Goal: Task Accomplishment & Management: Manage account settings

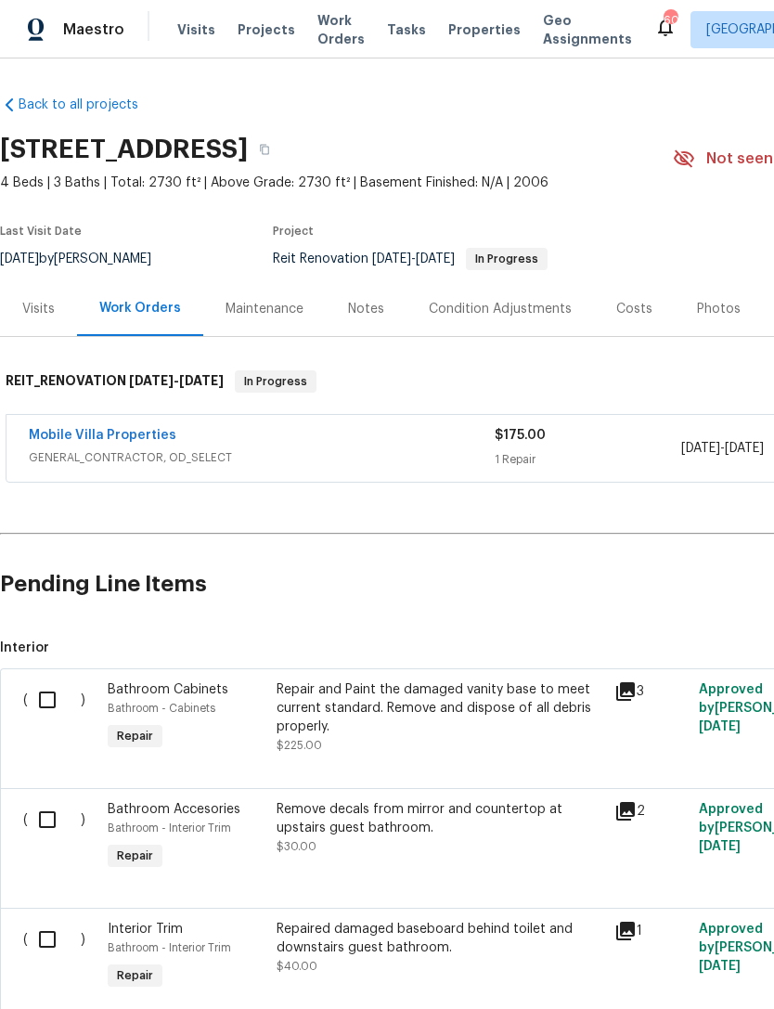
click at [49, 697] on input "checkbox" at bounding box center [54, 700] width 53 height 39
checkbox input "true"
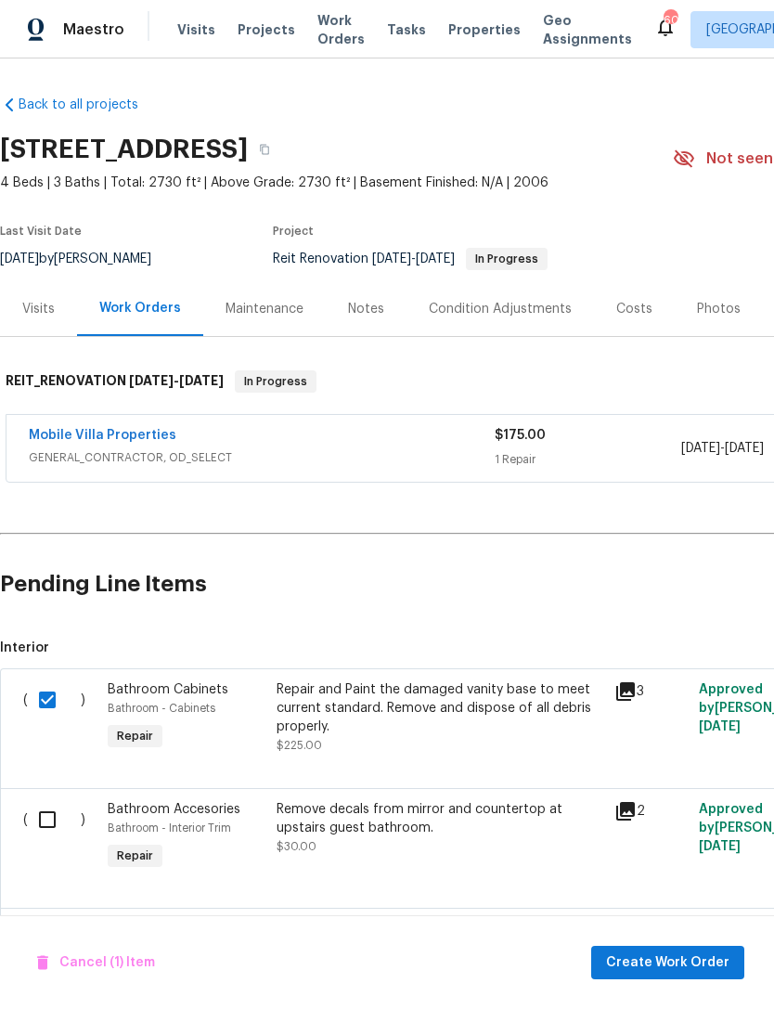
click at [54, 817] on input "checkbox" at bounding box center [54, 819] width 53 height 39
checkbox input "true"
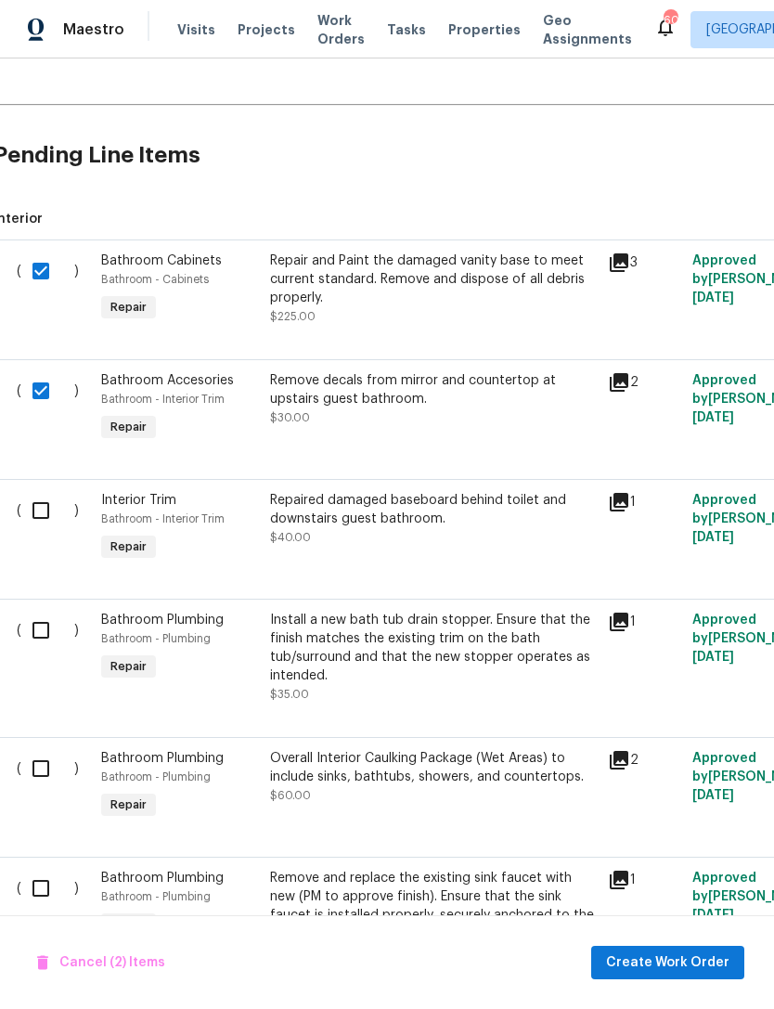
click at [43, 508] on input "checkbox" at bounding box center [47, 510] width 53 height 39
checkbox input "true"
click at [31, 637] on input "checkbox" at bounding box center [47, 630] width 53 height 39
checkbox input "true"
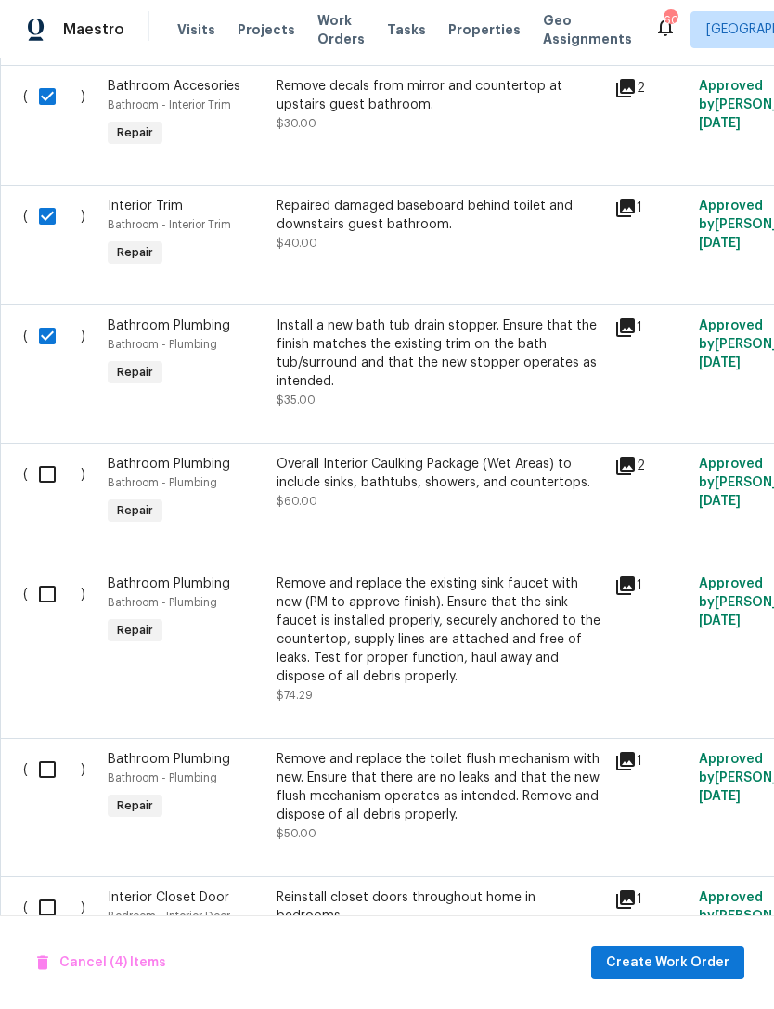
click at [51, 479] on input "checkbox" at bounding box center [54, 474] width 53 height 39
checkbox input "true"
click at [45, 604] on input "checkbox" at bounding box center [54, 594] width 53 height 39
checkbox input "true"
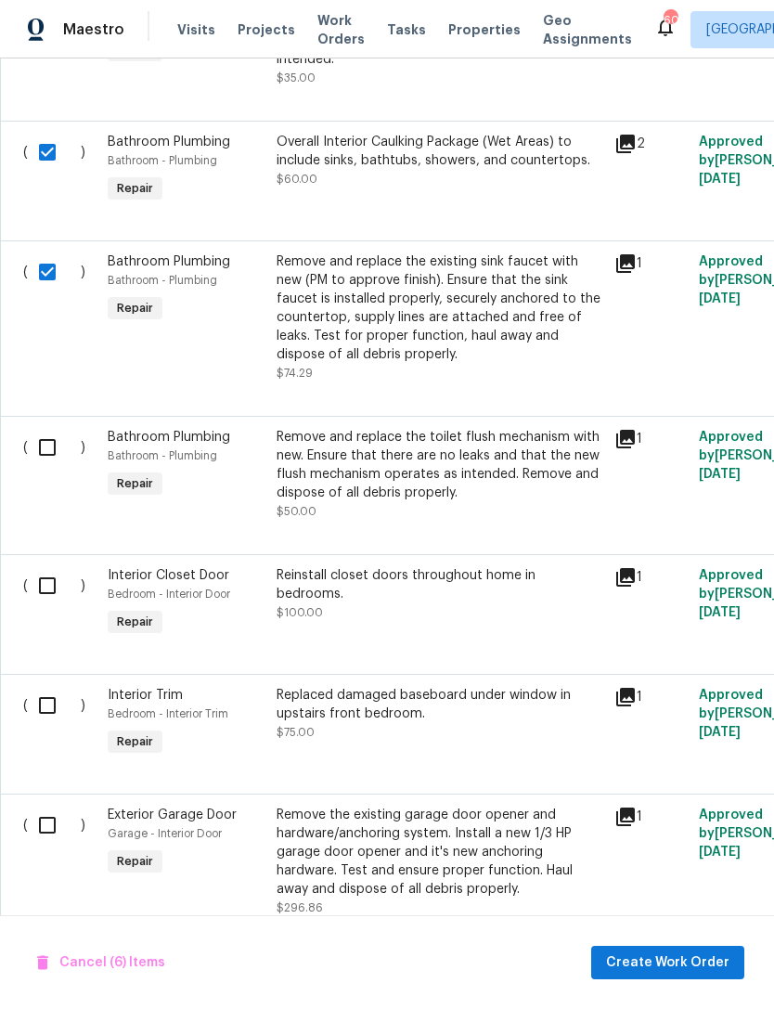
click at [48, 450] on input "checkbox" at bounding box center [54, 447] width 53 height 39
checkbox input "true"
click at [43, 605] on input "checkbox" at bounding box center [54, 585] width 53 height 39
checkbox input "true"
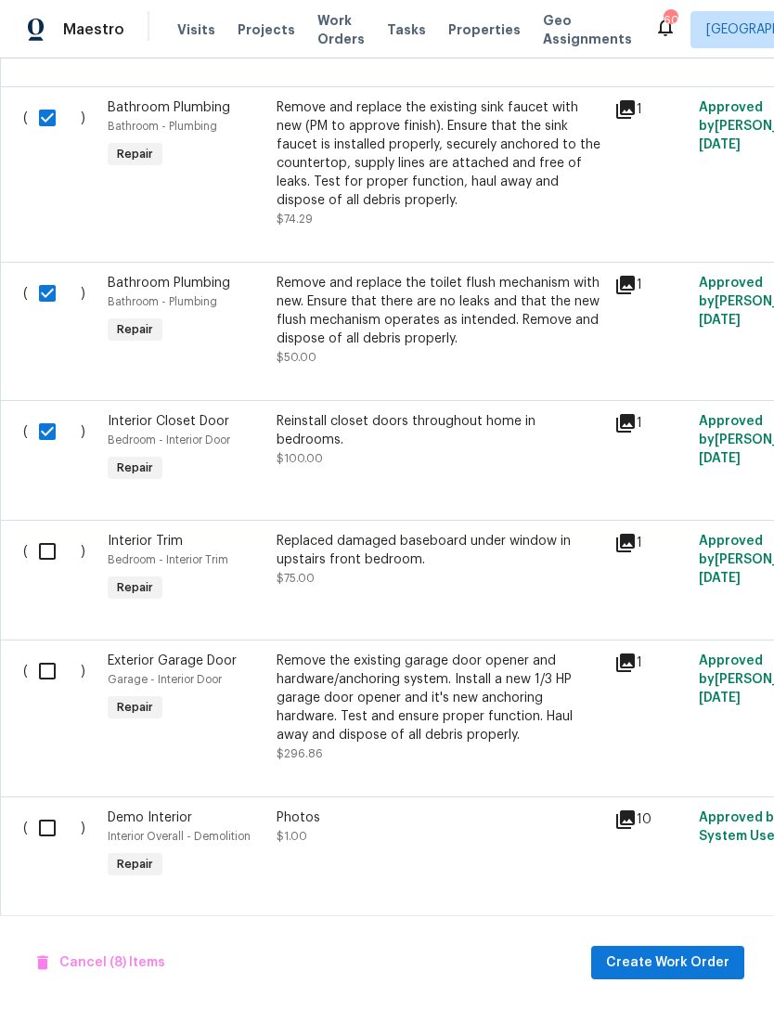
click at [47, 557] on input "checkbox" at bounding box center [54, 551] width 53 height 39
checkbox input "true"
click at [34, 684] on input "checkbox" at bounding box center [54, 671] width 53 height 39
checkbox input "true"
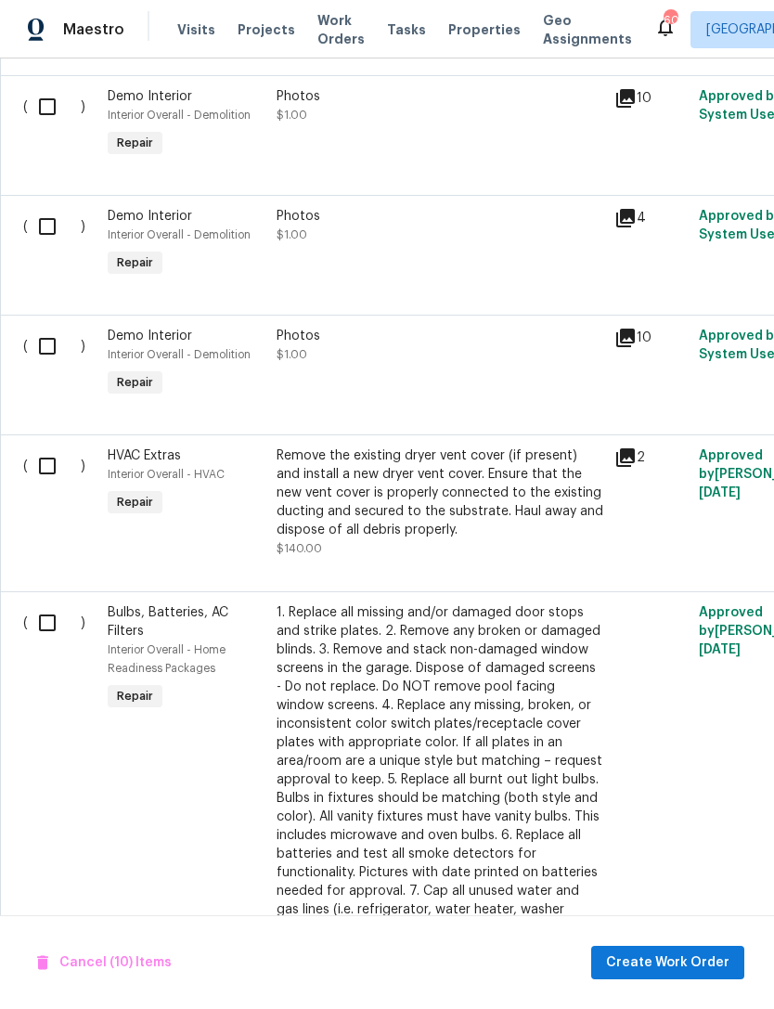
click at [56, 477] on input "checkbox" at bounding box center [54, 466] width 53 height 39
checkbox input "true"
click at [48, 639] on input "checkbox" at bounding box center [54, 623] width 53 height 39
checkbox input "true"
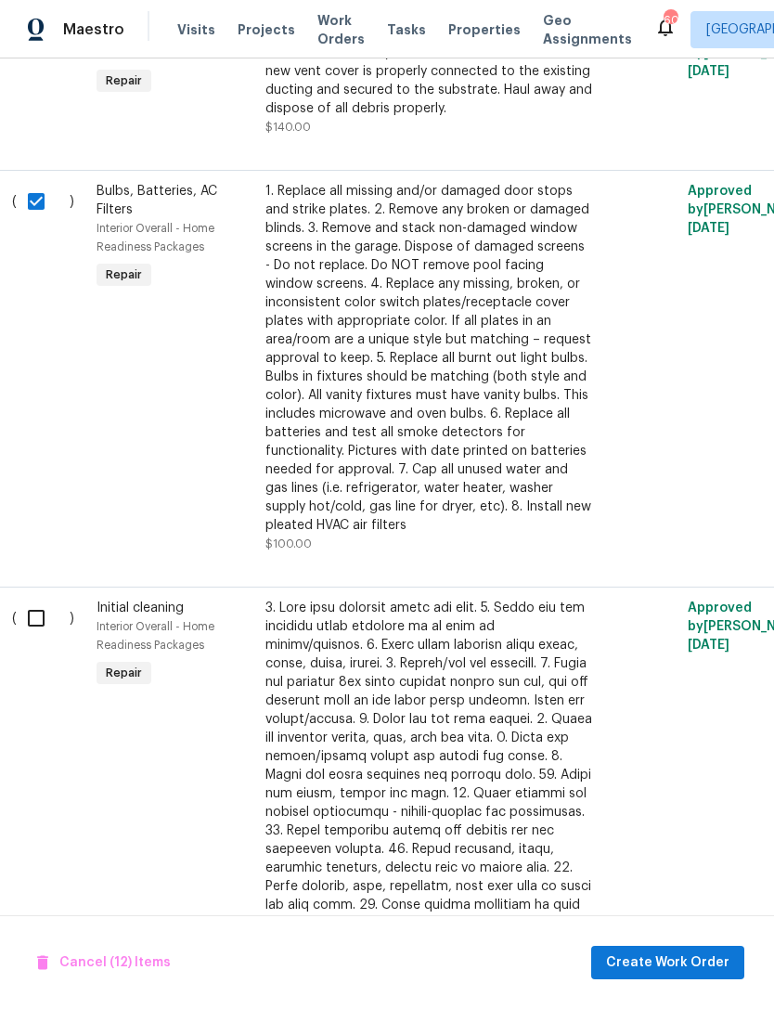
click at [40, 638] on input "checkbox" at bounding box center [43, 618] width 53 height 39
checkbox input "true"
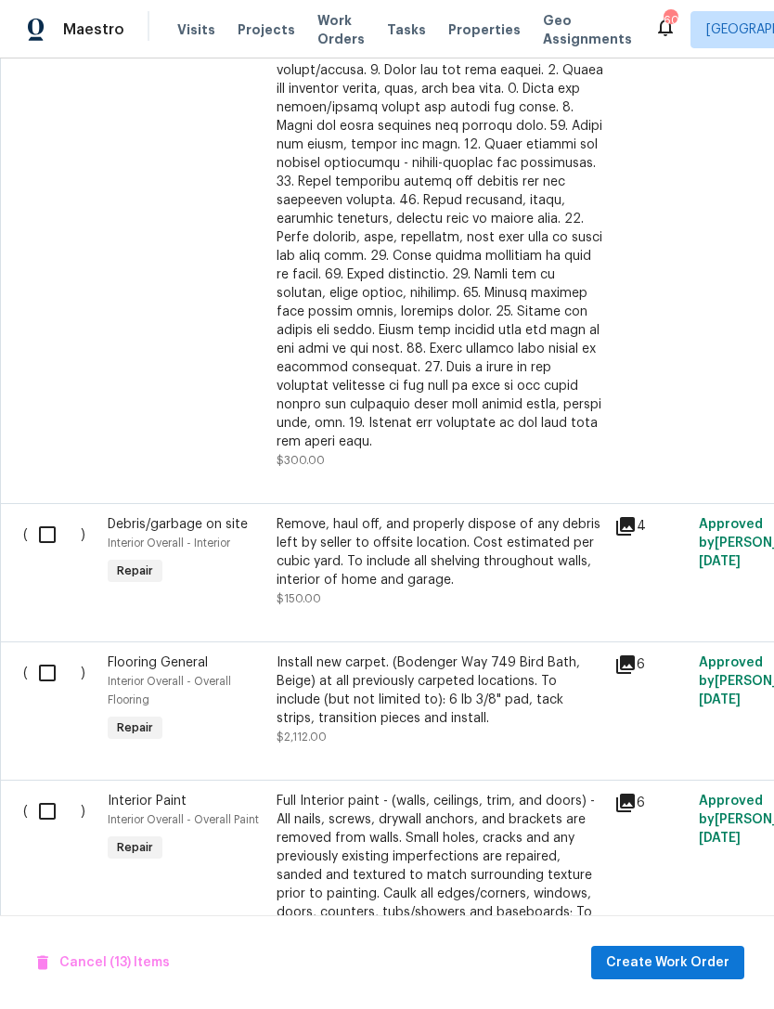
click at [43, 547] on input "checkbox" at bounding box center [54, 534] width 53 height 39
checkbox input "true"
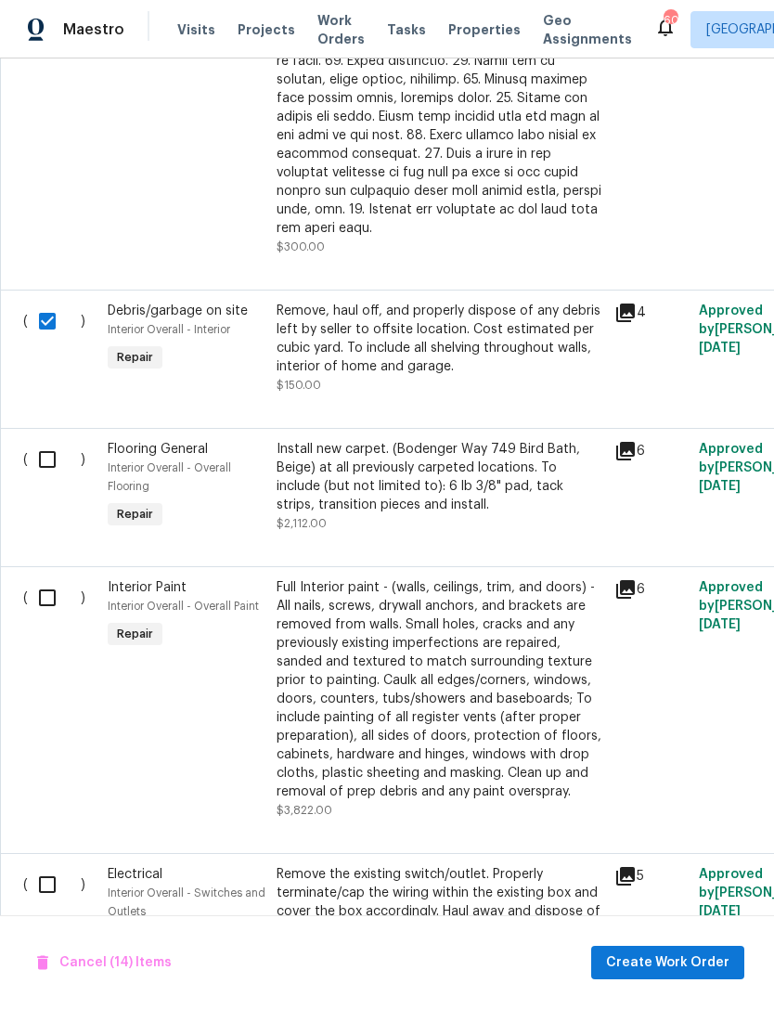
click at [49, 591] on input "checkbox" at bounding box center [54, 597] width 53 height 39
checkbox input "true"
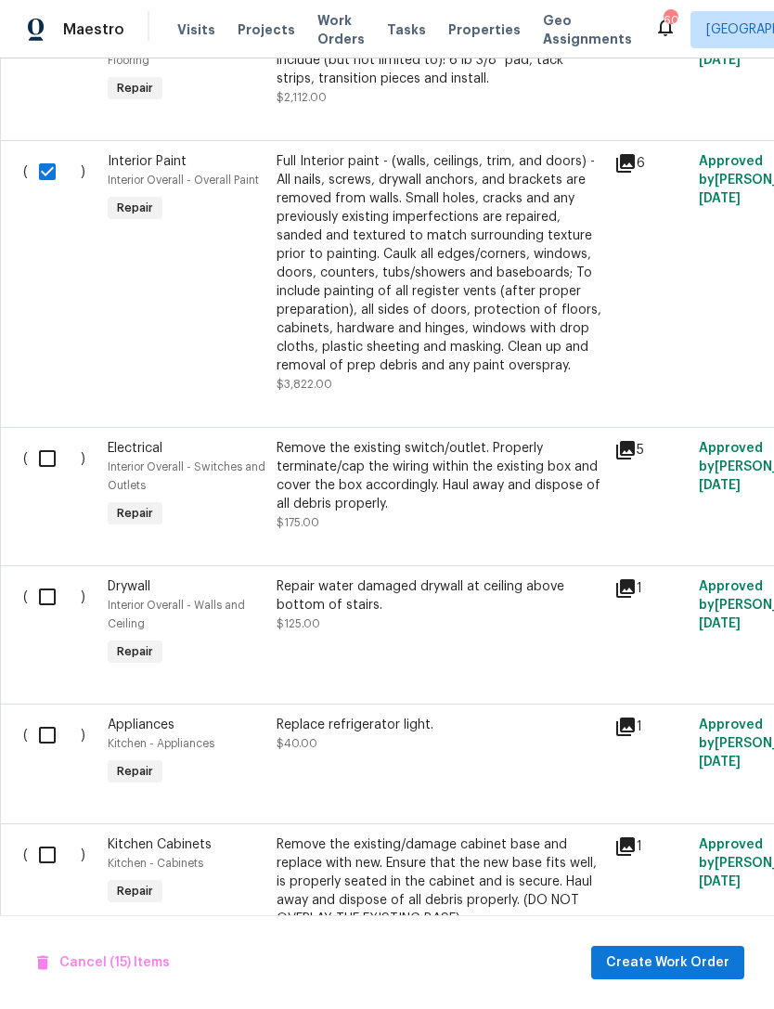
scroll to position [3602, 4]
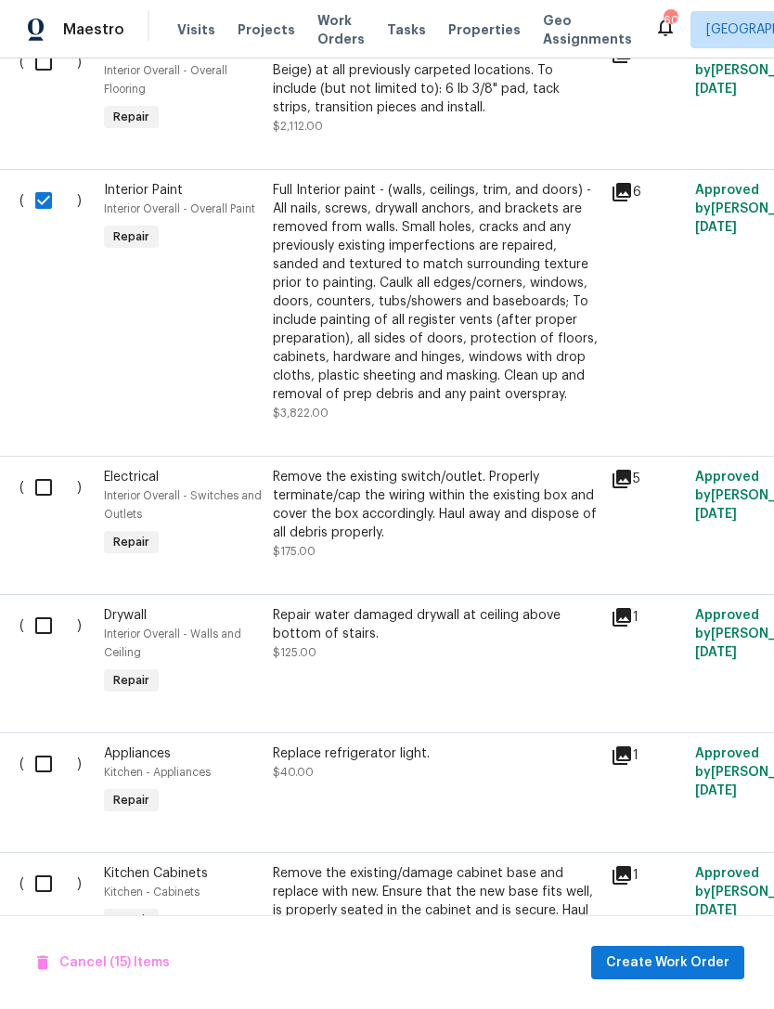
click at [53, 484] on input "checkbox" at bounding box center [50, 487] width 53 height 39
checkbox input "true"
click at [39, 623] on input "checkbox" at bounding box center [50, 625] width 53 height 39
checkbox input "true"
click at [44, 770] on input "checkbox" at bounding box center [50, 764] width 53 height 39
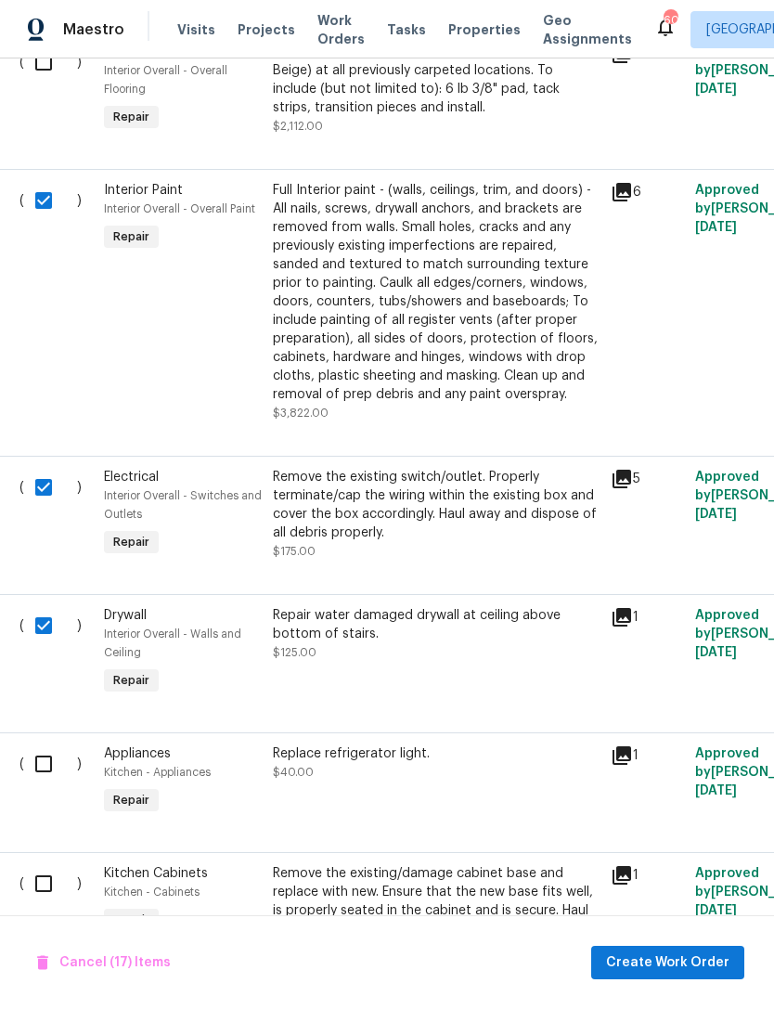
checkbox input "true"
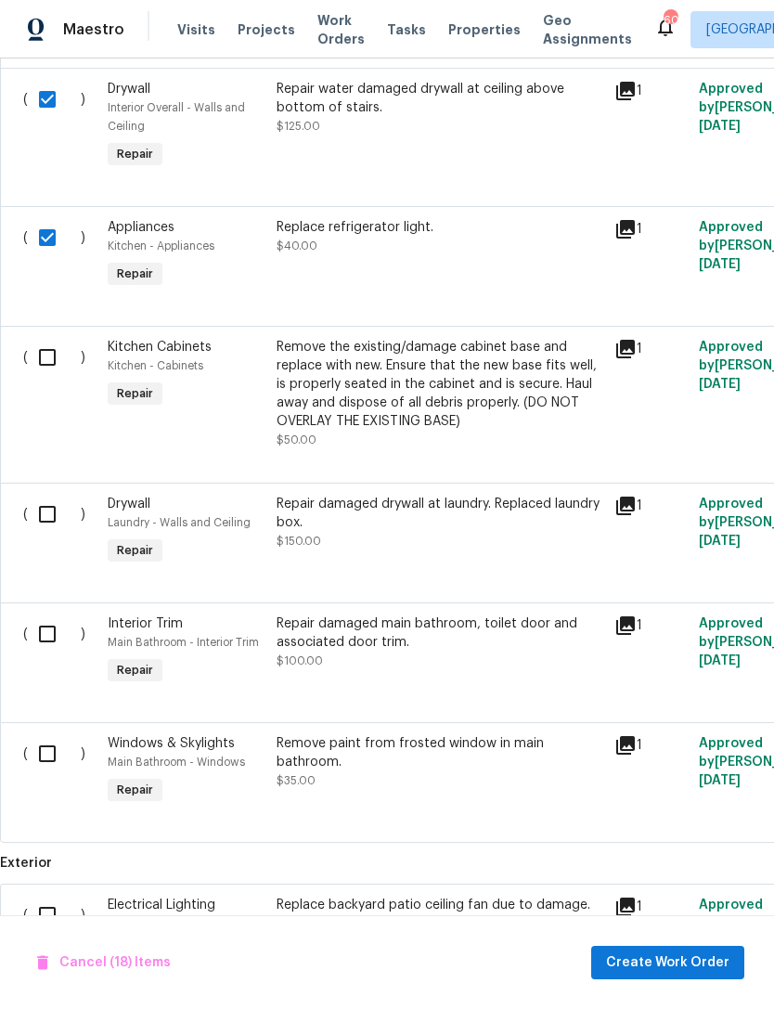
scroll to position [4131, 0]
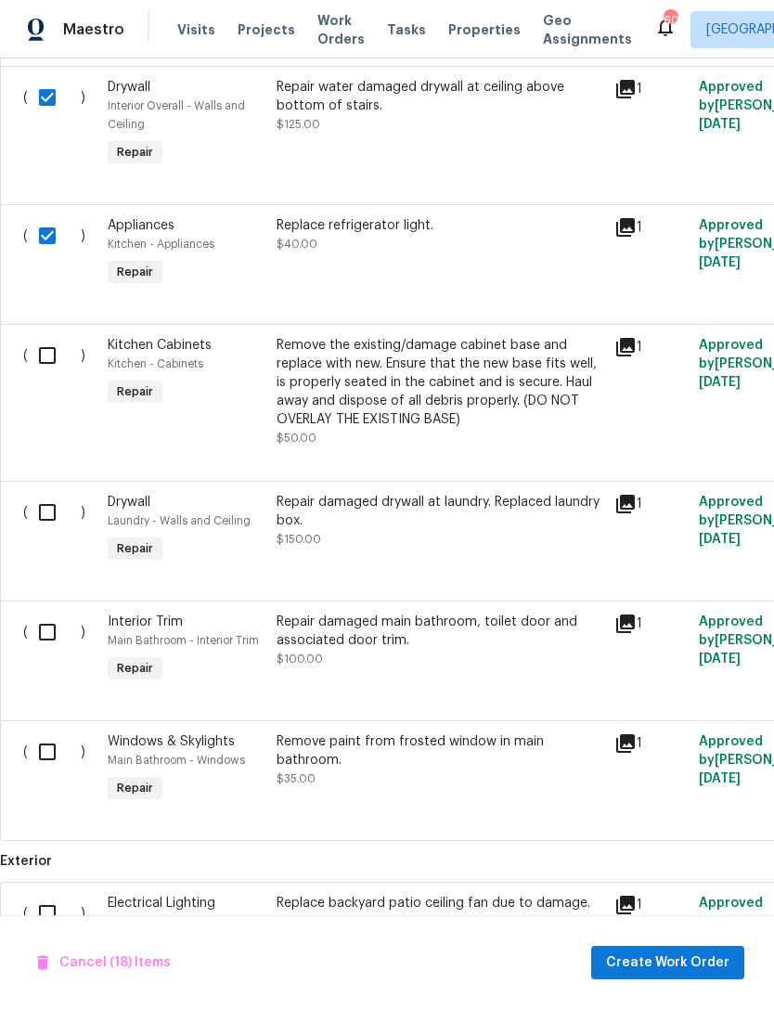
click at [41, 357] on input "checkbox" at bounding box center [54, 355] width 53 height 39
checkbox input "true"
click at [53, 522] on input "checkbox" at bounding box center [54, 512] width 53 height 39
checkbox input "true"
click at [50, 635] on input "checkbox" at bounding box center [54, 632] width 53 height 39
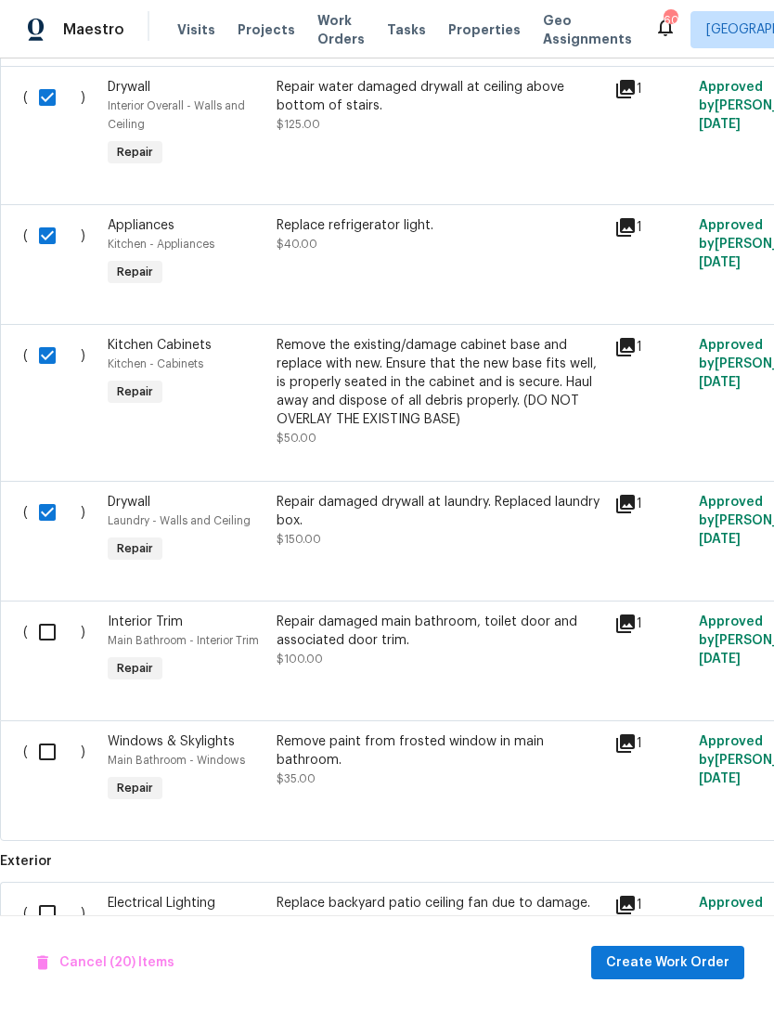
checkbox input "true"
click at [44, 760] on input "checkbox" at bounding box center [54, 752] width 53 height 39
checkbox input "true"
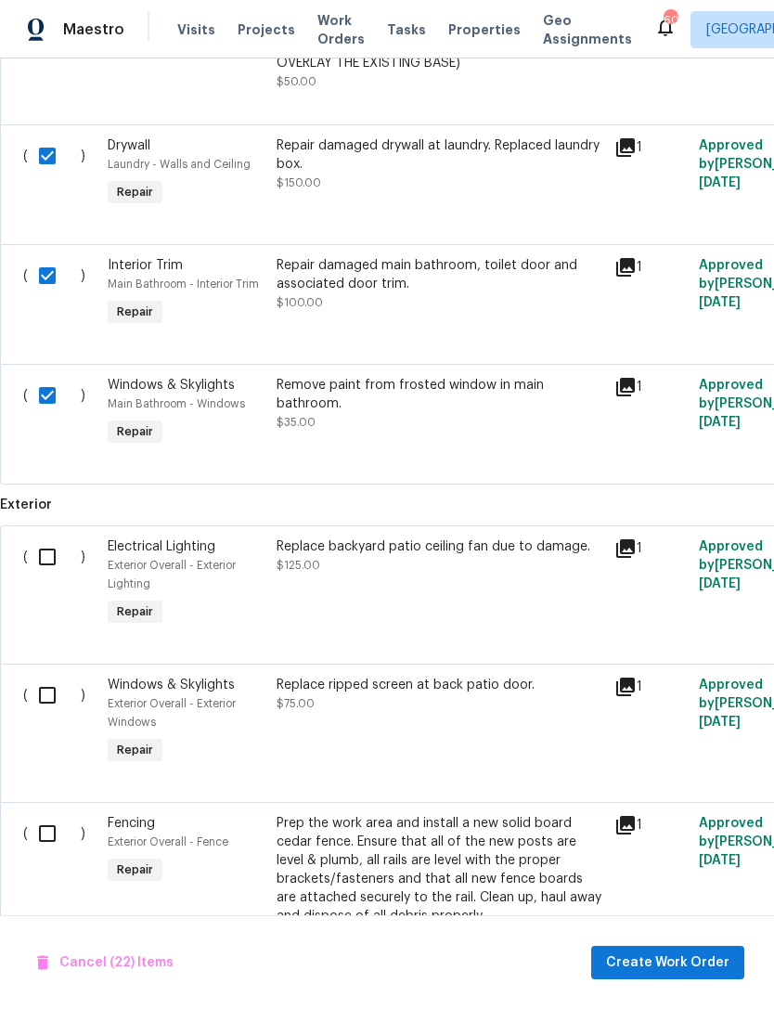
scroll to position [4602, 0]
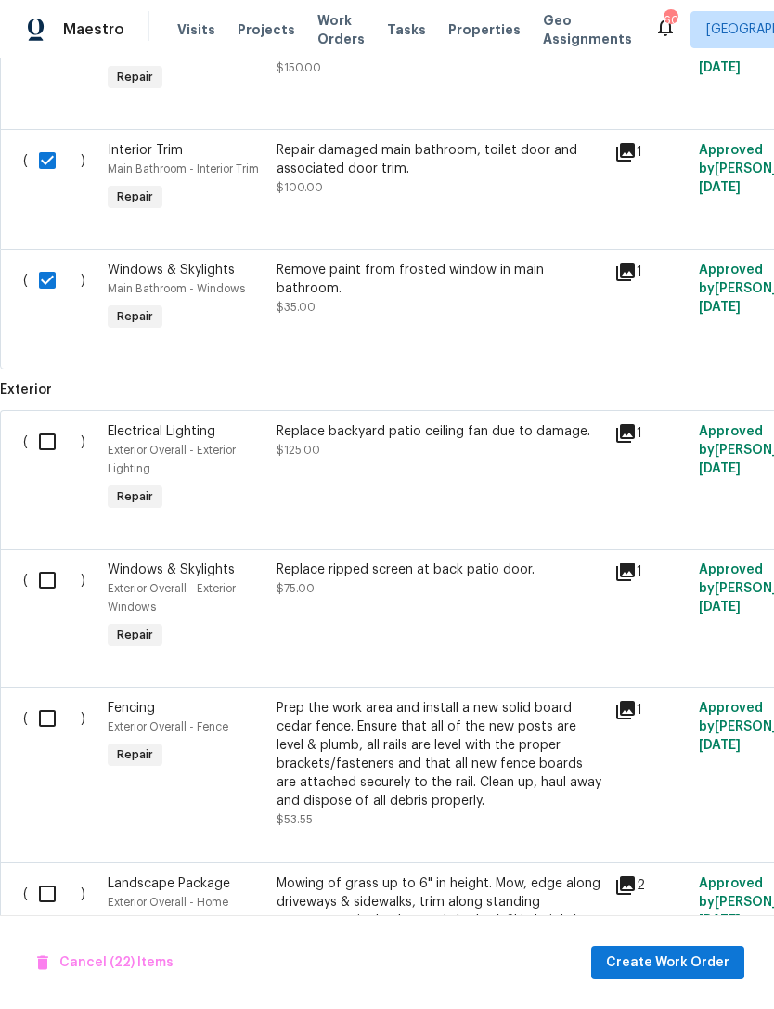
click at [49, 456] on input "checkbox" at bounding box center [54, 441] width 53 height 39
checkbox input "true"
click at [43, 596] on input "checkbox" at bounding box center [54, 580] width 53 height 39
checkbox input "true"
click at [50, 720] on input "checkbox" at bounding box center [54, 718] width 53 height 39
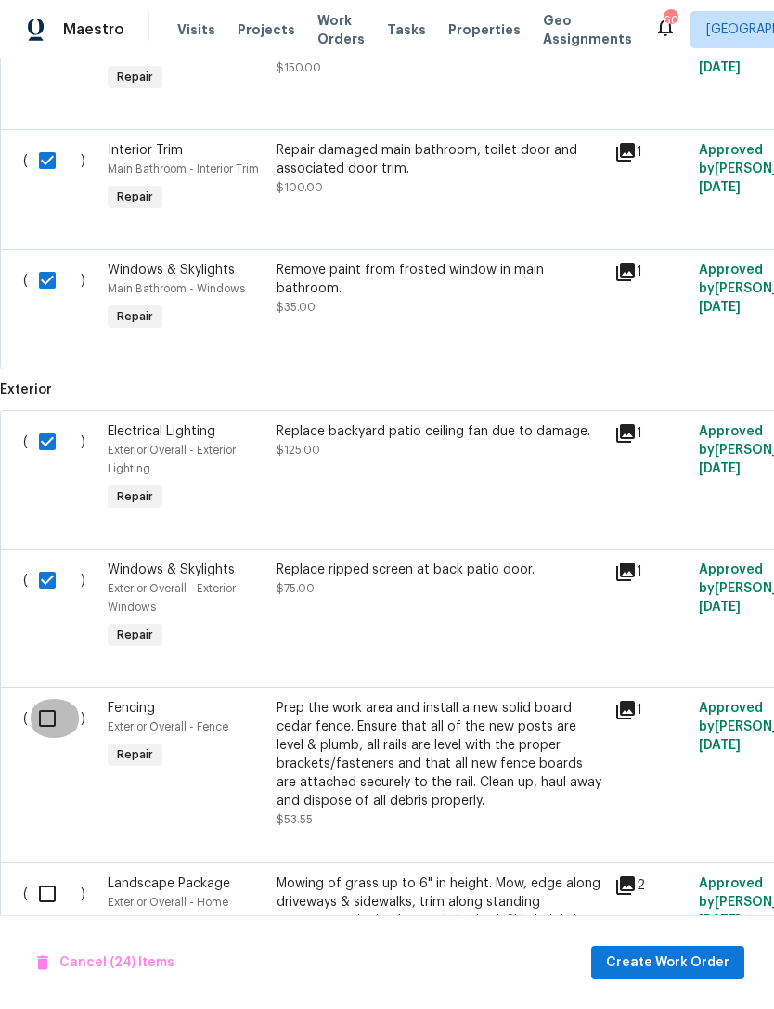
checkbox input "true"
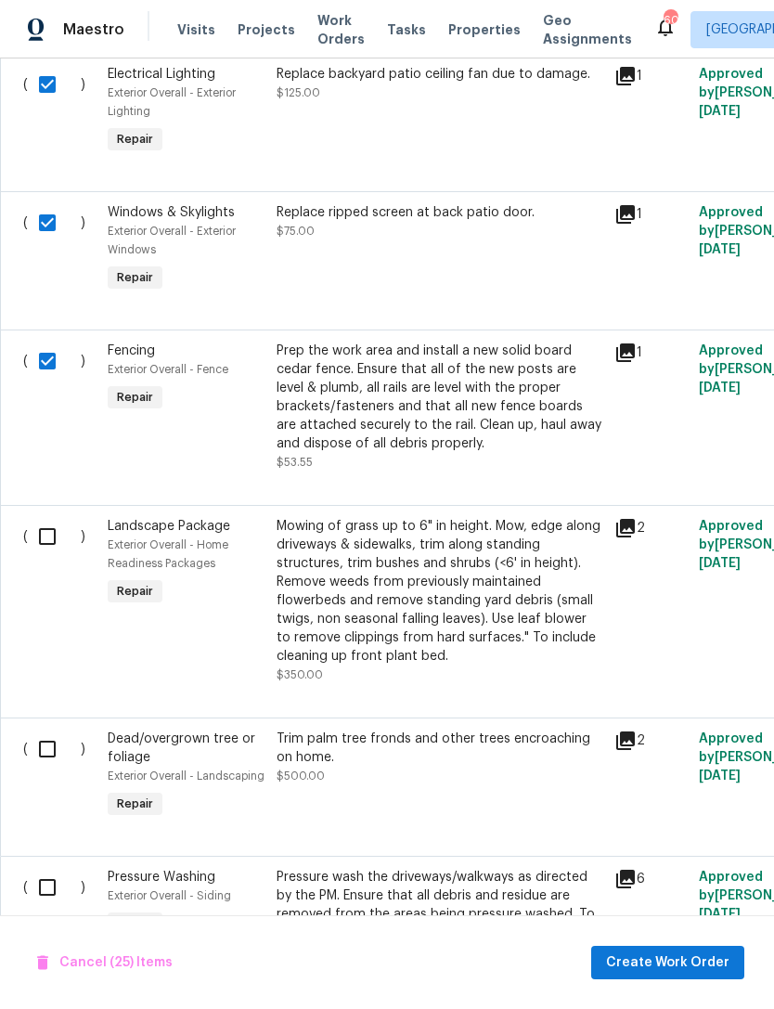
scroll to position [4987, -2]
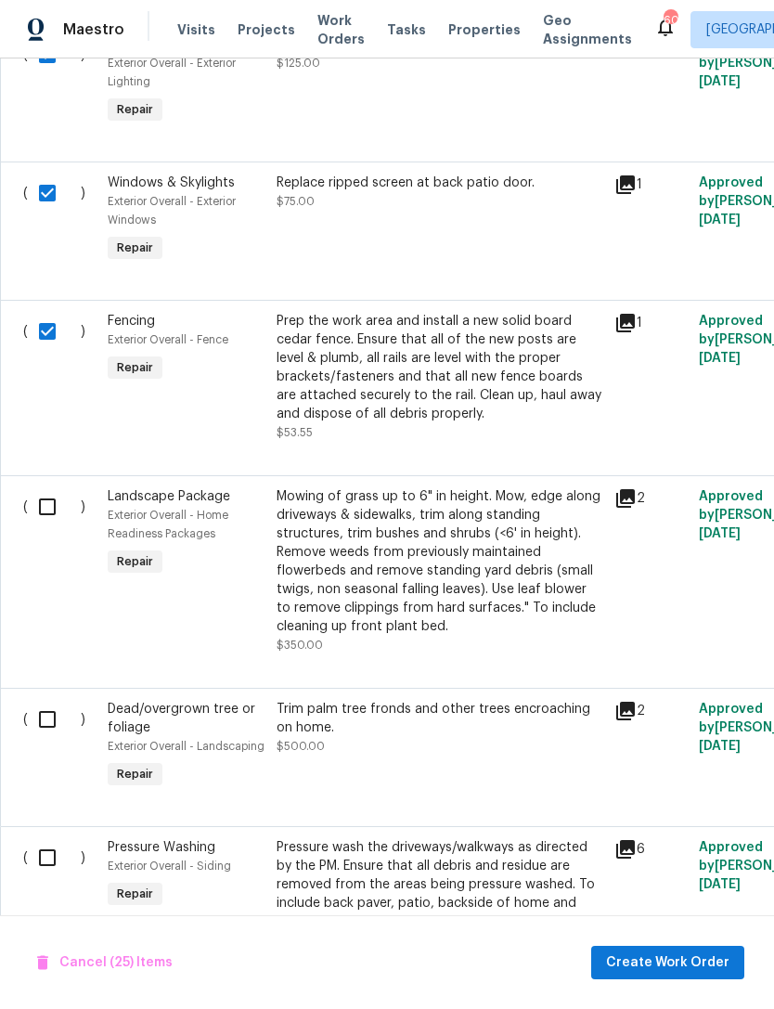
click at [45, 509] on input "checkbox" at bounding box center [54, 506] width 53 height 39
checkbox input "true"
click at [54, 735] on input "checkbox" at bounding box center [54, 719] width 53 height 39
checkbox input "true"
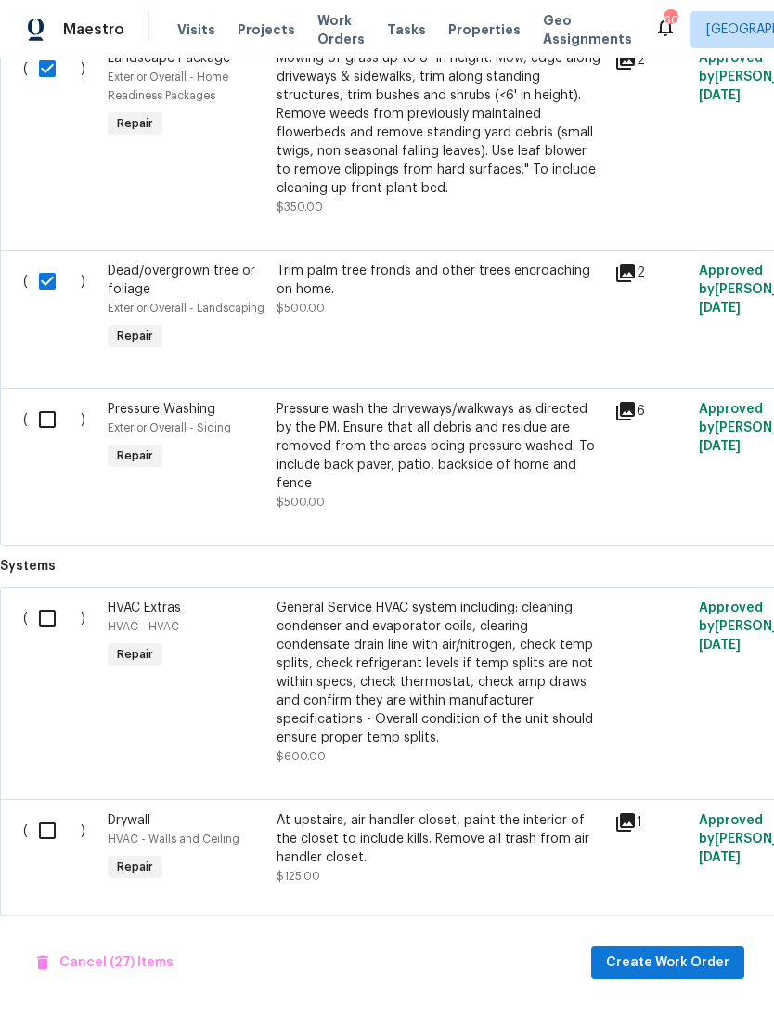
scroll to position [5445, 0]
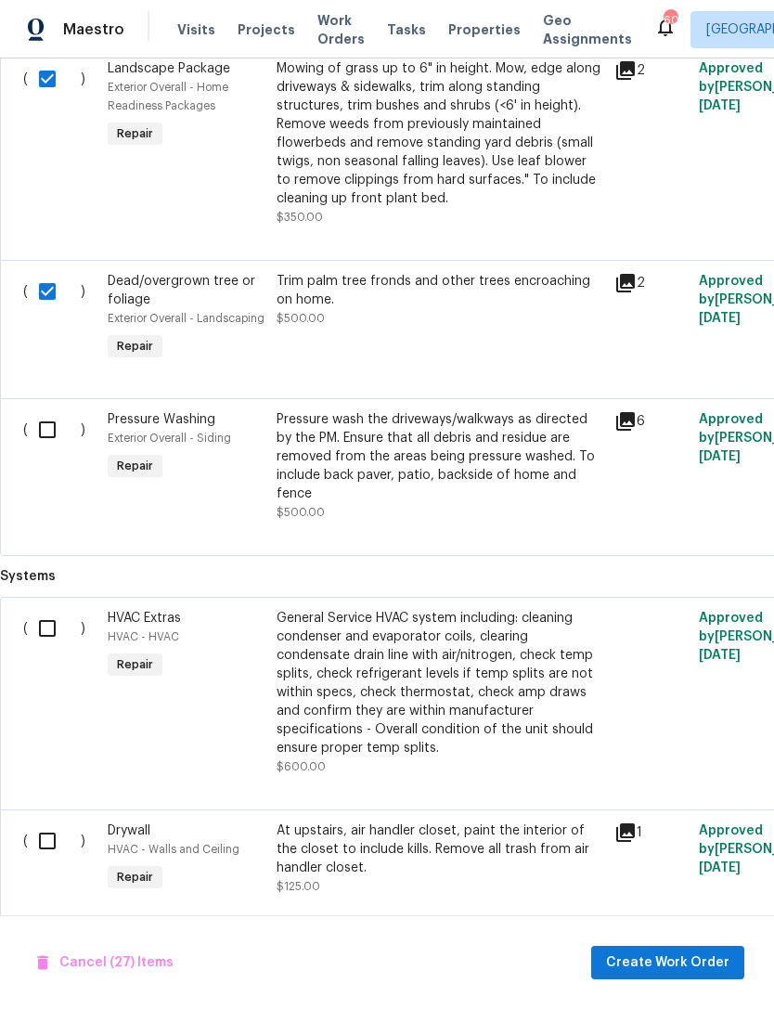
click at [44, 445] on input "checkbox" at bounding box center [54, 429] width 53 height 39
checkbox input "true"
click at [44, 633] on input "checkbox" at bounding box center [54, 628] width 53 height 39
checkbox input "true"
click at [45, 861] on input "checkbox" at bounding box center [54, 841] width 53 height 39
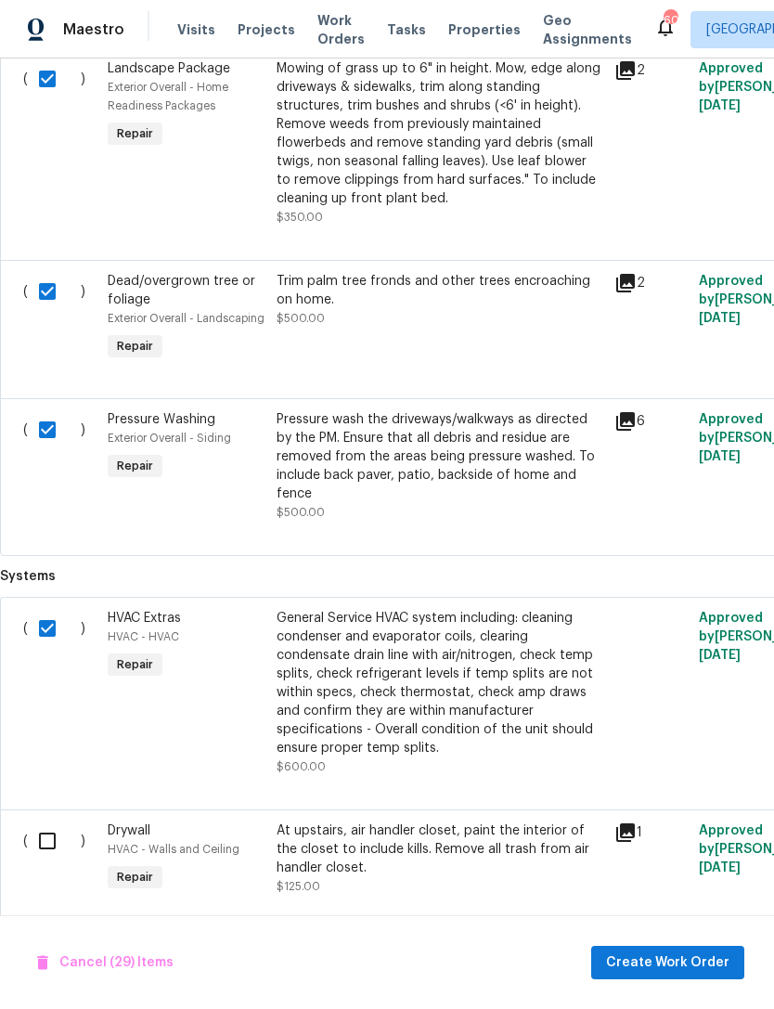
checkbox input "true"
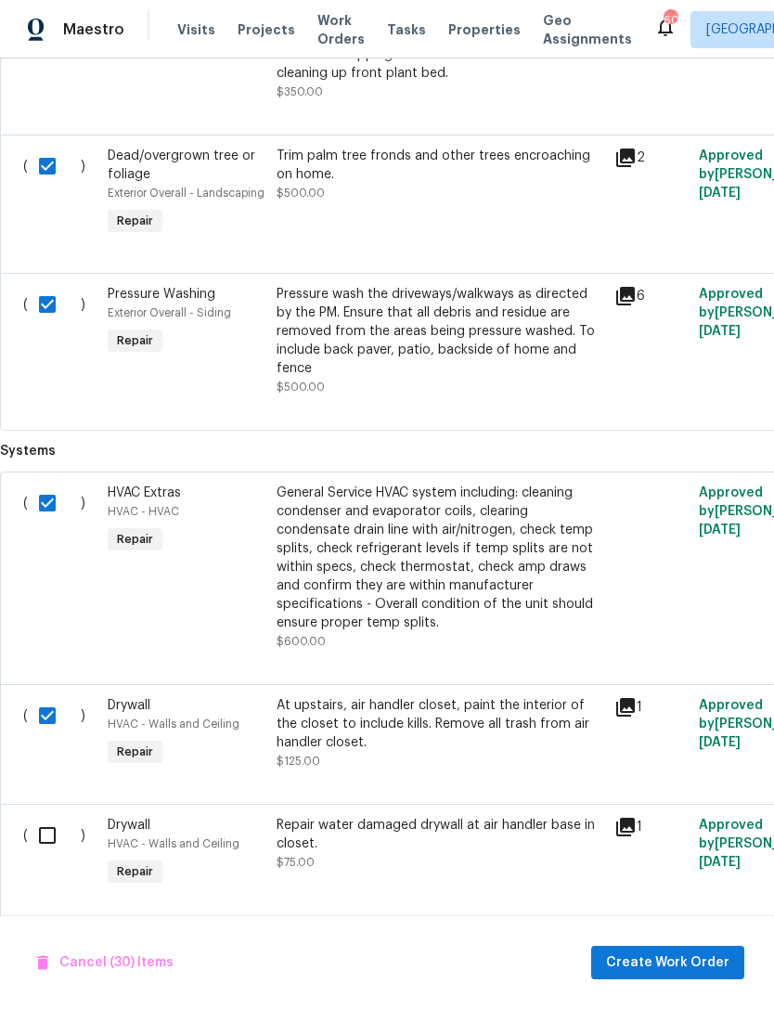
click at [54, 855] on input "checkbox" at bounding box center [54, 835] width 53 height 39
checkbox input "true"
click at [627, 969] on span "Create Work Order" at bounding box center [667, 963] width 123 height 23
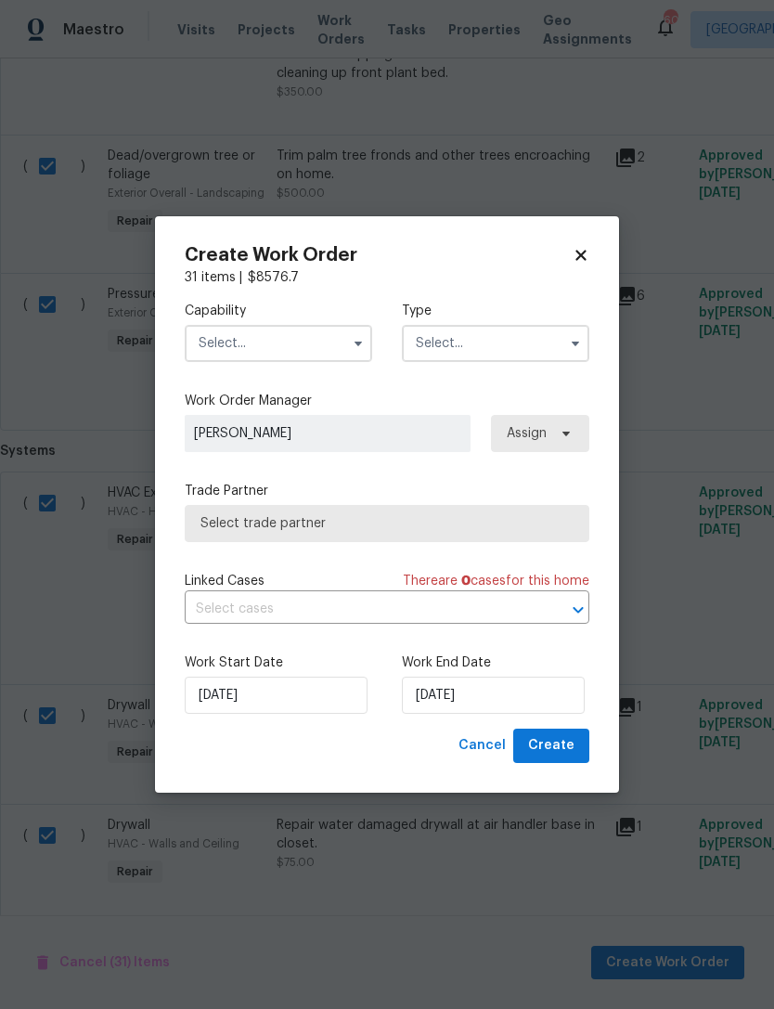
click at [214, 335] on input "text" at bounding box center [279, 343] width 188 height 37
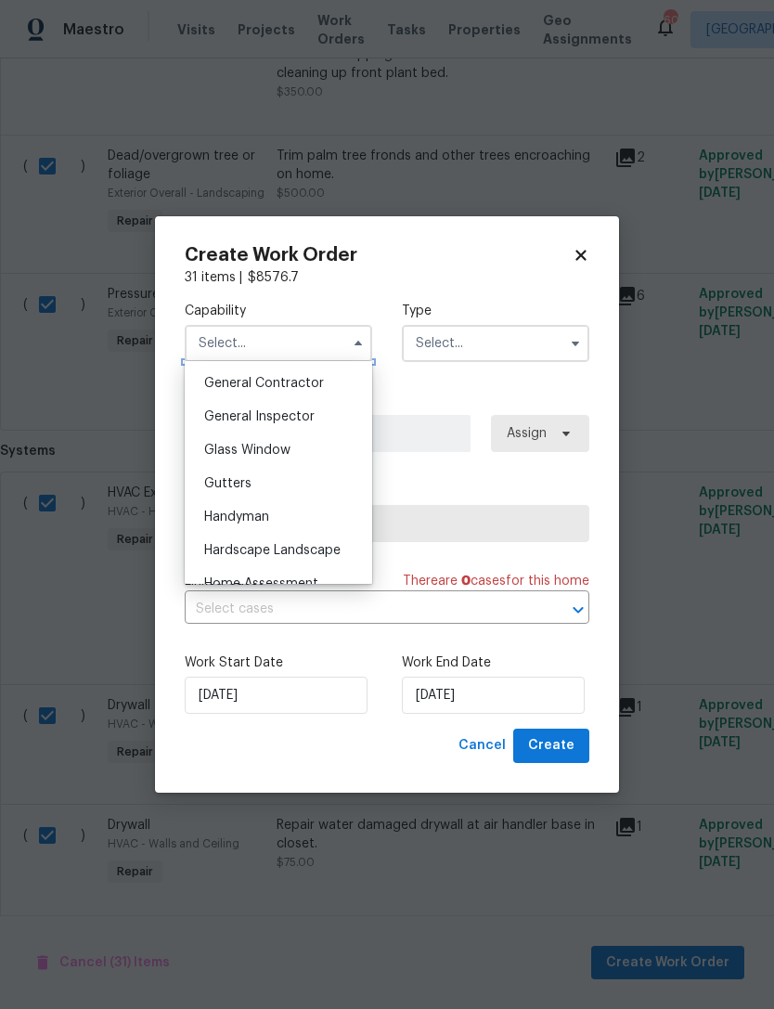
scroll to position [865, 0]
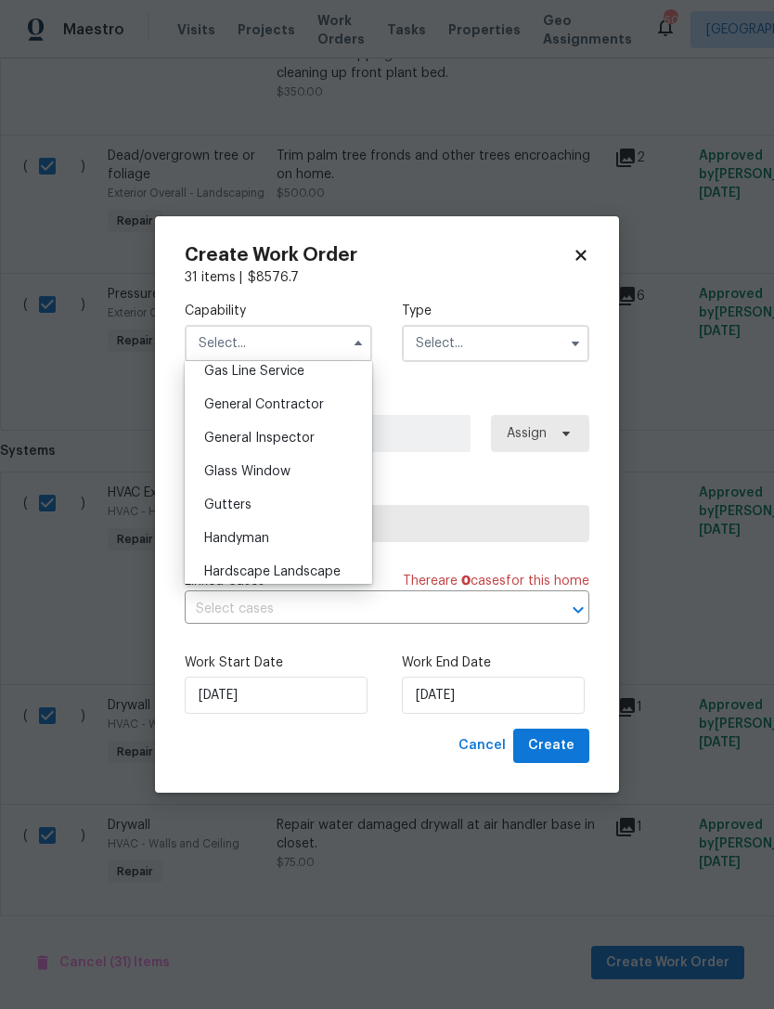
click at [230, 410] on span "General Contractor" at bounding box center [264, 404] width 120 height 13
type input "General Contractor"
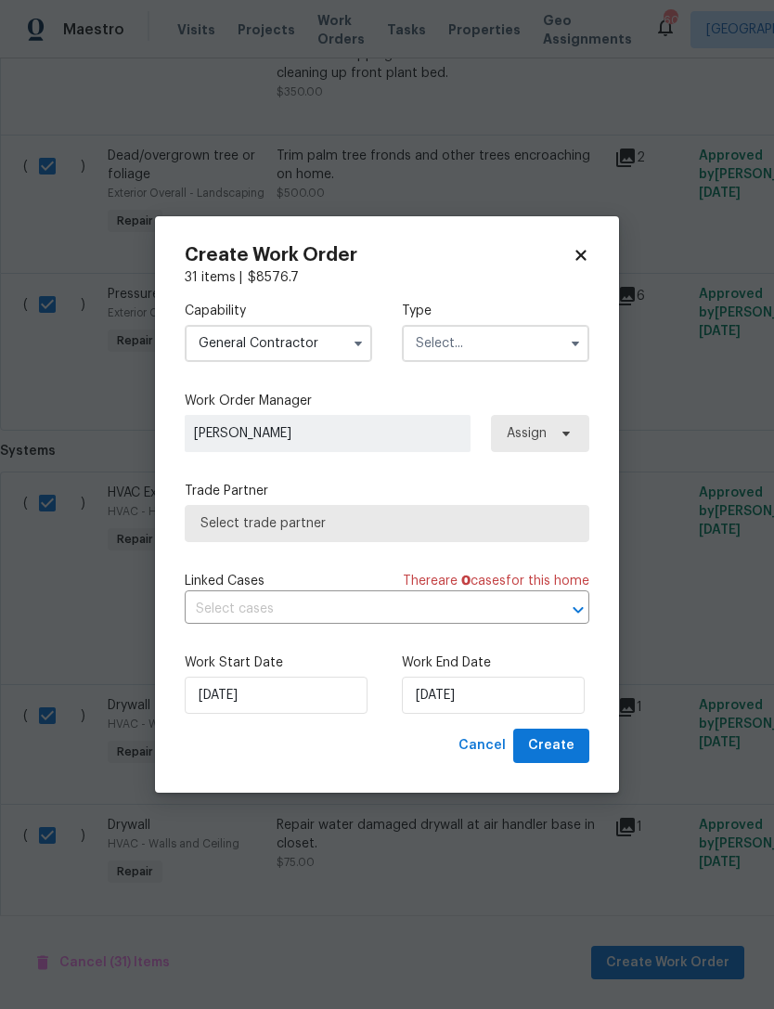
click at [439, 334] on input "text" at bounding box center [496, 343] width 188 height 37
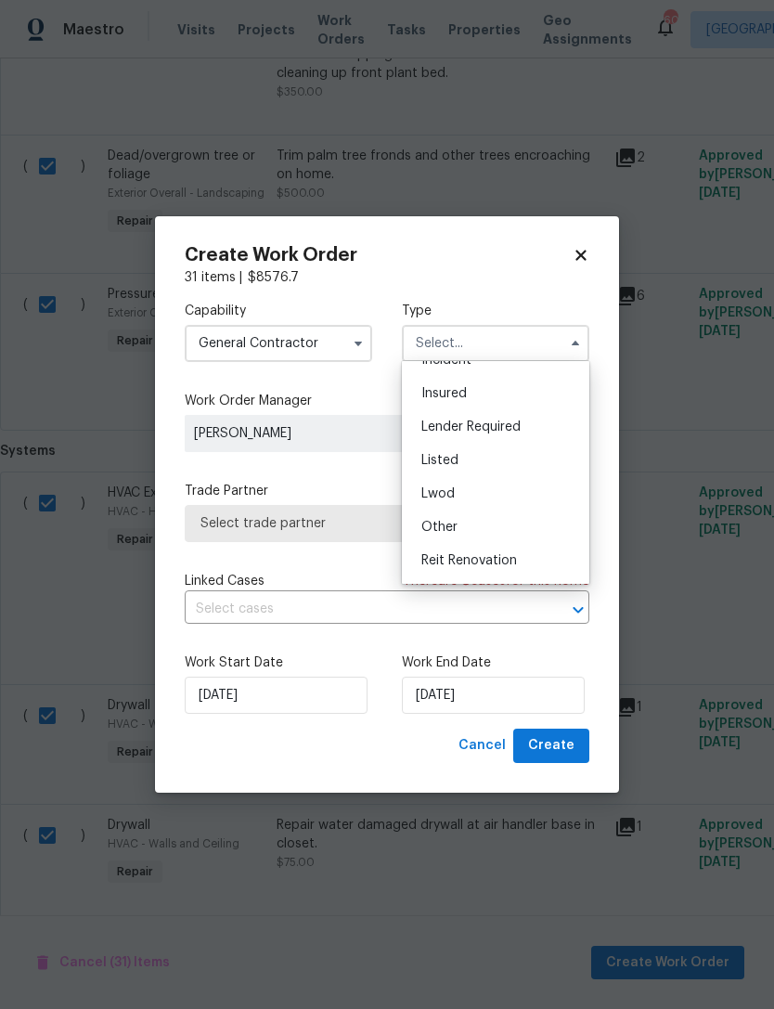
scroll to position [108, 0]
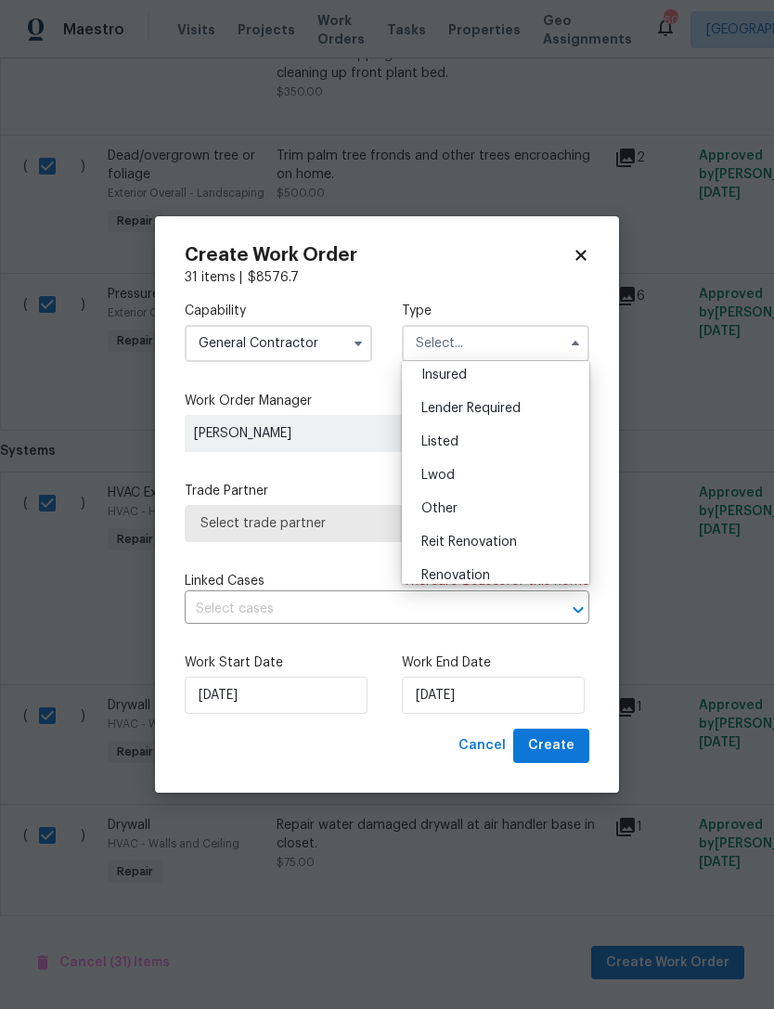
click at [449, 534] on div "Reit Renovation" at bounding box center [496, 542] width 178 height 33
type input "Reit Renovation"
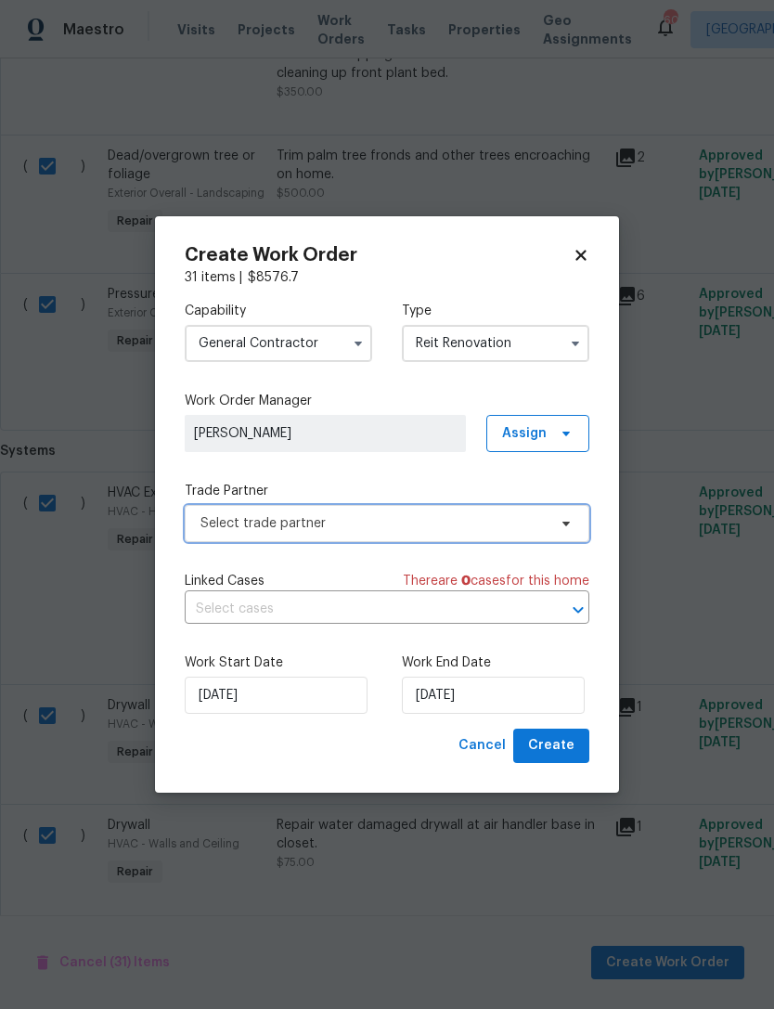
click at [227, 525] on span "Select trade partner" at bounding box center [374, 523] width 346 height 19
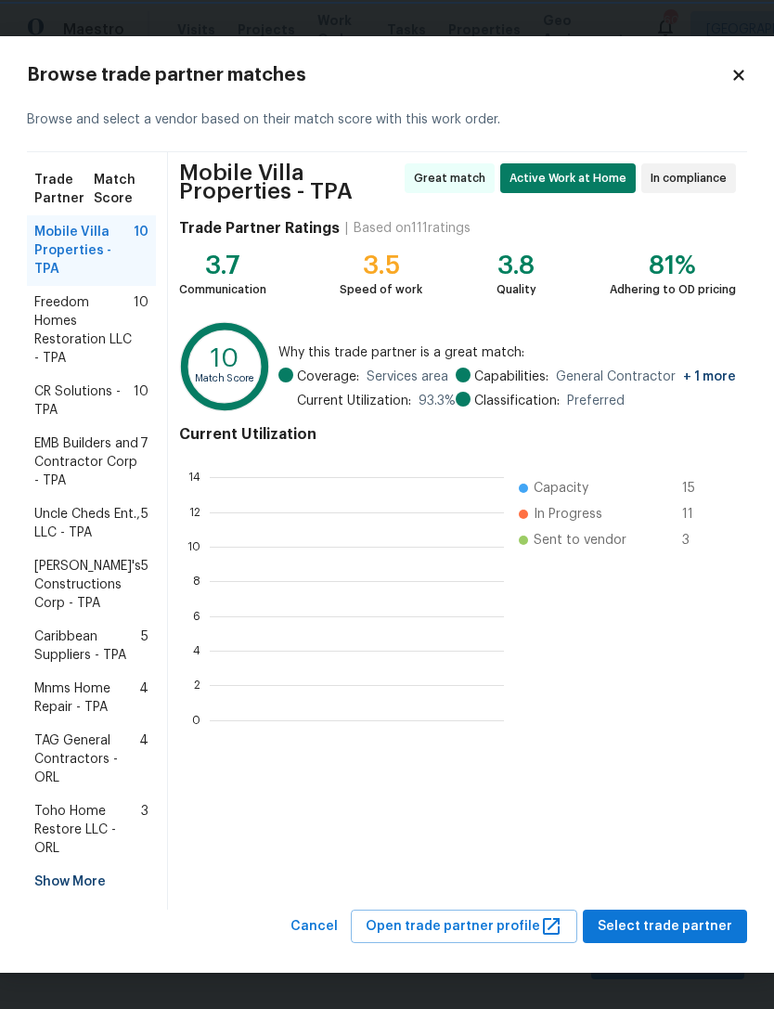
scroll to position [260, 294]
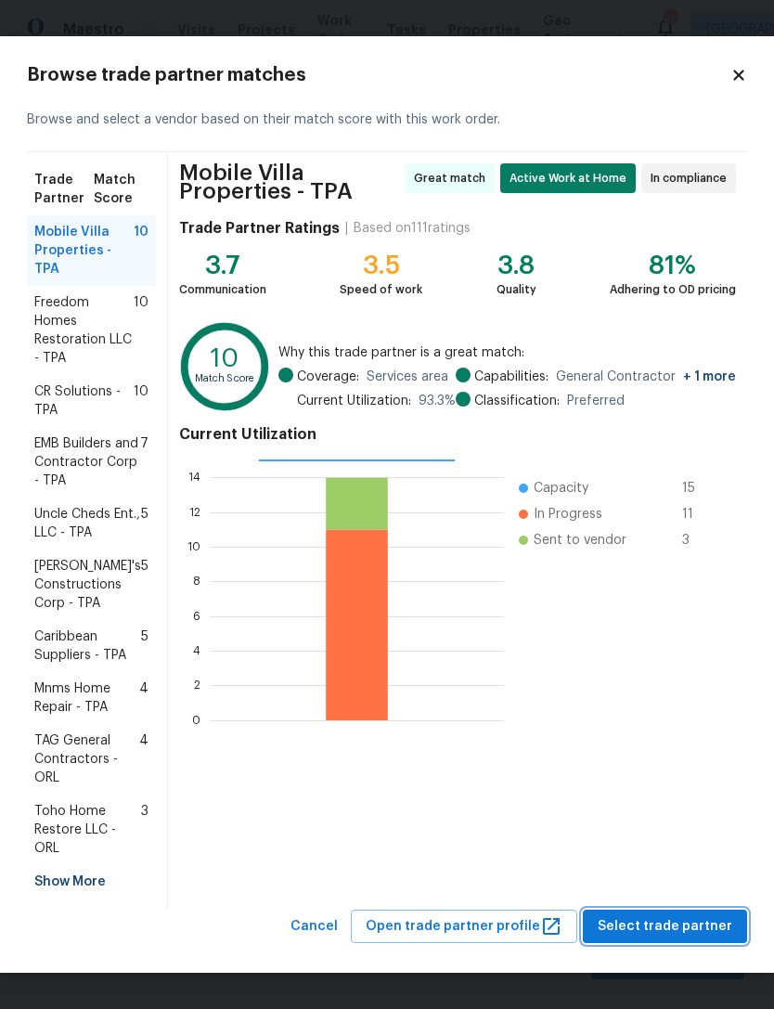
click at [625, 924] on span "Select trade partner" at bounding box center [665, 926] width 135 height 23
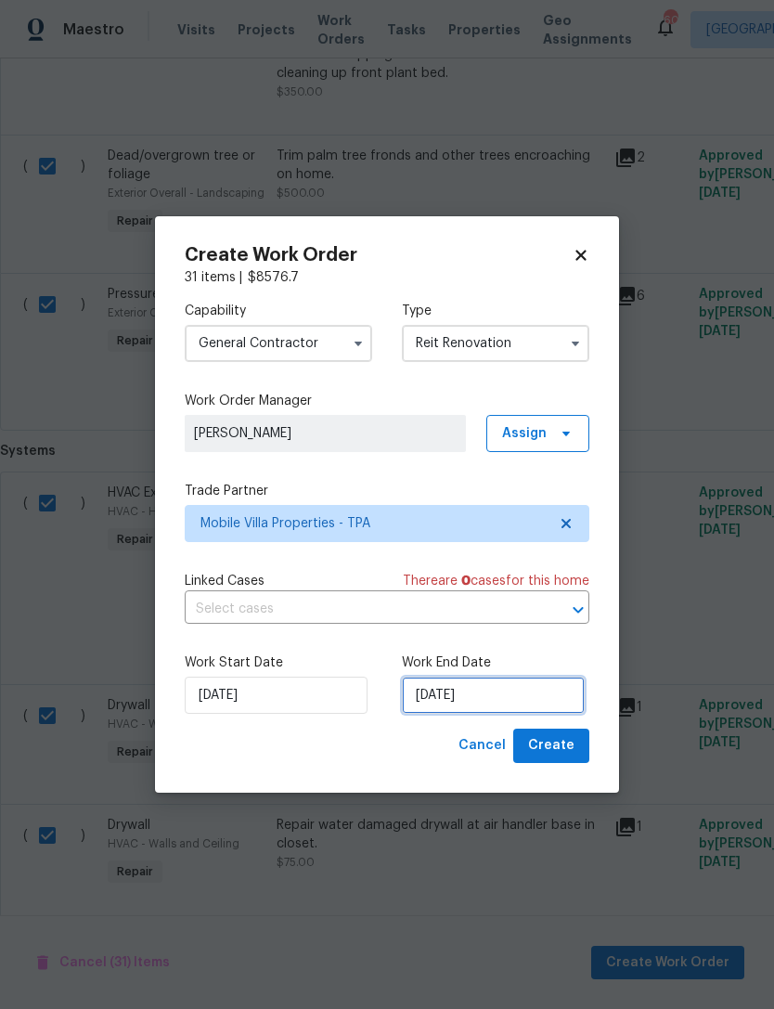
click at [456, 702] on input "[DATE]" at bounding box center [493, 695] width 183 height 37
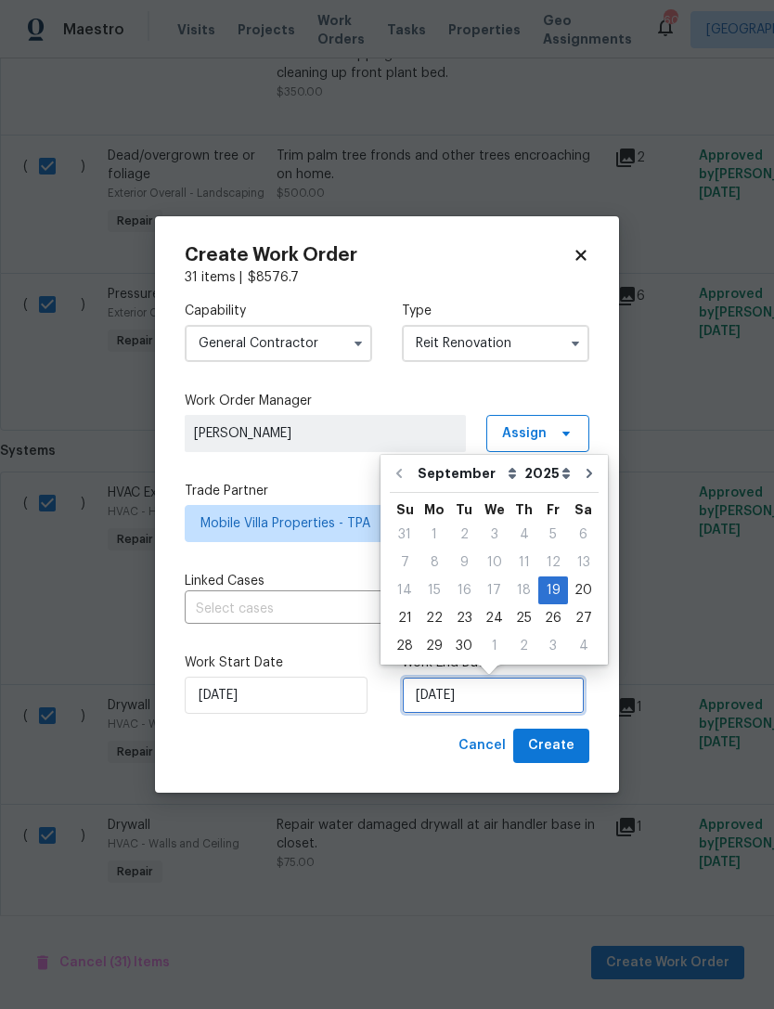
scroll to position [34, 0]
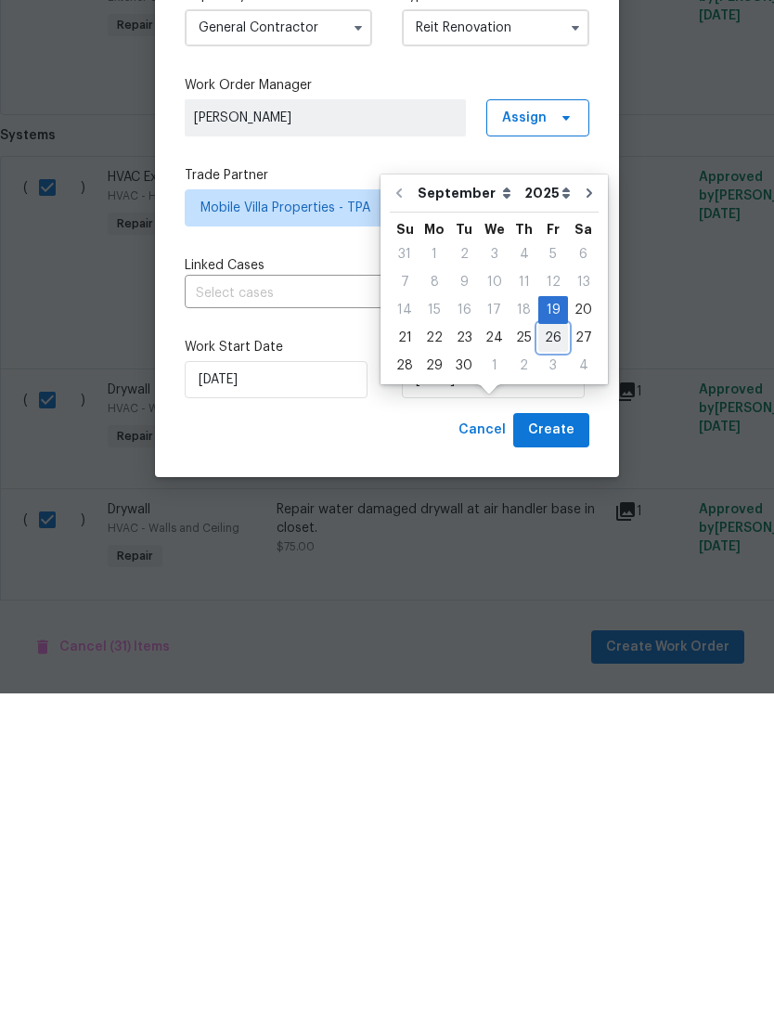
click at [544, 641] on div "26" at bounding box center [554, 654] width 30 height 26
type input "[DATE]"
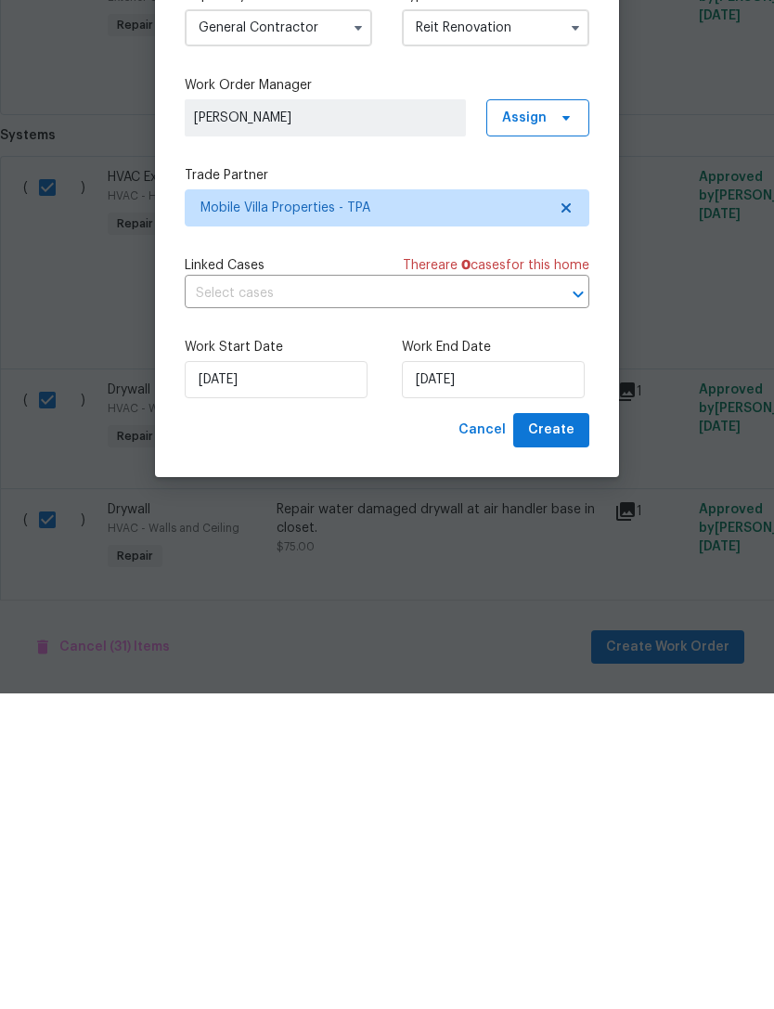
scroll to position [59, 0]
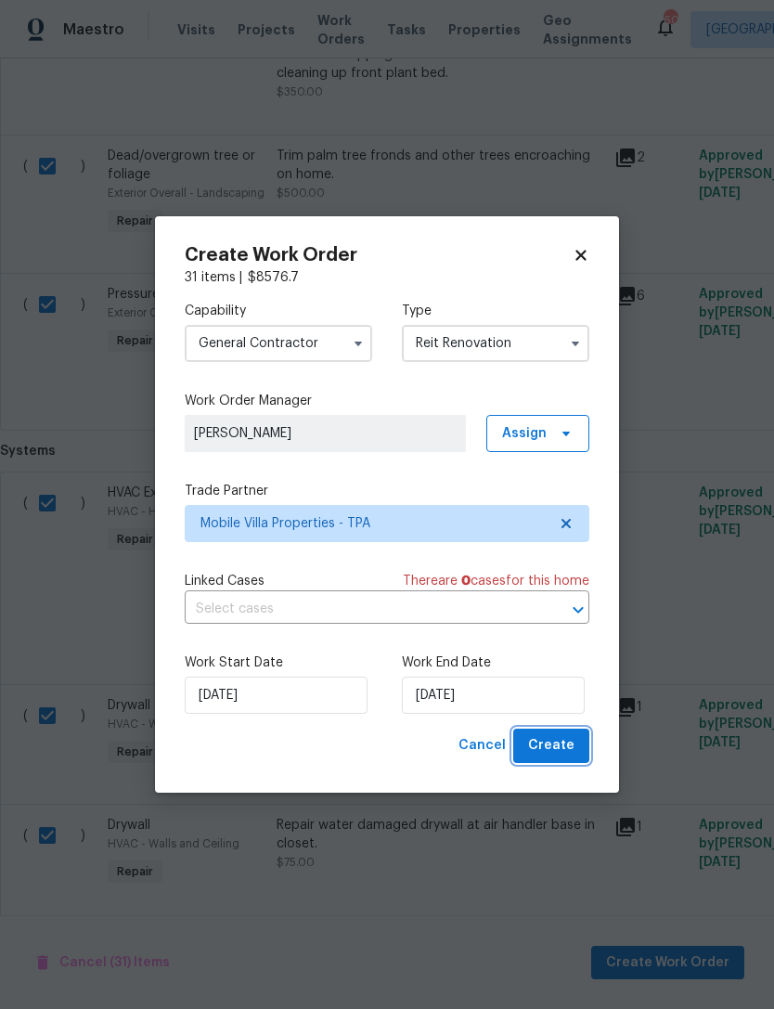
click at [541, 749] on span "Create" at bounding box center [551, 745] width 46 height 23
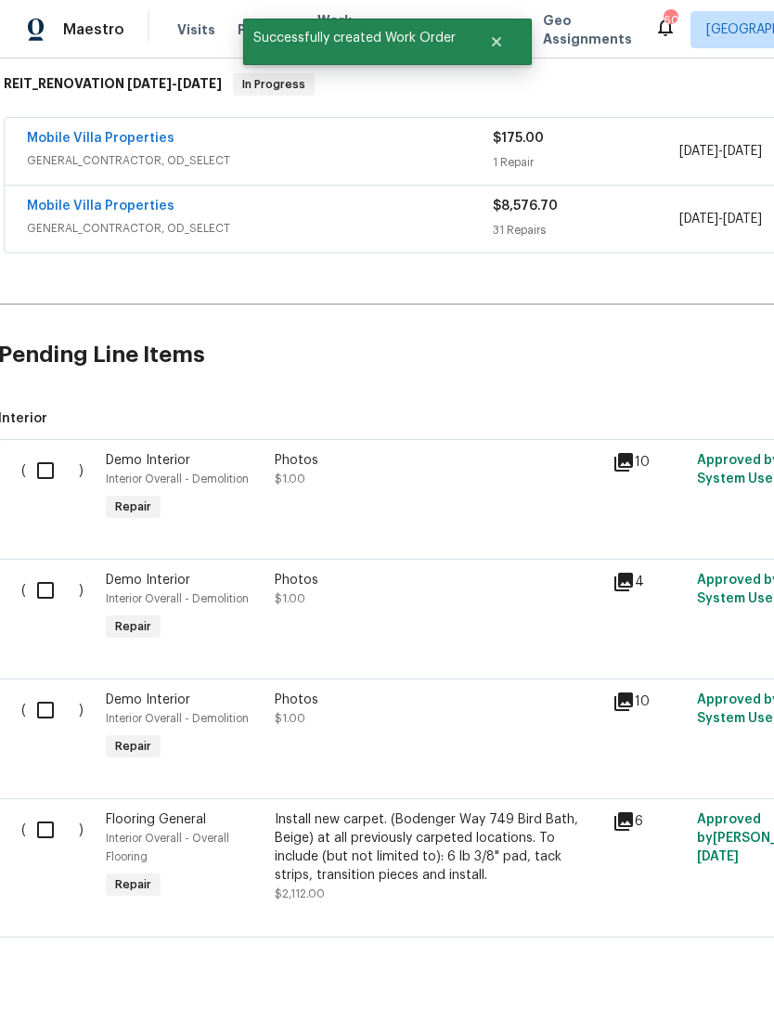
scroll to position [296, 2]
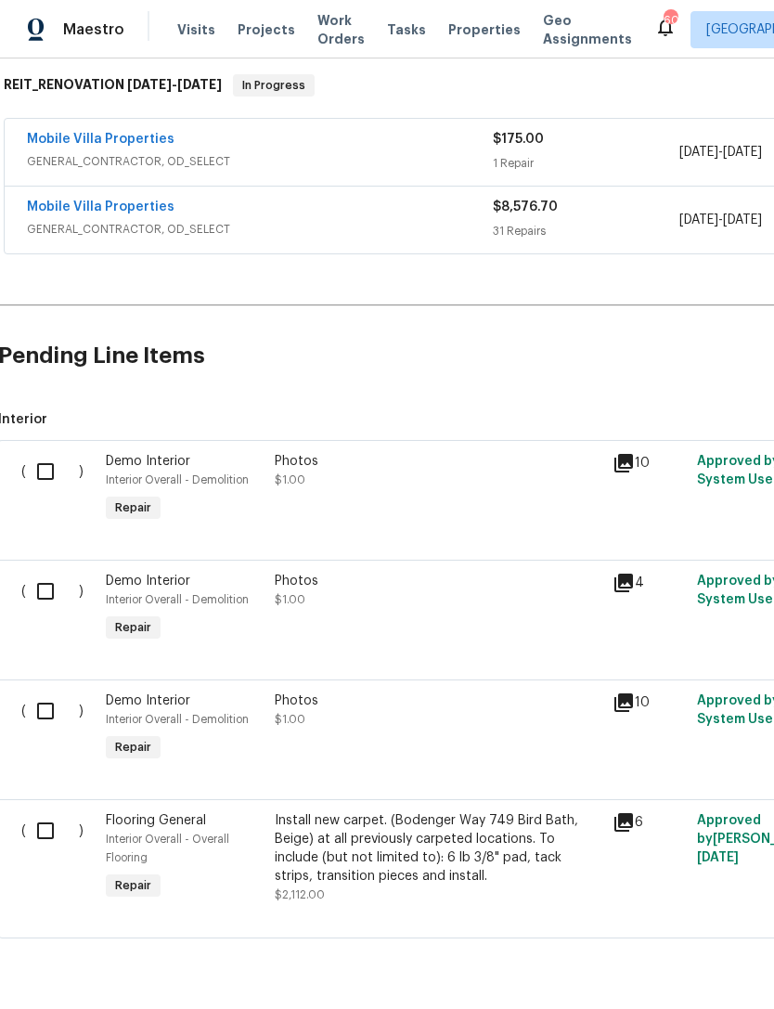
click at [55, 830] on input "checkbox" at bounding box center [52, 830] width 53 height 39
checkbox input "true"
click at [628, 963] on span "Create Work Order" at bounding box center [667, 963] width 123 height 23
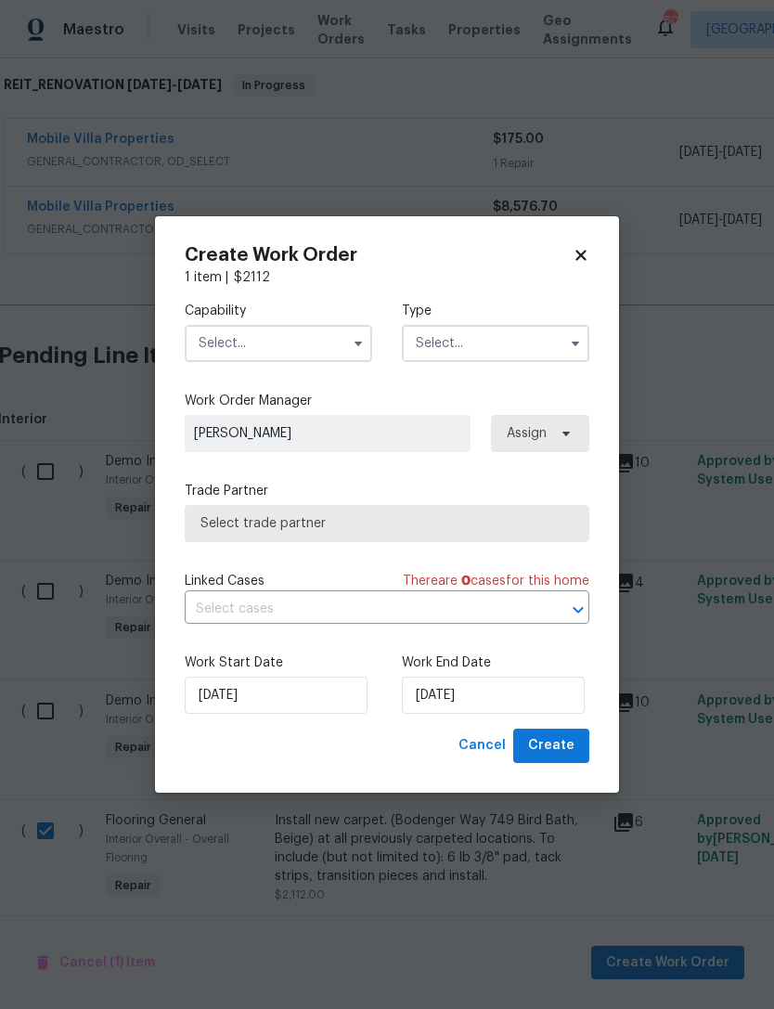
click at [241, 336] on input "text" at bounding box center [279, 343] width 188 height 37
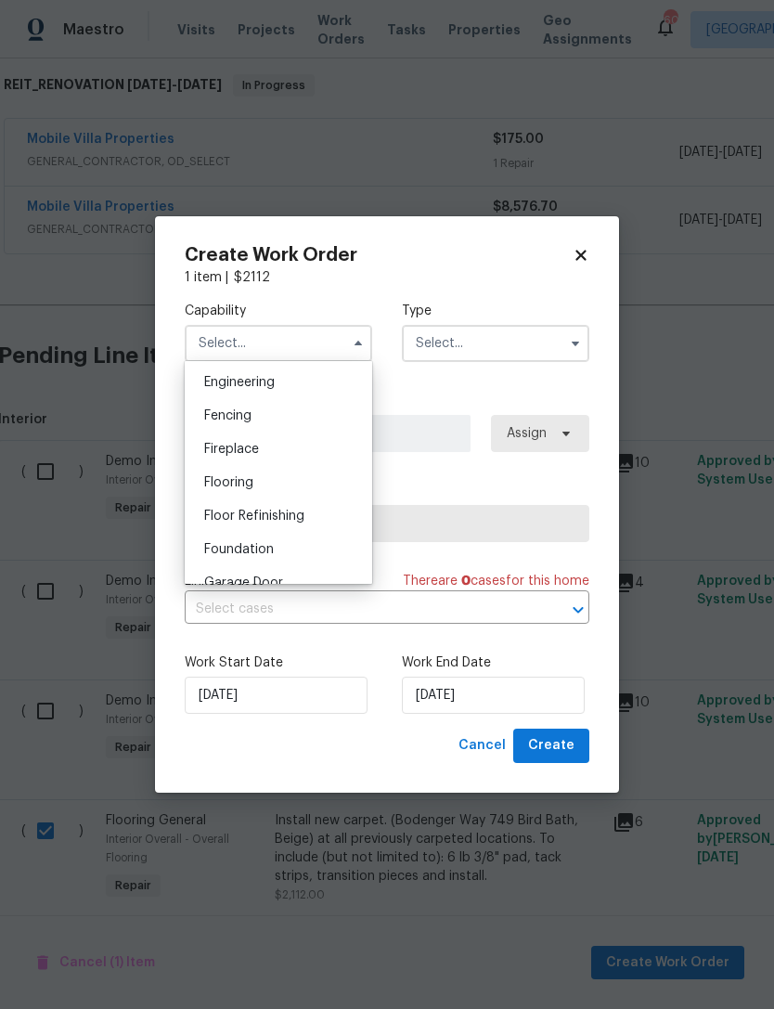
scroll to position [616, 0]
click at [224, 489] on span "Flooring" at bounding box center [228, 487] width 49 height 13
type input "Flooring"
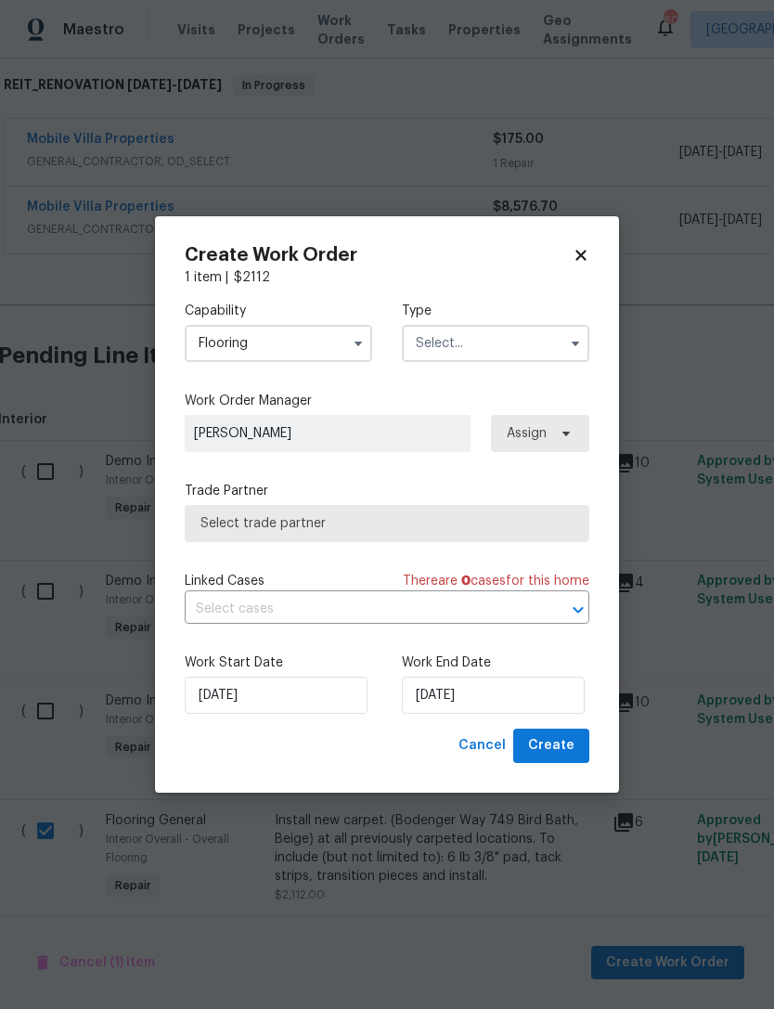
click at [461, 360] on input "text" at bounding box center [496, 343] width 188 height 37
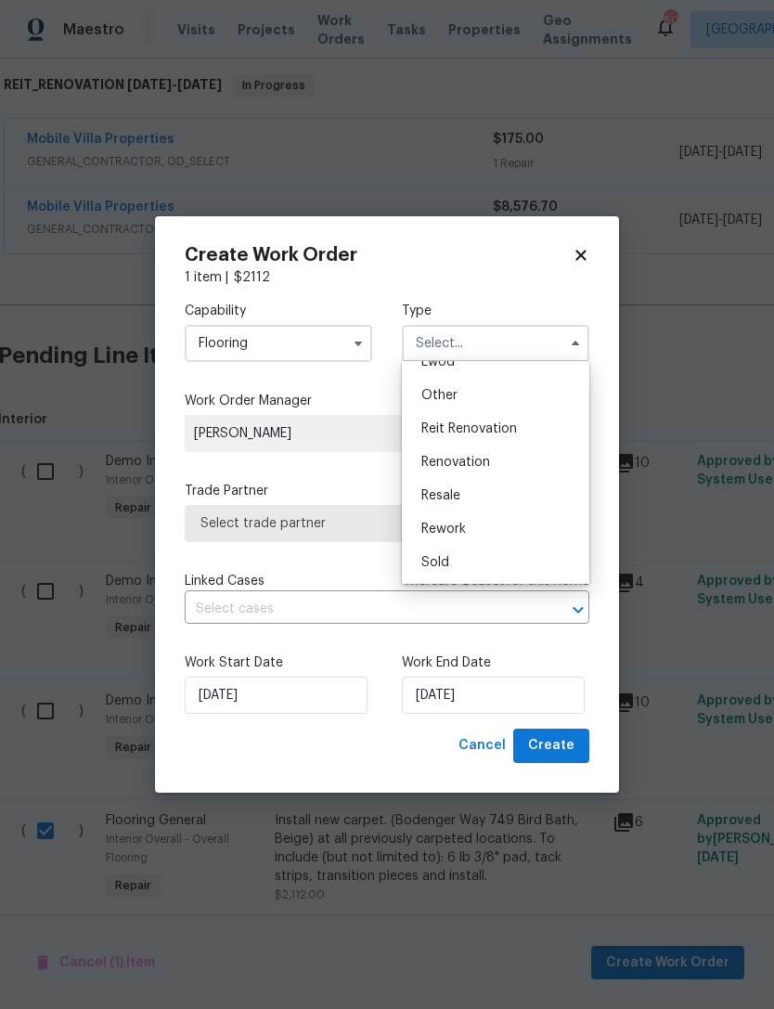
scroll to position [221, 0]
click at [435, 426] on span "Reit Renovation" at bounding box center [470, 428] width 96 height 13
type input "Reit Renovation"
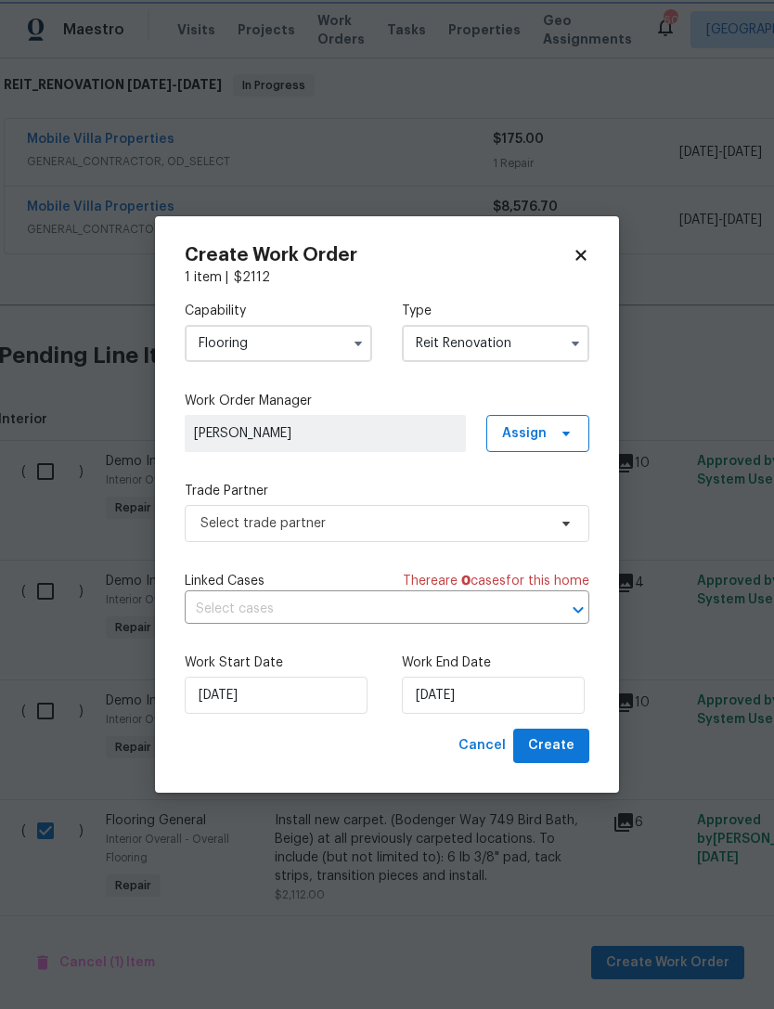
scroll to position [0, 0]
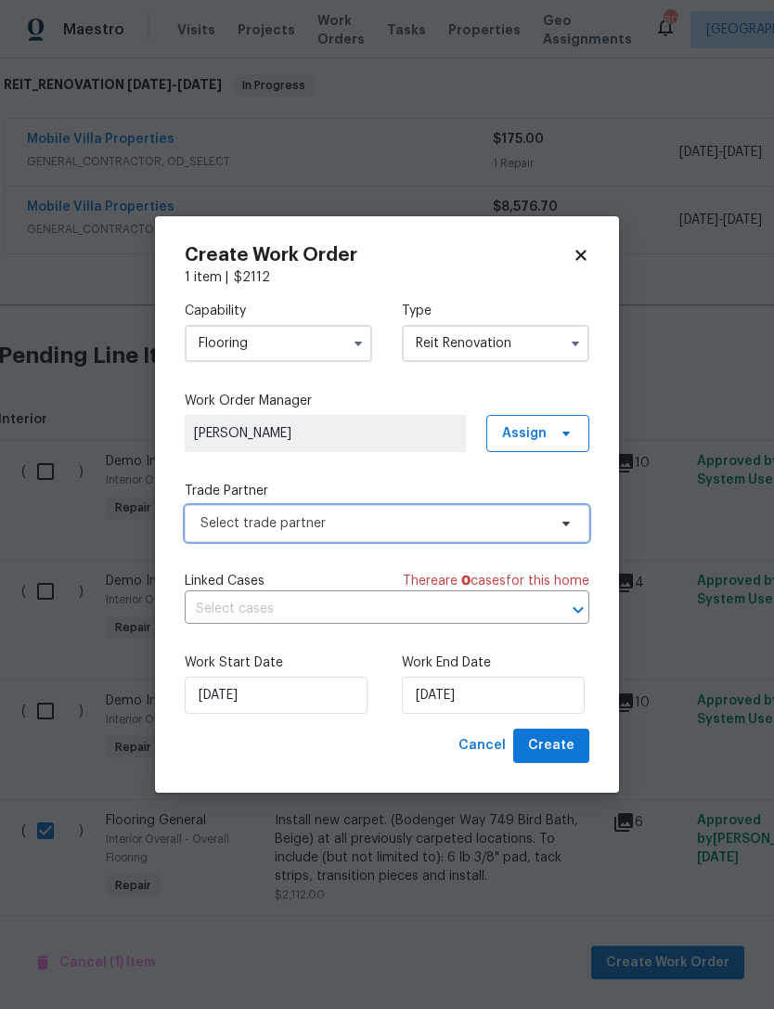
click at [211, 529] on span "Select trade partner" at bounding box center [374, 523] width 346 height 19
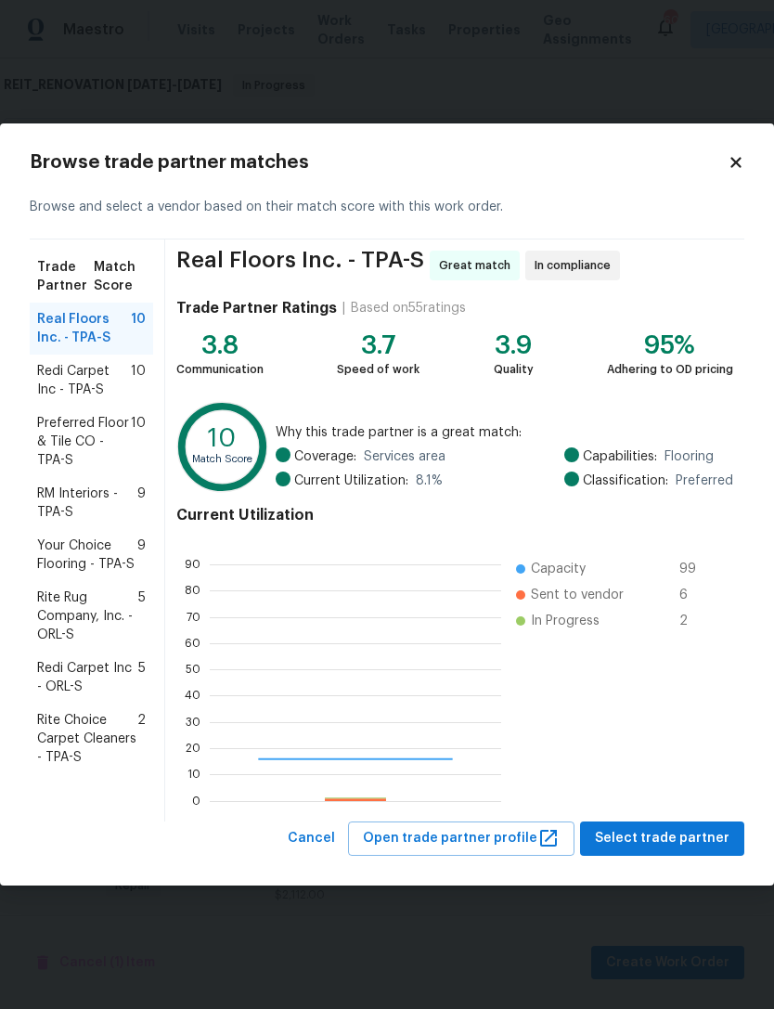
scroll to position [260, 292]
click at [68, 560] on span "Your Choice Flooring - TPA-S" at bounding box center [87, 555] width 100 height 37
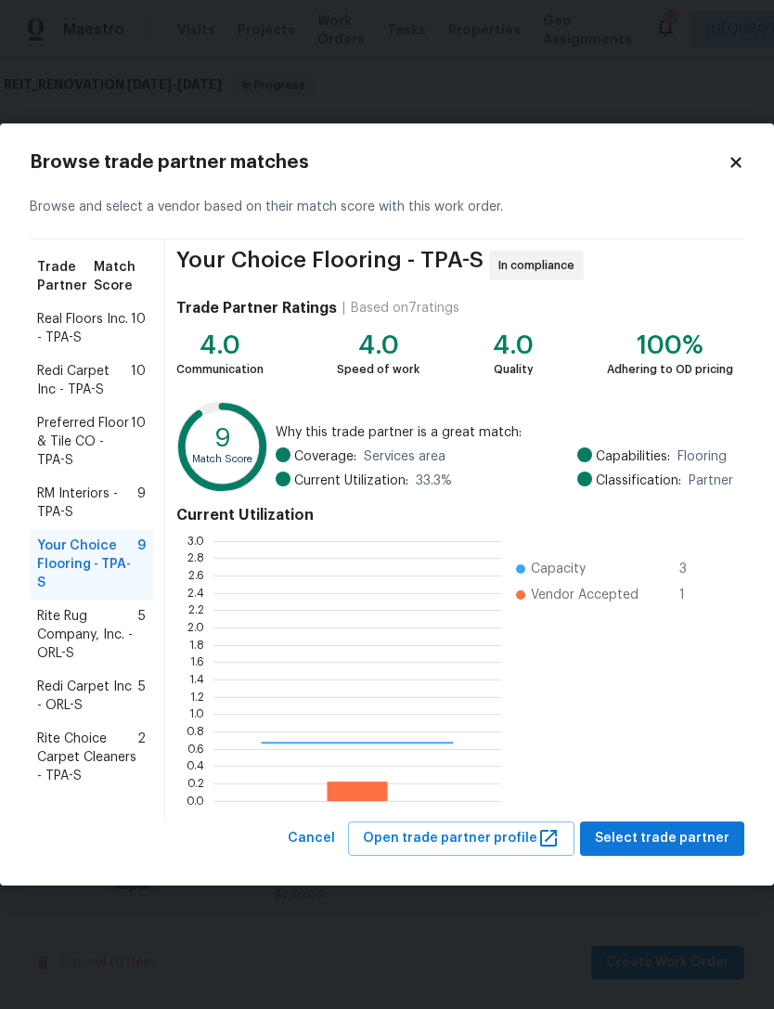
scroll to position [260, 288]
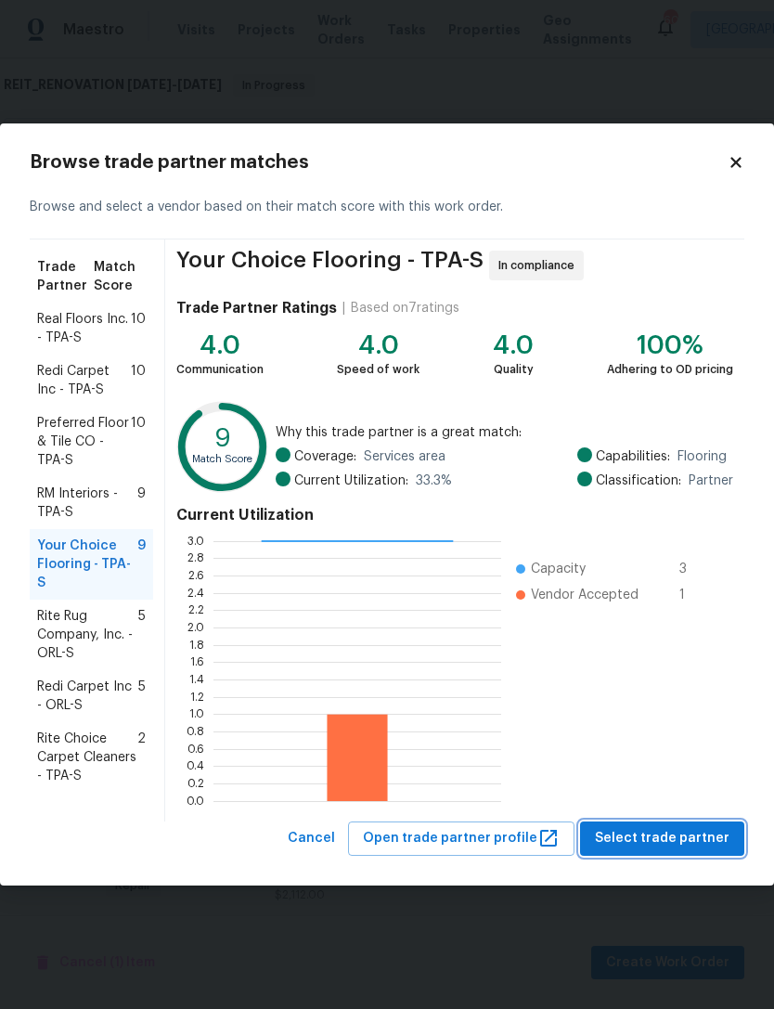
click at [625, 832] on span "Select trade partner" at bounding box center [662, 838] width 135 height 23
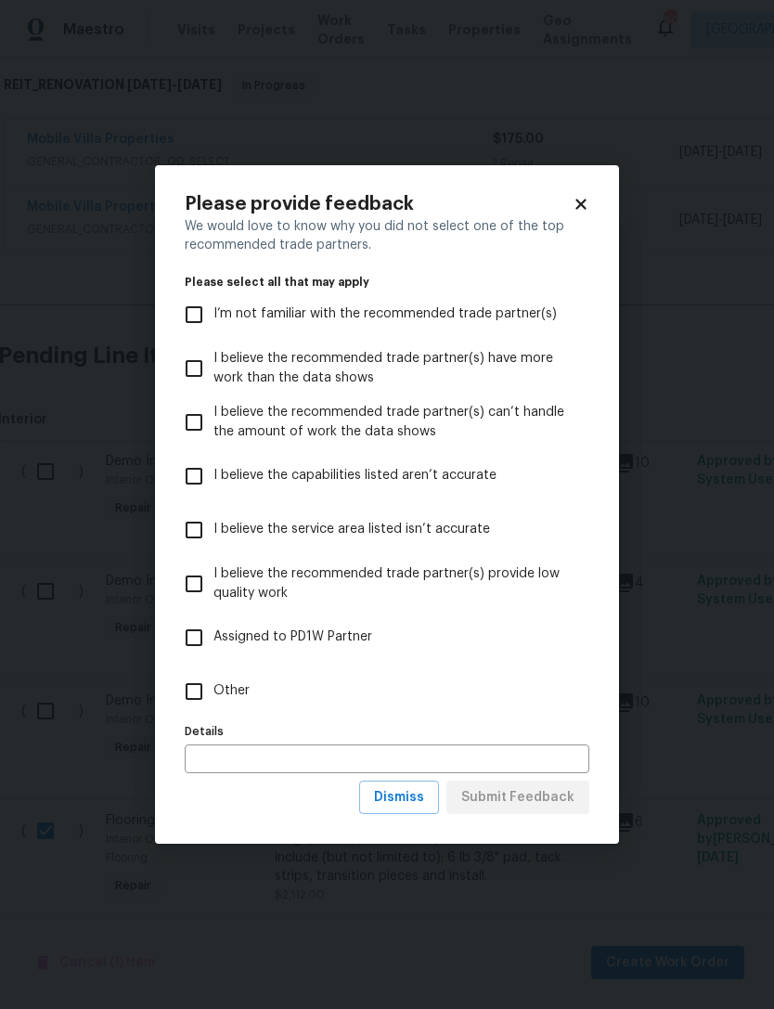
click at [201, 689] on input "Other" at bounding box center [194, 691] width 39 height 39
checkbox input "true"
click at [484, 788] on span "Submit Feedback" at bounding box center [517, 797] width 113 height 23
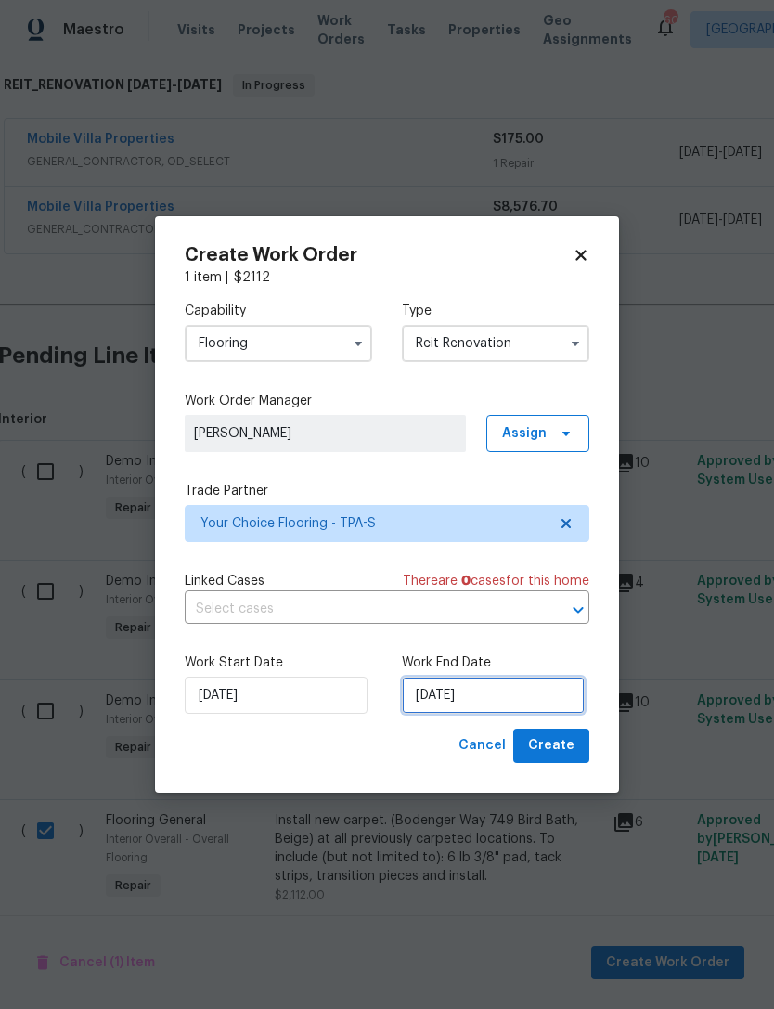
click at [432, 697] on input "[DATE]" at bounding box center [493, 695] width 183 height 37
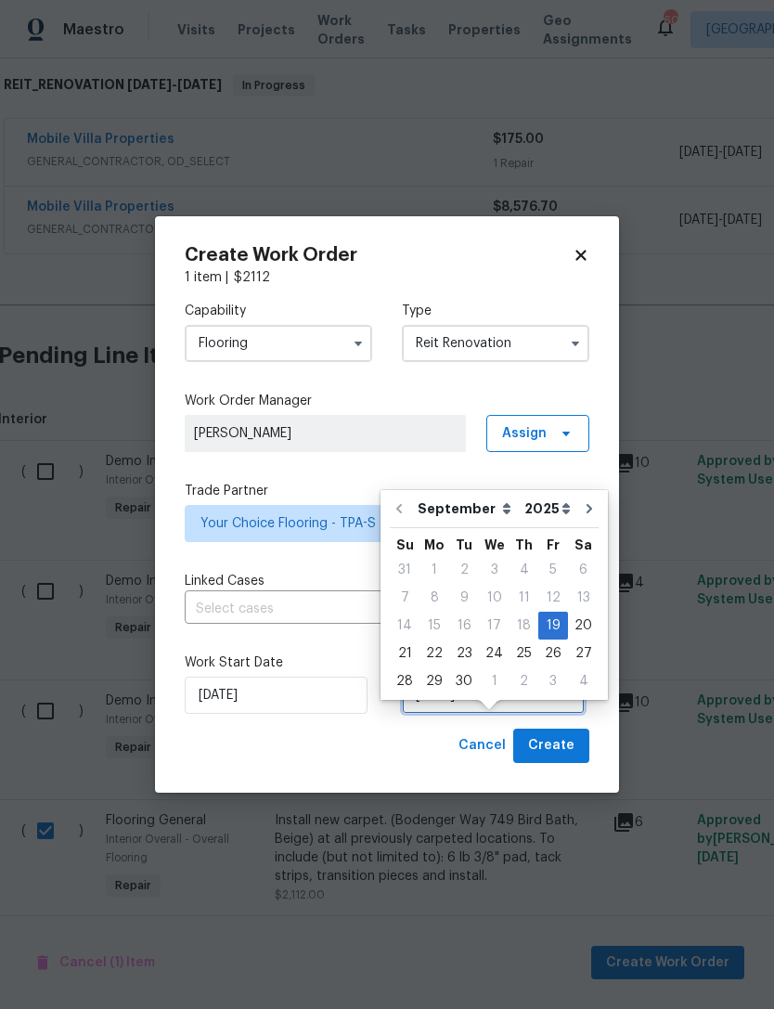
scroll to position [34, 0]
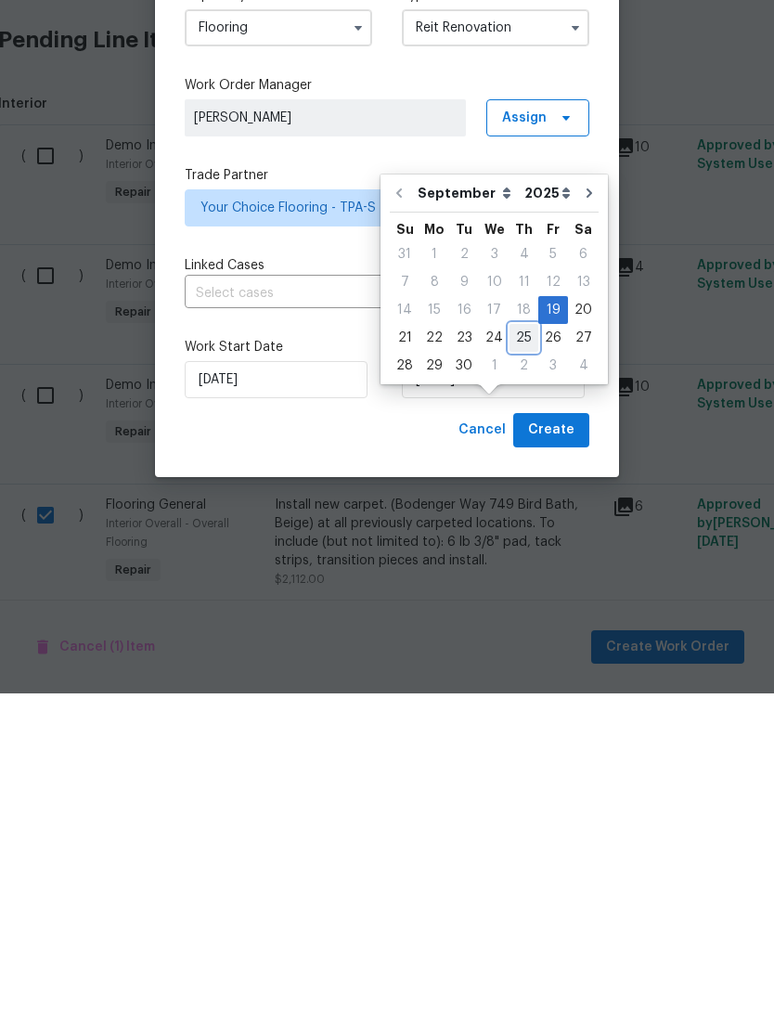
click at [517, 641] on div "25" at bounding box center [524, 654] width 29 height 26
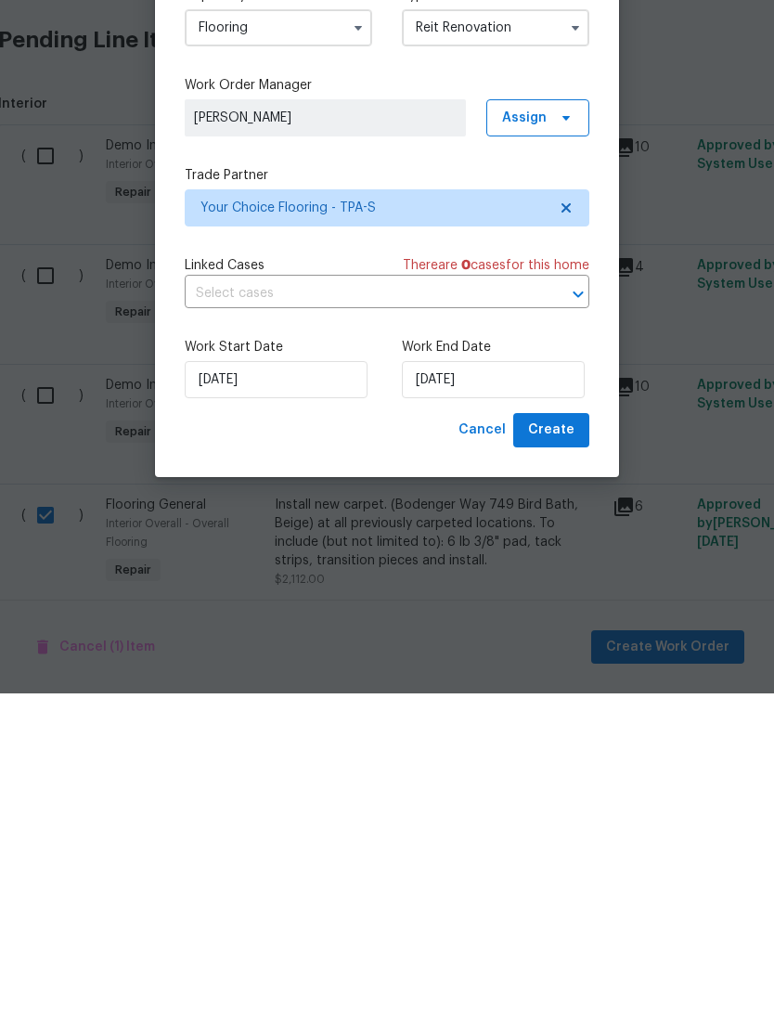
type input "[DATE]"
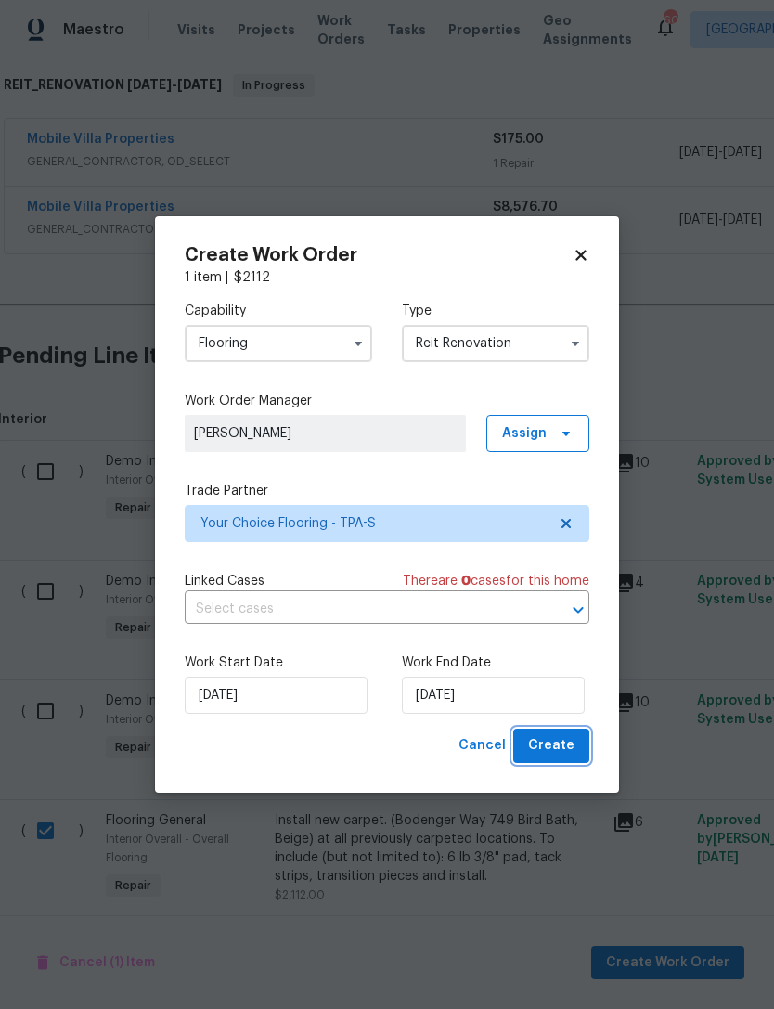
click at [539, 746] on span "Create" at bounding box center [551, 745] width 46 height 23
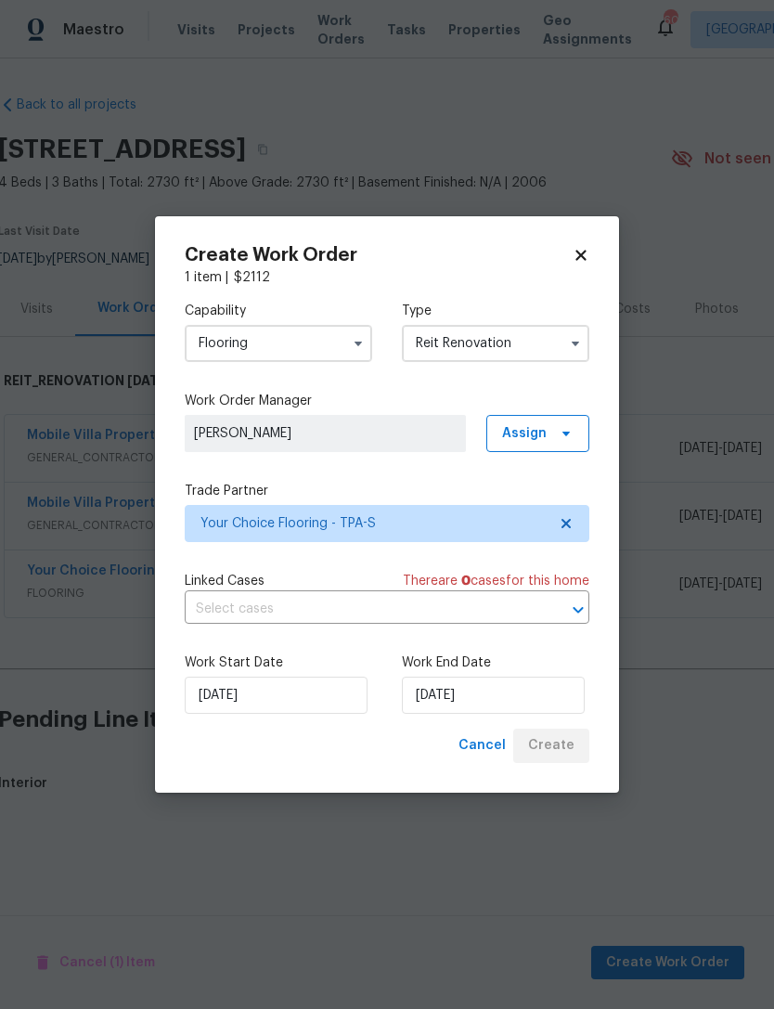
scroll to position [0, 2]
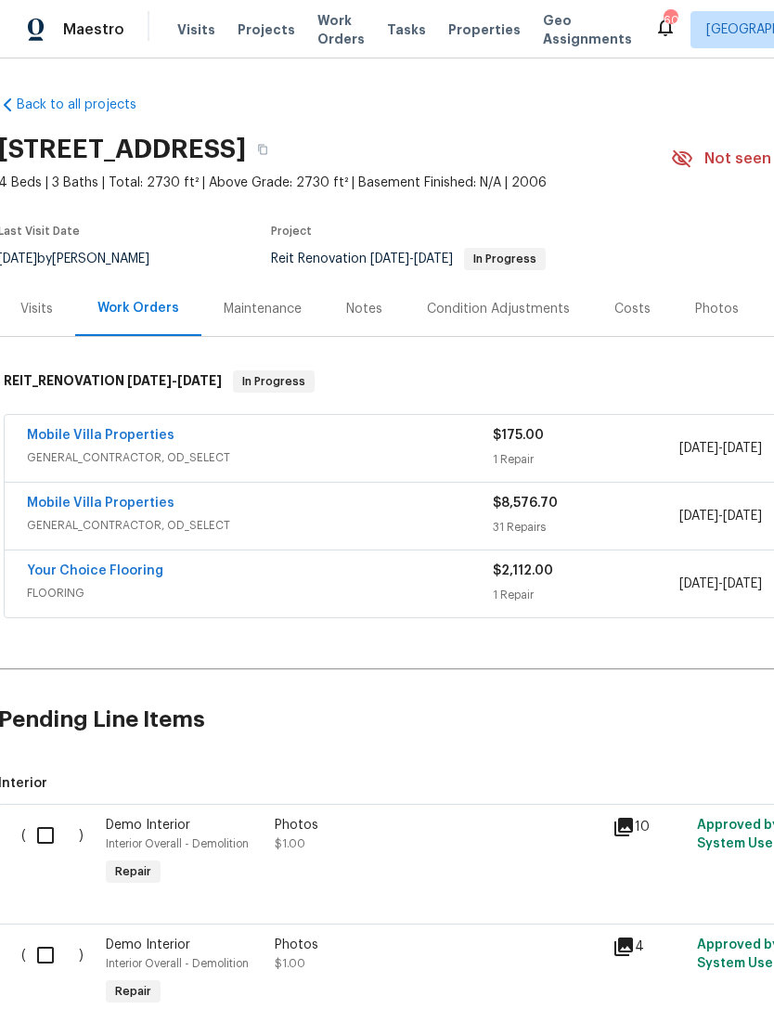
click at [75, 506] on link "Mobile Villa Properties" at bounding box center [101, 503] width 148 height 13
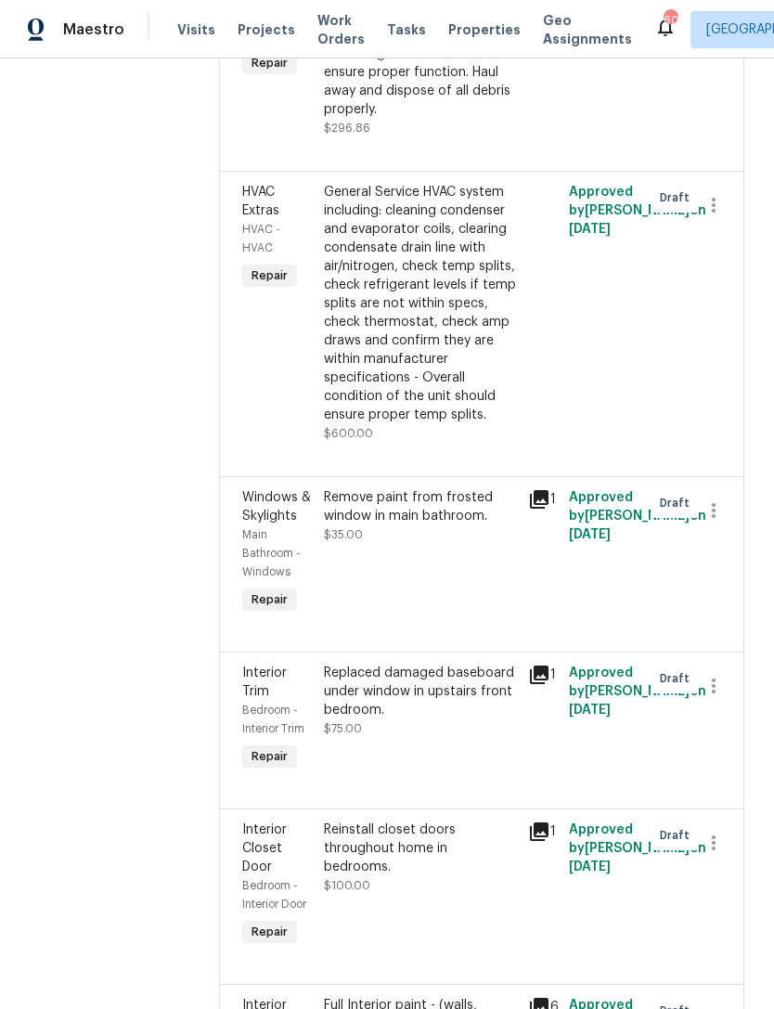
scroll to position [5117, 0]
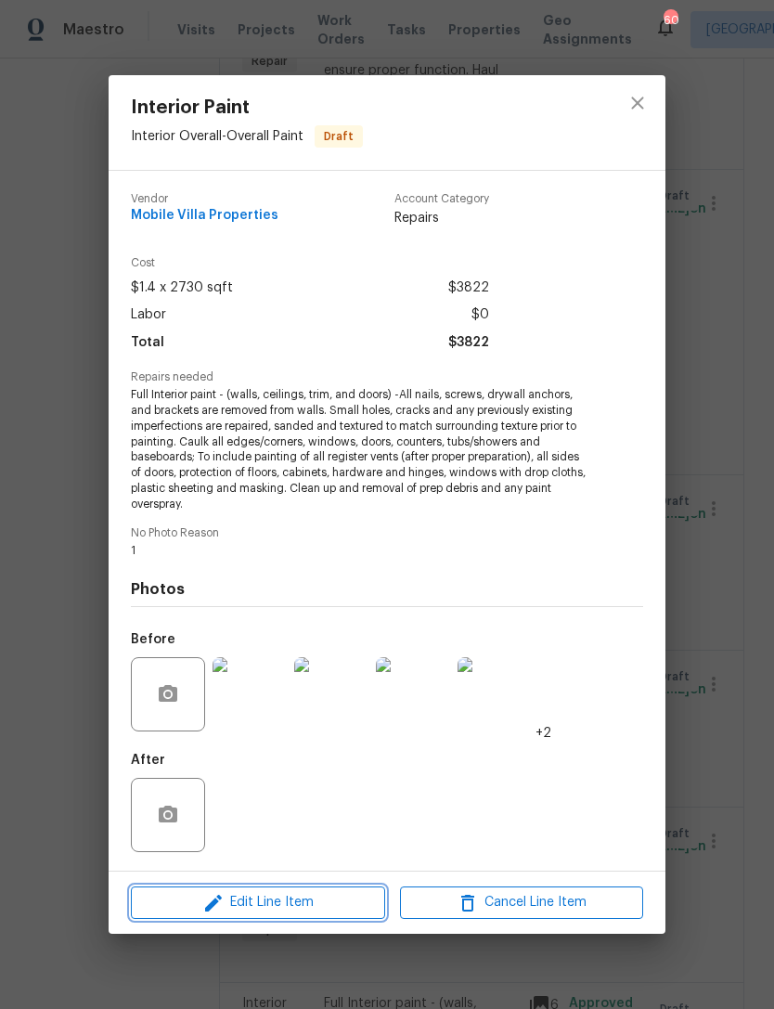
click at [243, 905] on span "Edit Line Item" at bounding box center [257, 902] width 243 height 23
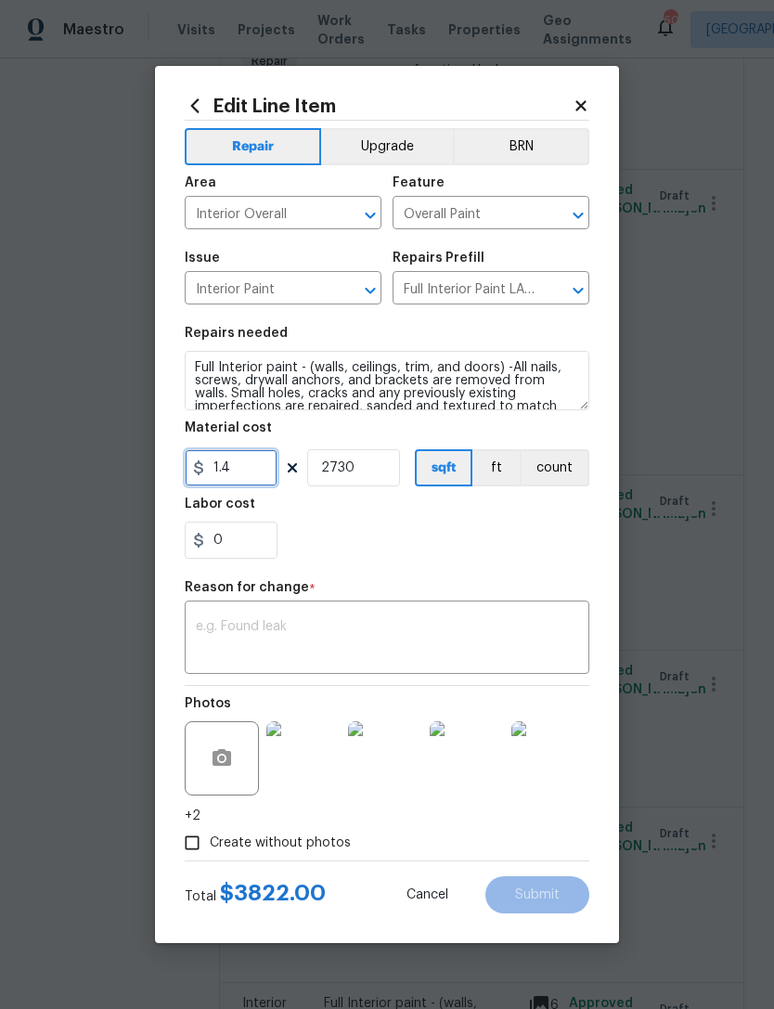
click at [240, 466] on input "1.4" at bounding box center [231, 467] width 93 height 37
type input "1.22"
click at [263, 655] on textarea at bounding box center [387, 639] width 383 height 39
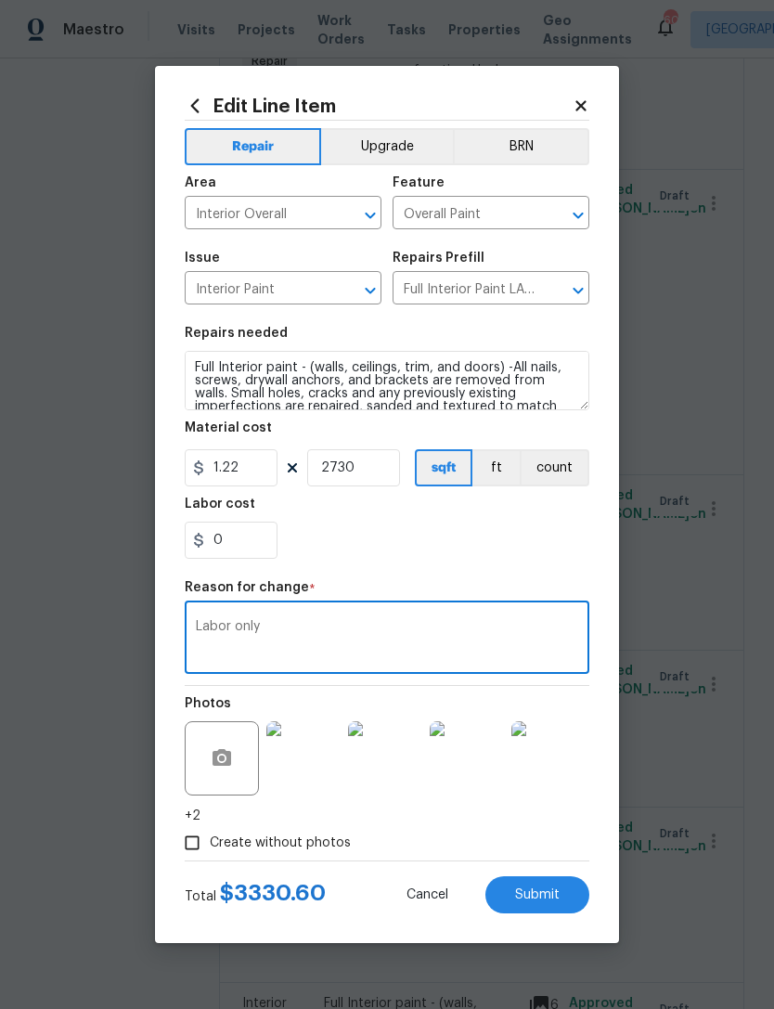
type textarea "Labor only"
click at [511, 539] on div "0" at bounding box center [387, 540] width 405 height 37
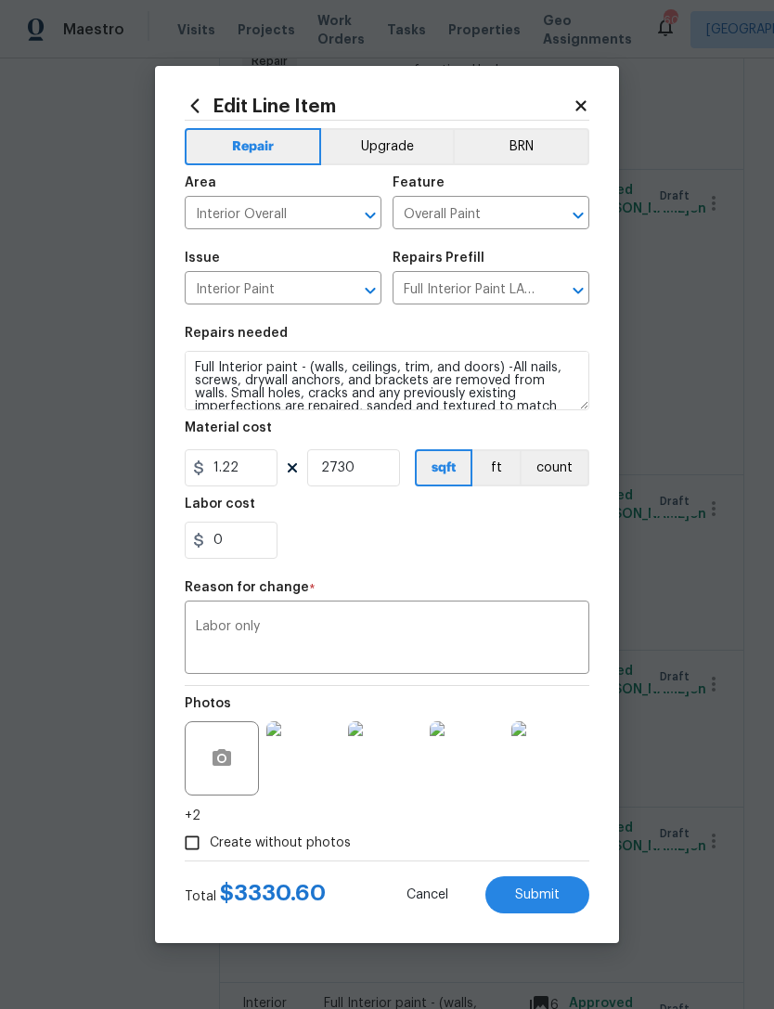
click at [560, 896] on button "Submit" at bounding box center [538, 894] width 104 height 37
type input "1.4"
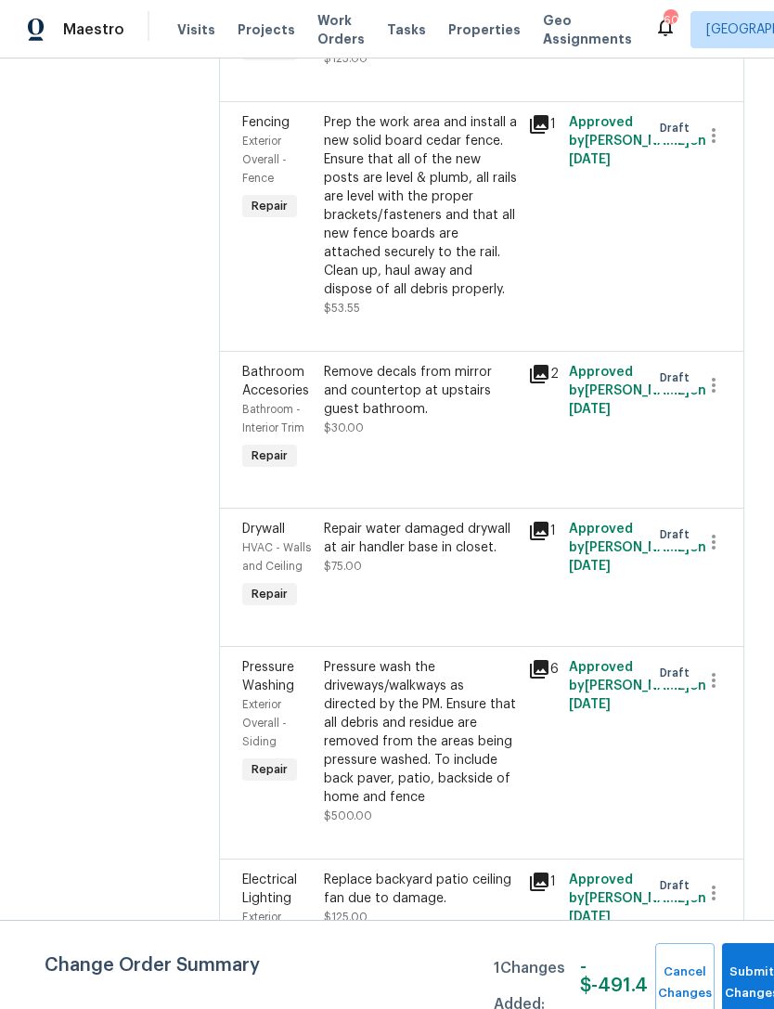
scroll to position [1808, 0]
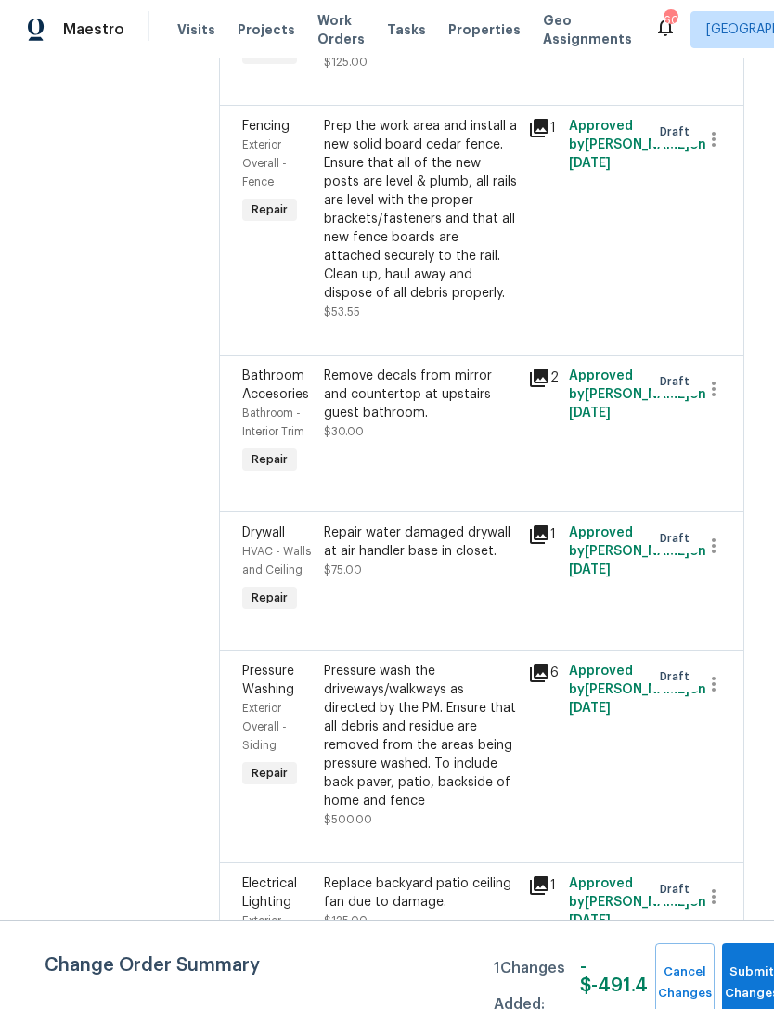
click at [409, 662] on div "Pressure wash the driveways/walkways as directed by the PM. Ensure that all deb…" at bounding box center [420, 736] width 193 height 149
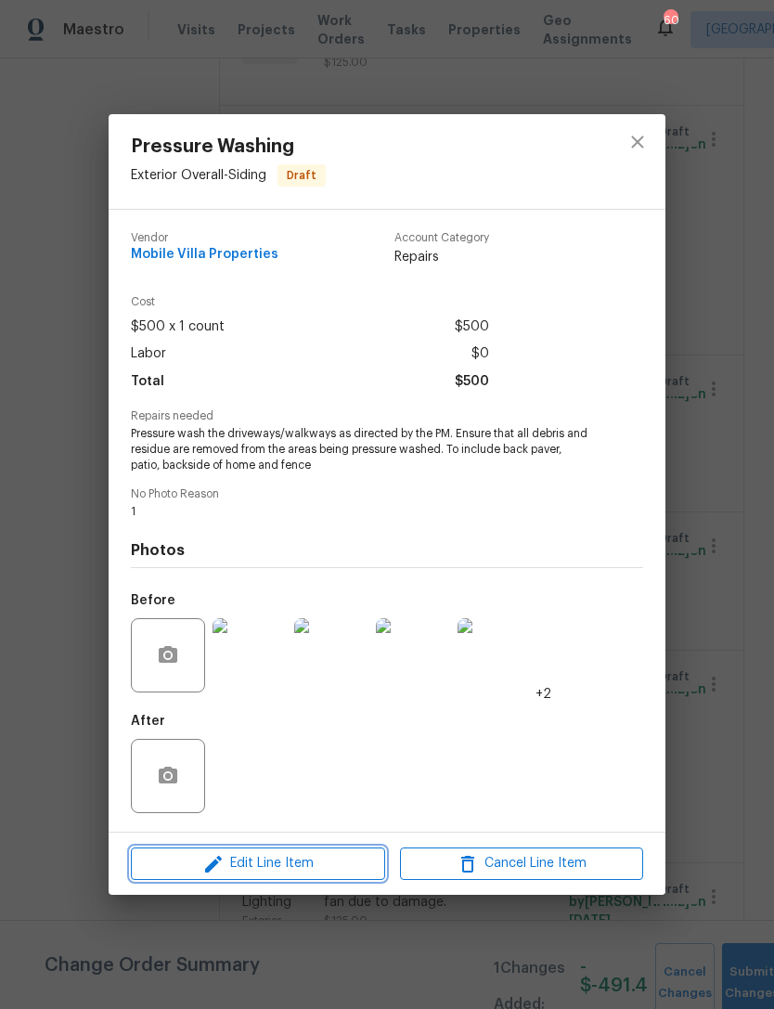
click at [250, 866] on span "Edit Line Item" at bounding box center [257, 863] width 243 height 23
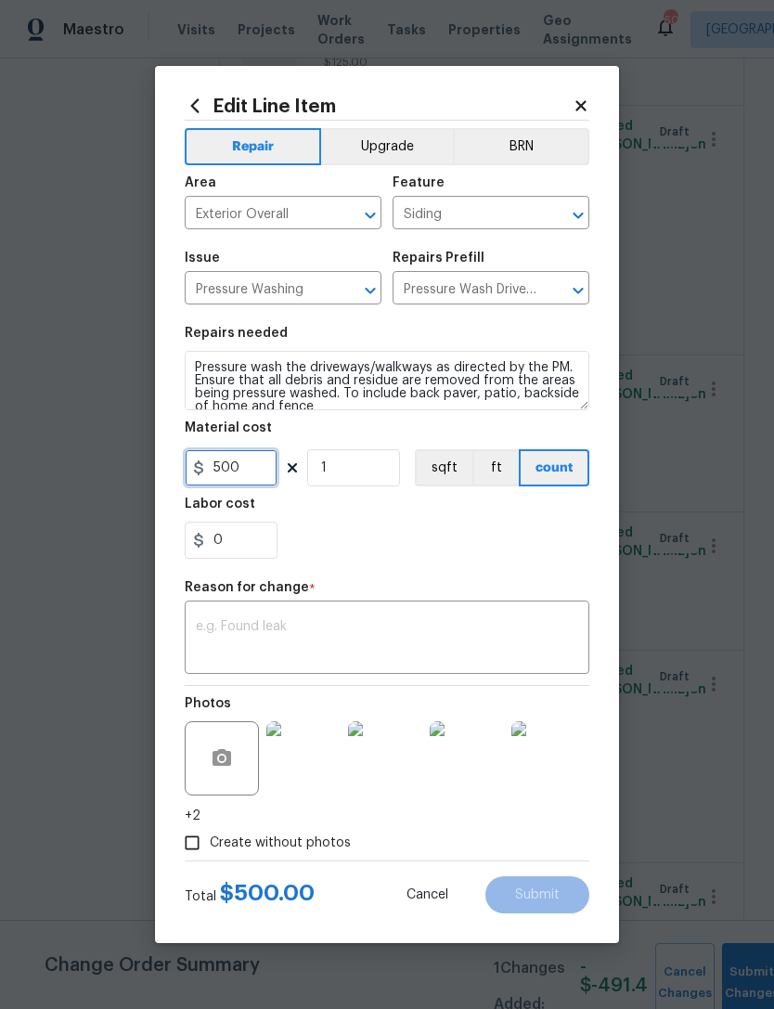
click at [266, 469] on input "500" at bounding box center [231, 467] width 93 height 37
type input "400"
click at [470, 645] on textarea at bounding box center [387, 639] width 383 height 39
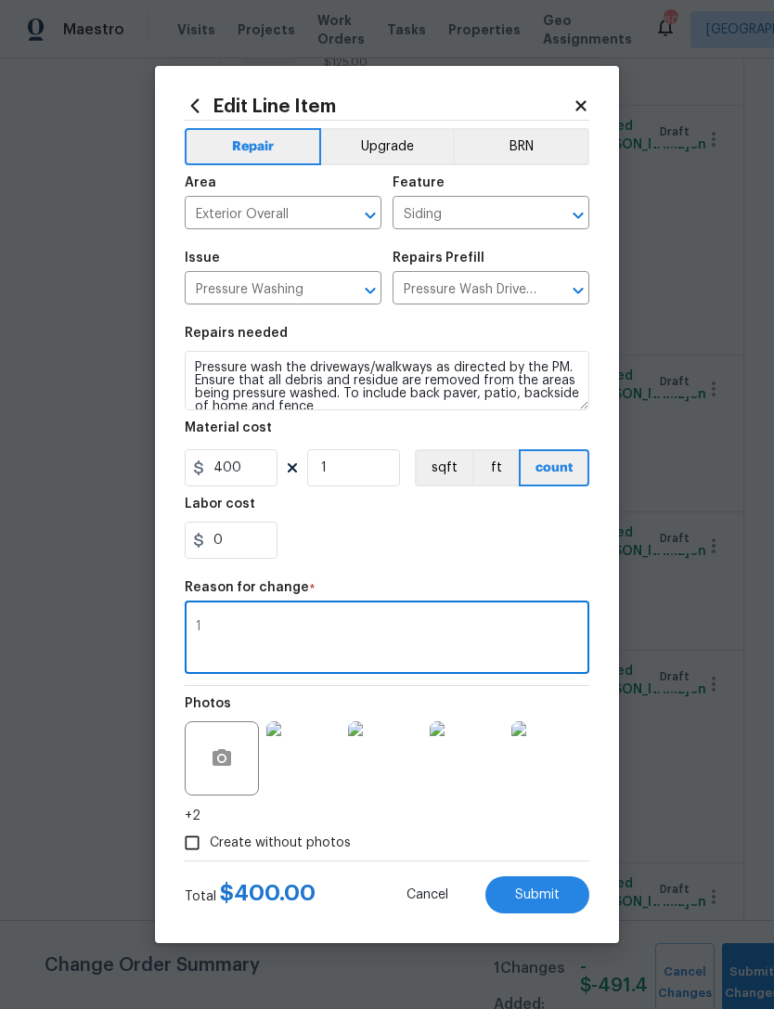
type textarea "1"
click at [463, 543] on div "0" at bounding box center [387, 540] width 405 height 37
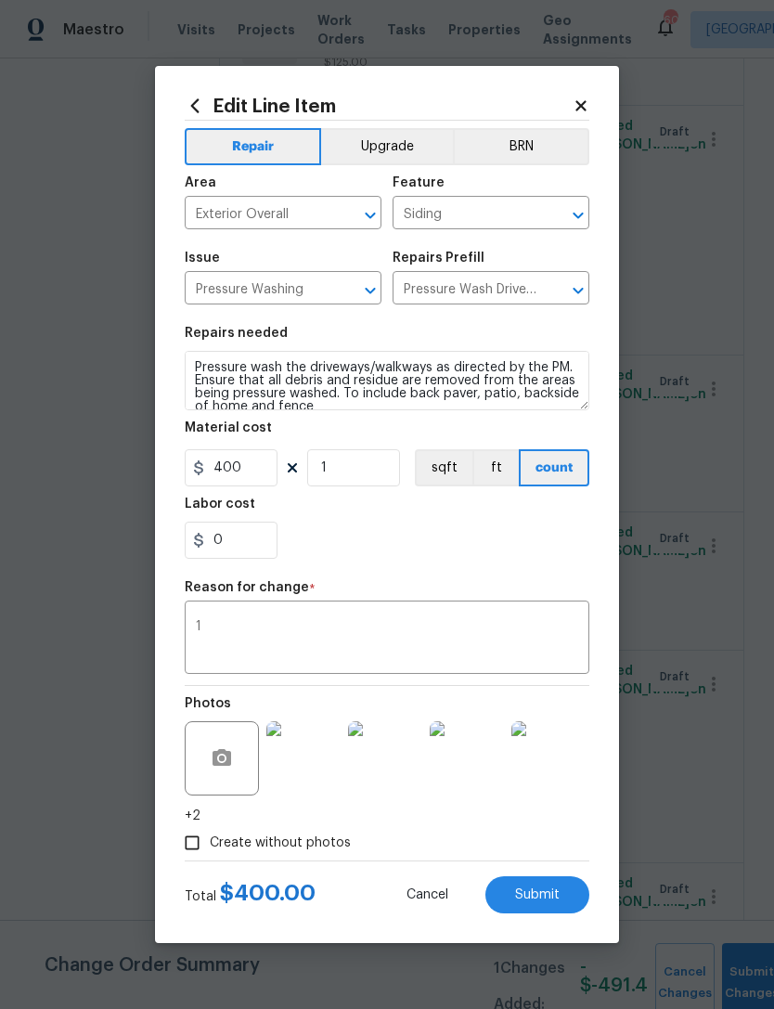
click at [538, 898] on span "Submit" at bounding box center [537, 896] width 45 height 14
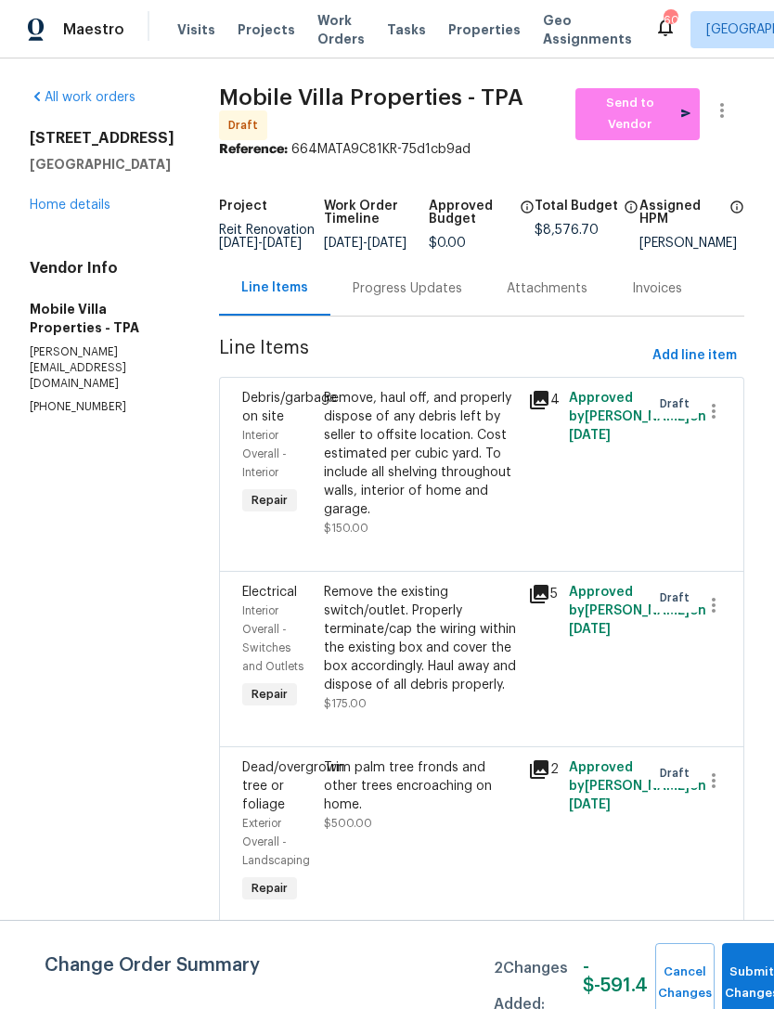
scroll to position [0, 0]
click at [700, 367] on span "Add line item" at bounding box center [695, 355] width 84 height 23
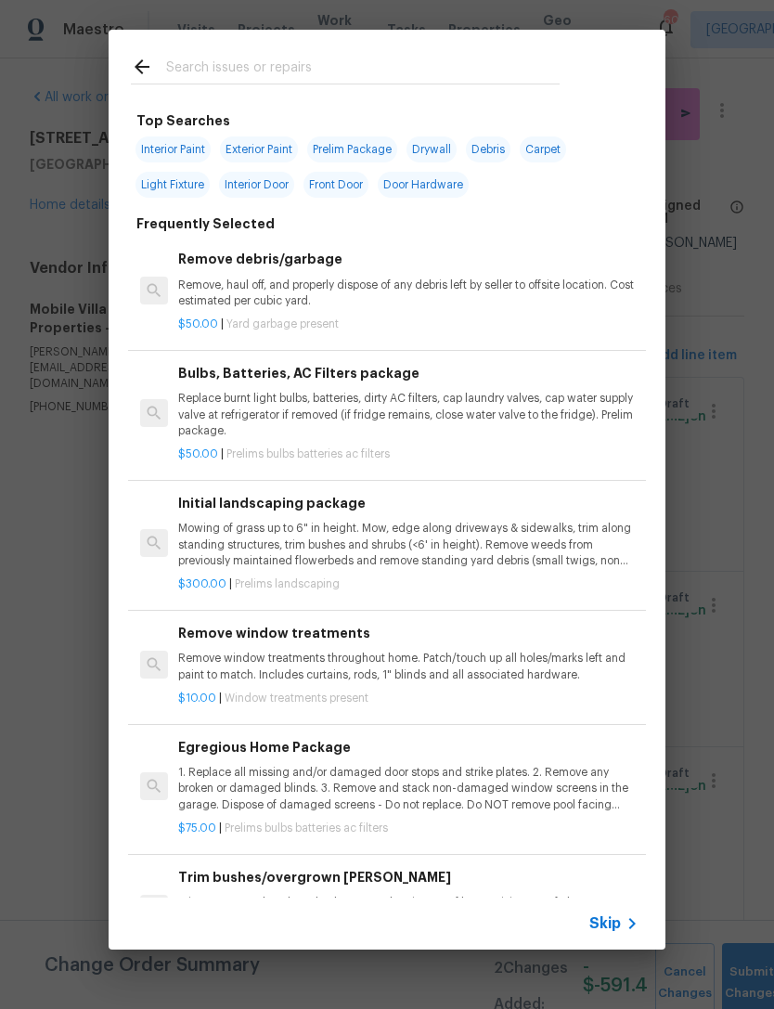
click at [613, 923] on span "Skip" at bounding box center [606, 924] width 32 height 19
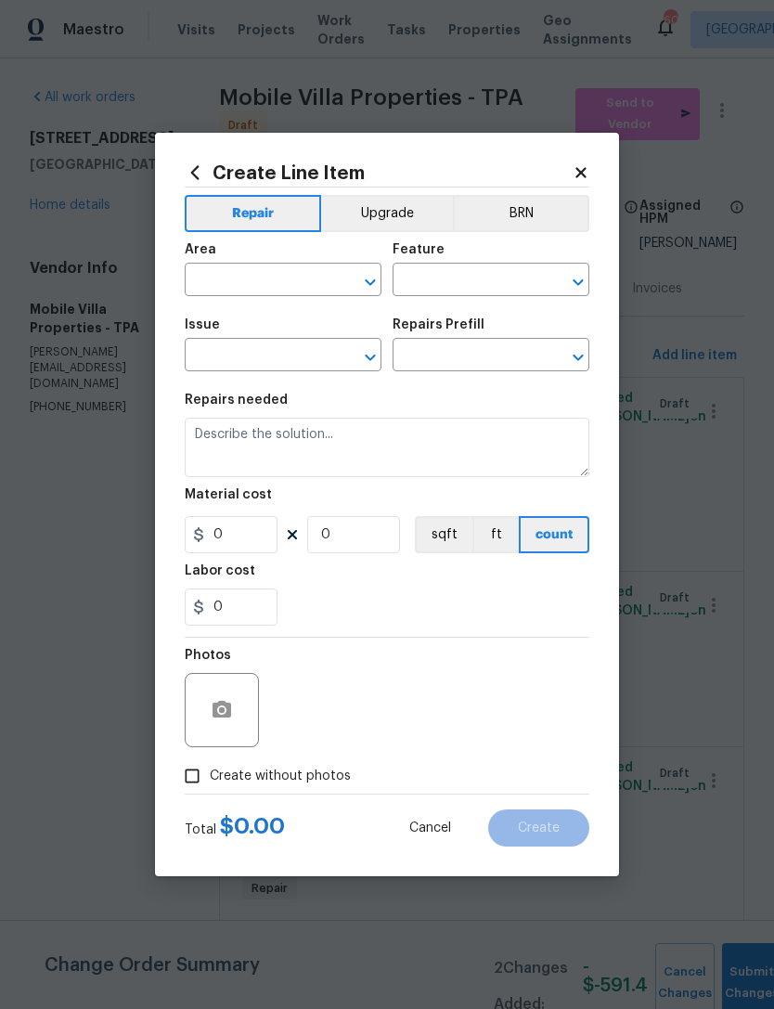
click at [278, 277] on input "text" at bounding box center [257, 281] width 145 height 29
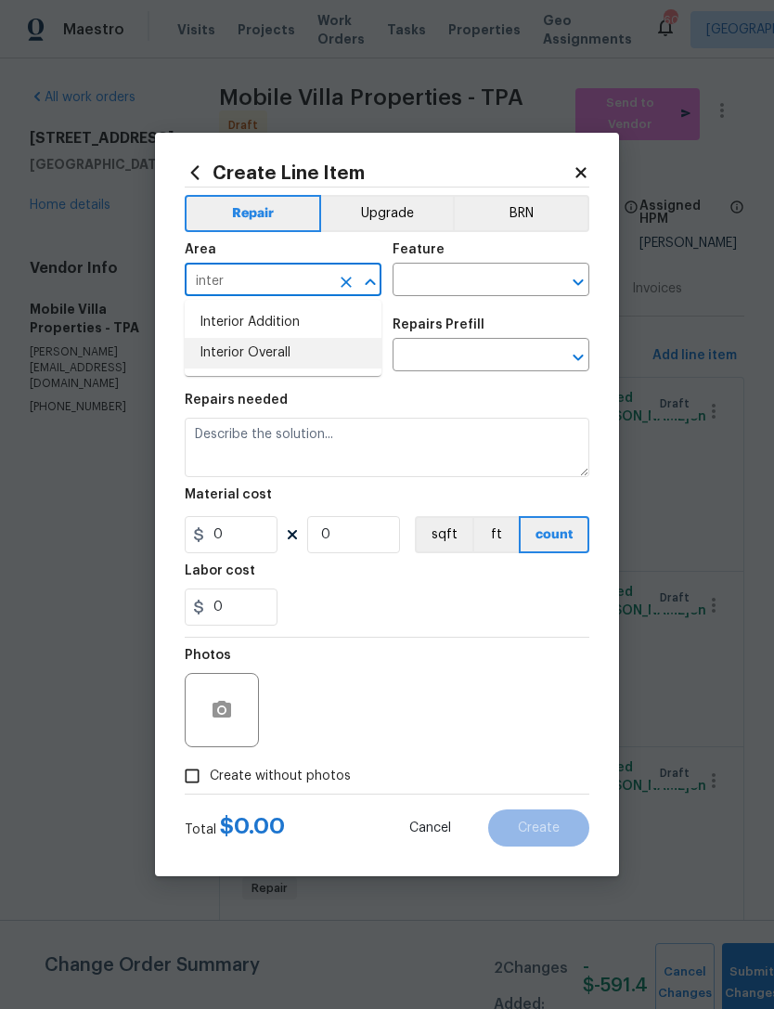
click at [328, 347] on li "Interior Overall" at bounding box center [283, 353] width 197 height 31
type input "Interior Overall"
click at [453, 284] on input "text" at bounding box center [465, 281] width 145 height 29
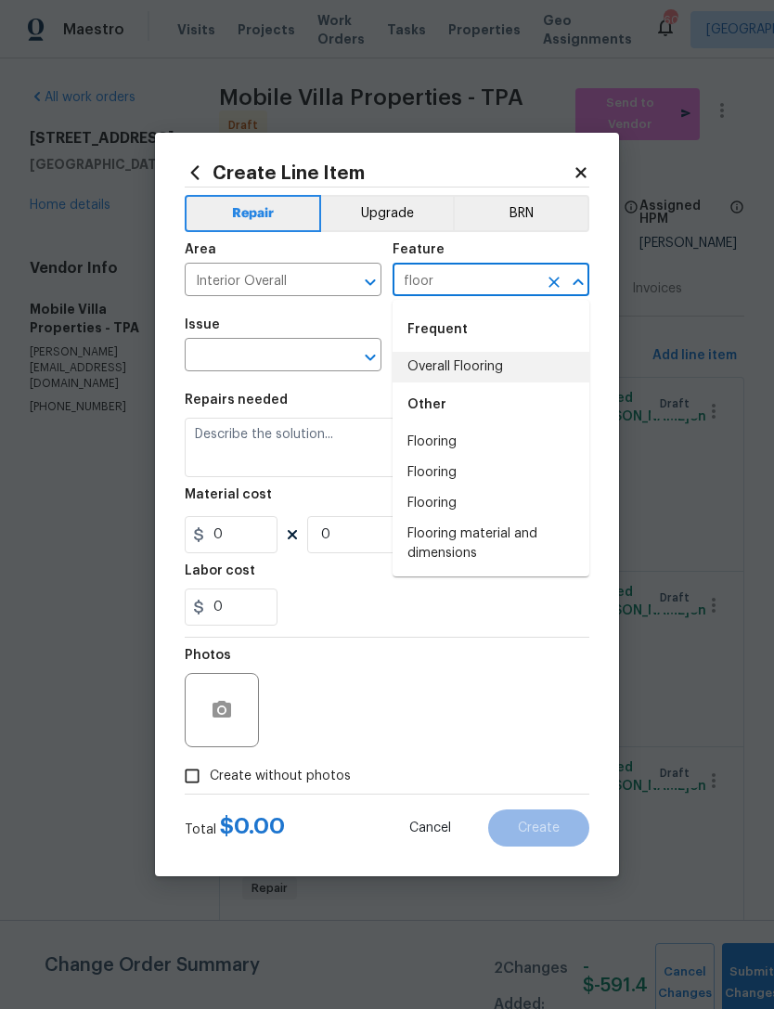
click at [496, 358] on li "Overall Flooring" at bounding box center [491, 367] width 197 height 31
type input "Overall Flooring"
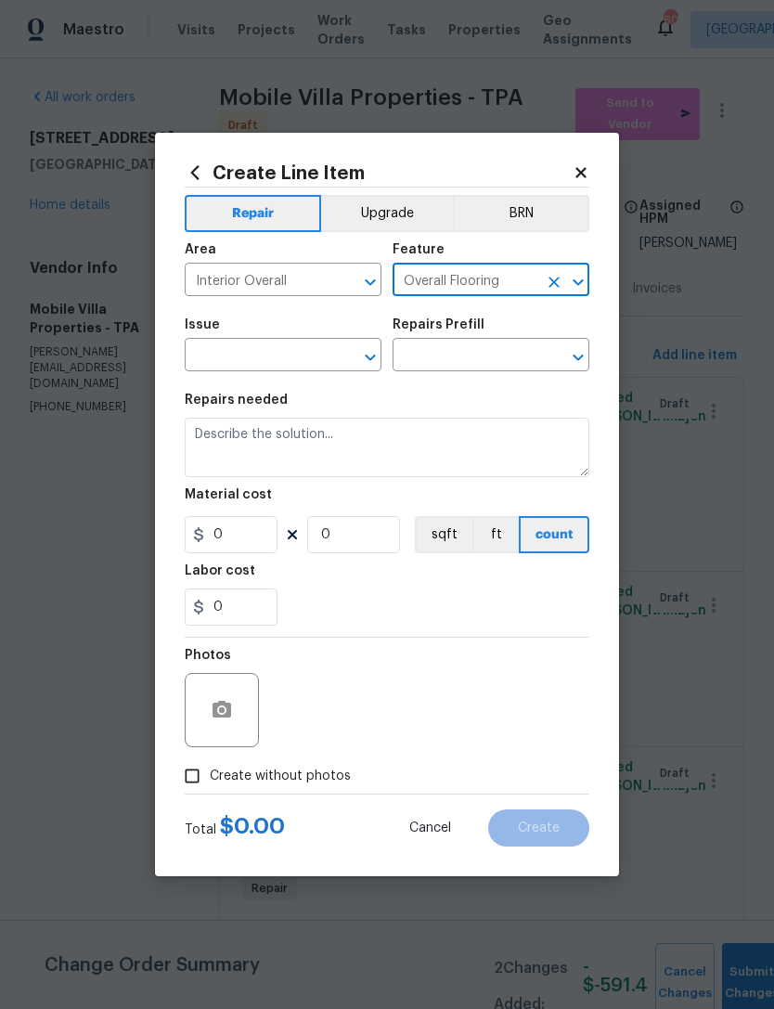
click at [292, 361] on input "text" at bounding box center [257, 357] width 145 height 29
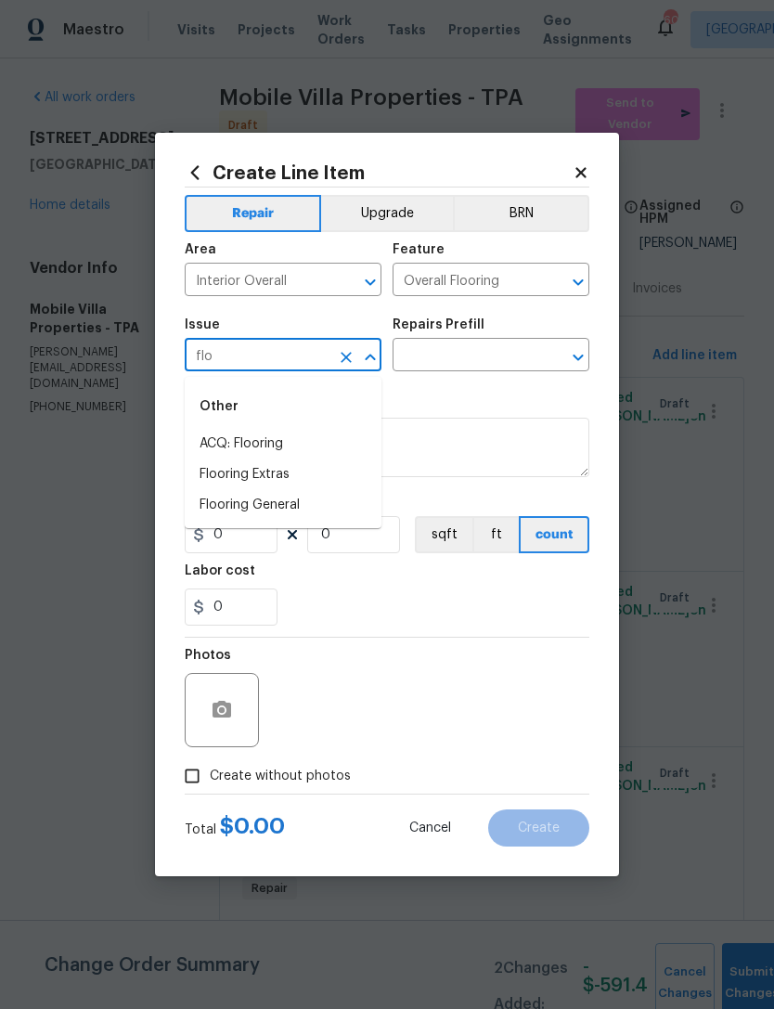
click at [344, 469] on li "Flooring Extras" at bounding box center [283, 475] width 197 height 31
type input "Flooring Extras"
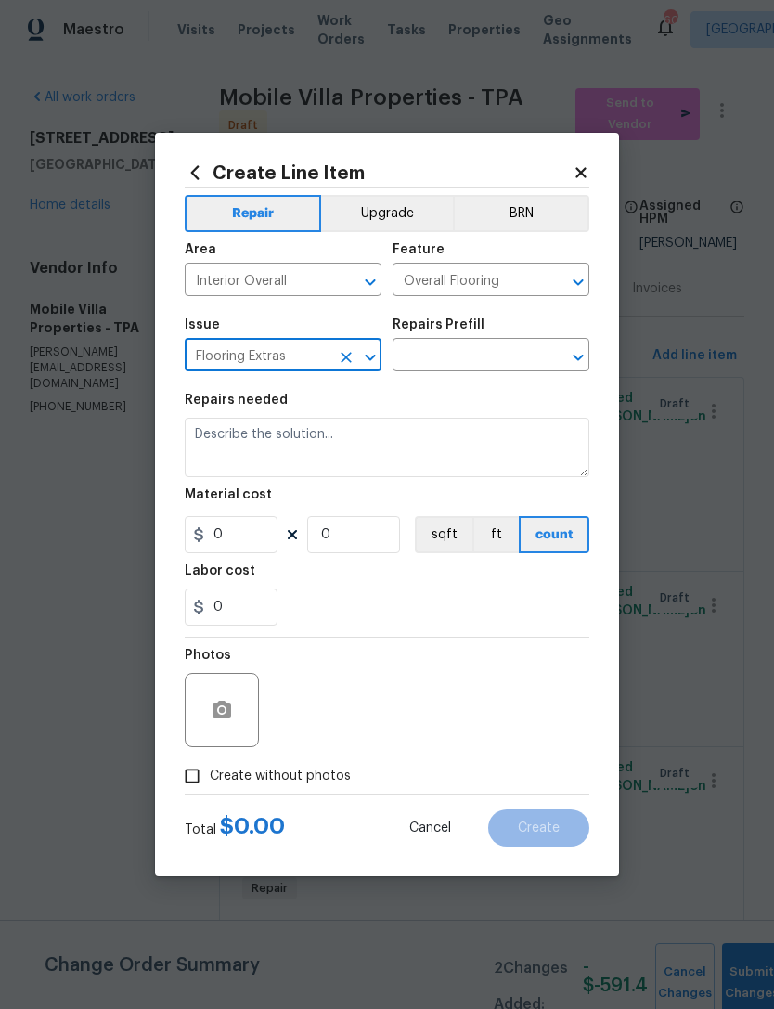
click at [469, 344] on input "text" at bounding box center [465, 357] width 145 height 29
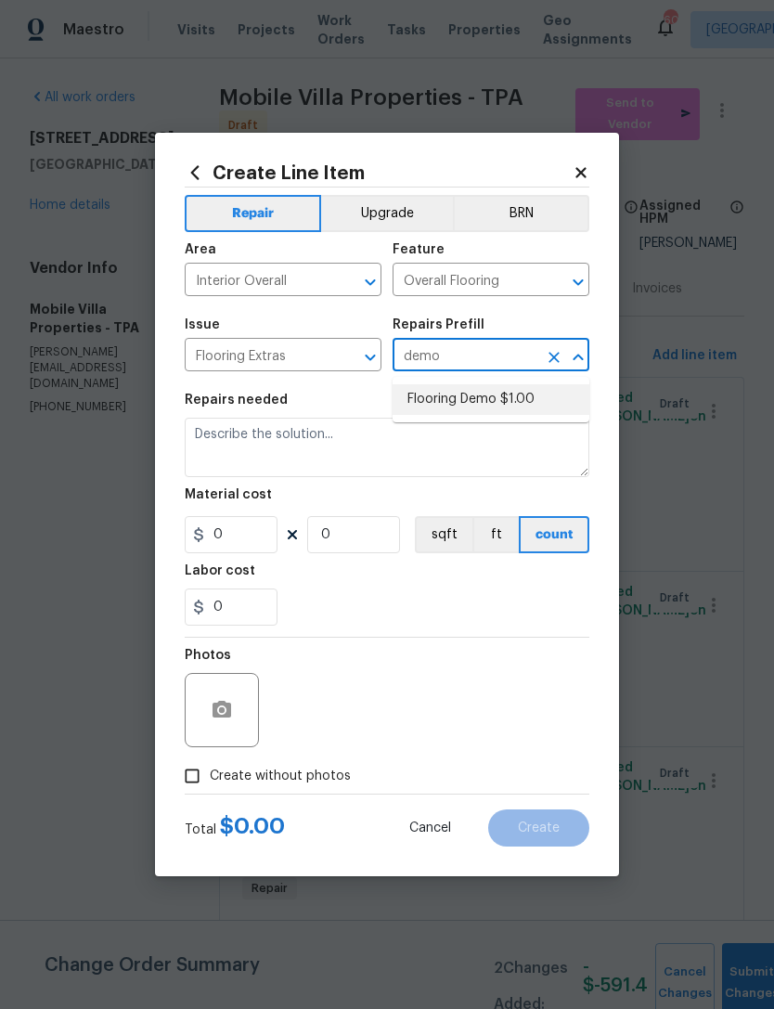
click at [526, 395] on li "Flooring Demo $1.00" at bounding box center [491, 399] width 197 height 31
type input "Flooring Demo $1.00"
type textarea "Demo existing flooring."
type input "1"
type input "Flooring Demo $1.00"
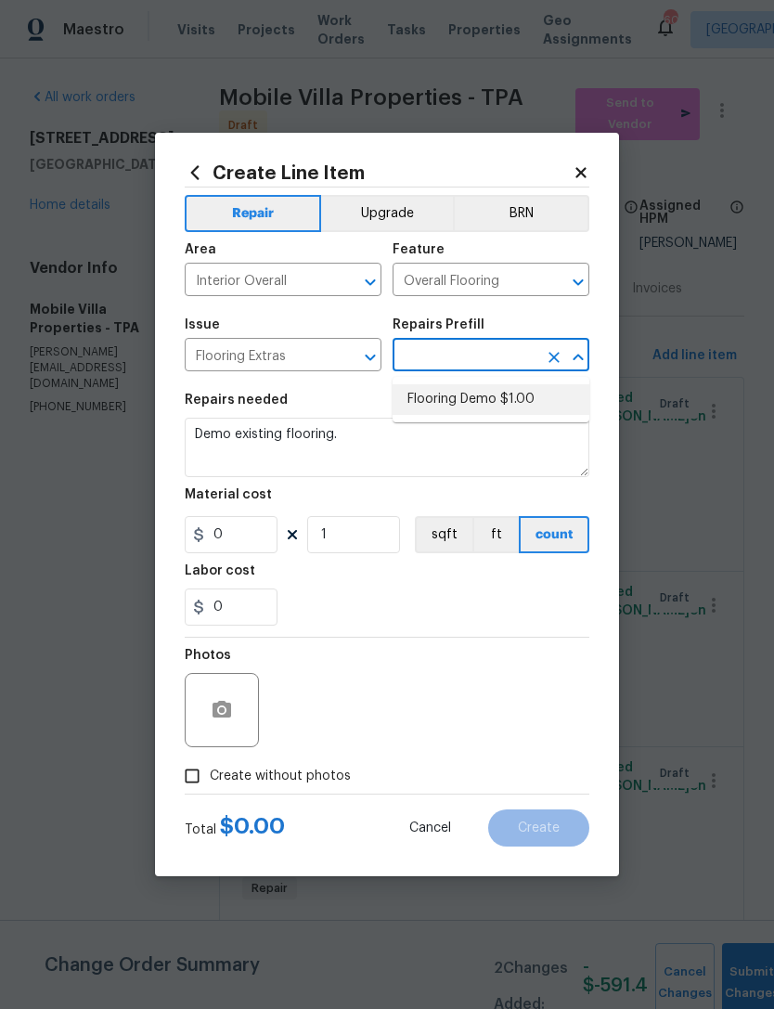
type input "1"
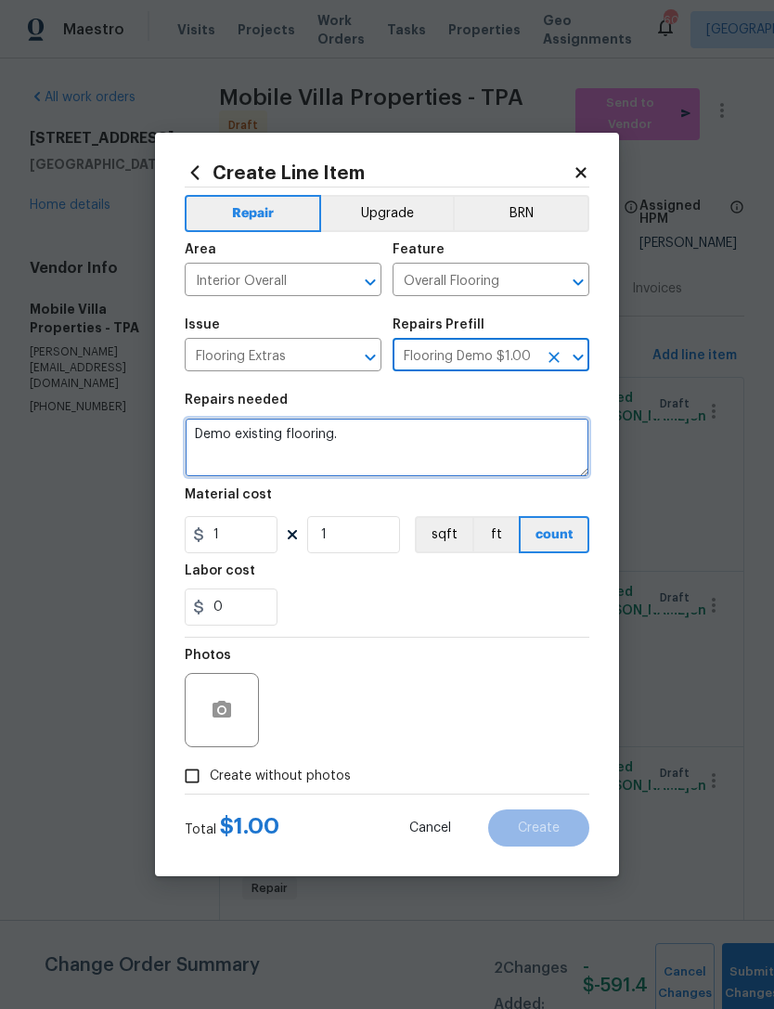
click at [381, 434] on textarea "Demo existing flooring." at bounding box center [387, 447] width 405 height 59
type textarea "Demo existing carpet"
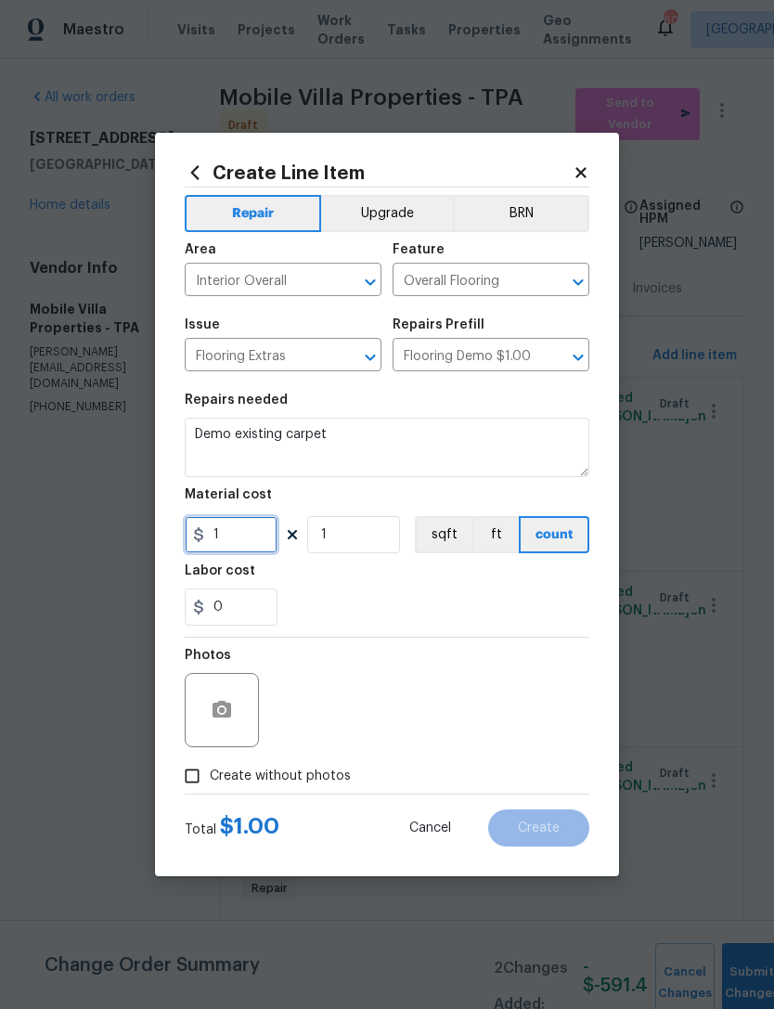
click at [234, 546] on input "1" at bounding box center [231, 534] width 93 height 37
type input "200"
click at [323, 583] on div "Labor cost" at bounding box center [387, 577] width 405 height 24
click at [232, 773] on span "Create without photos" at bounding box center [280, 776] width 141 height 19
click at [210, 773] on input "Create without photos" at bounding box center [192, 776] width 35 height 35
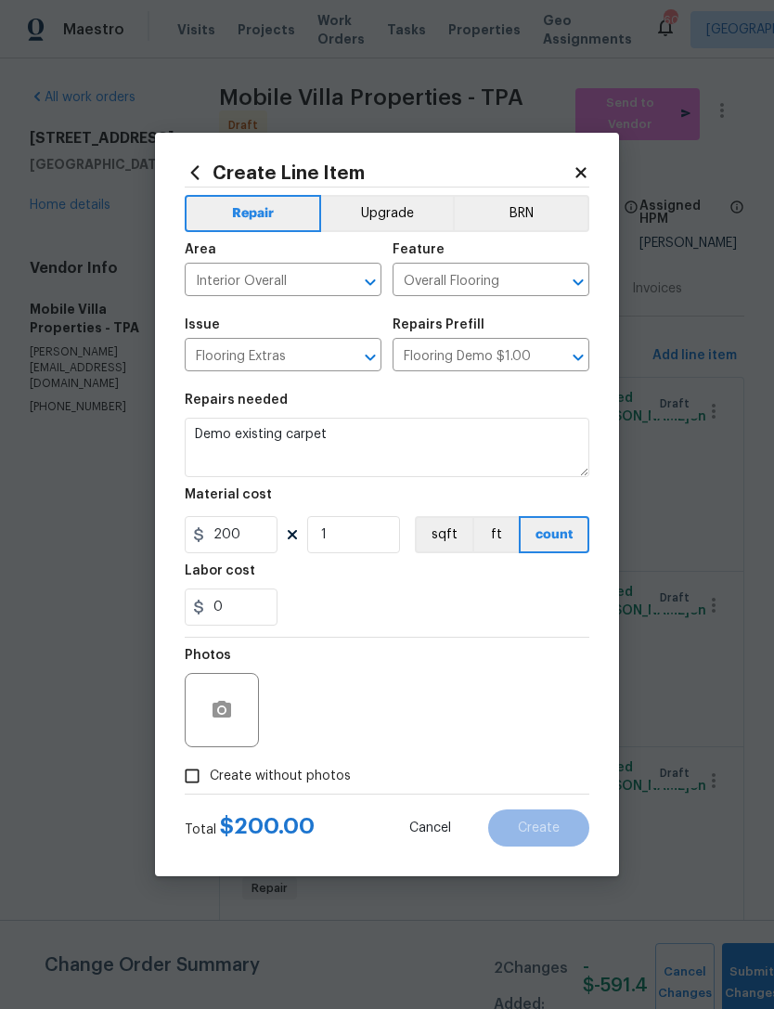
checkbox input "true"
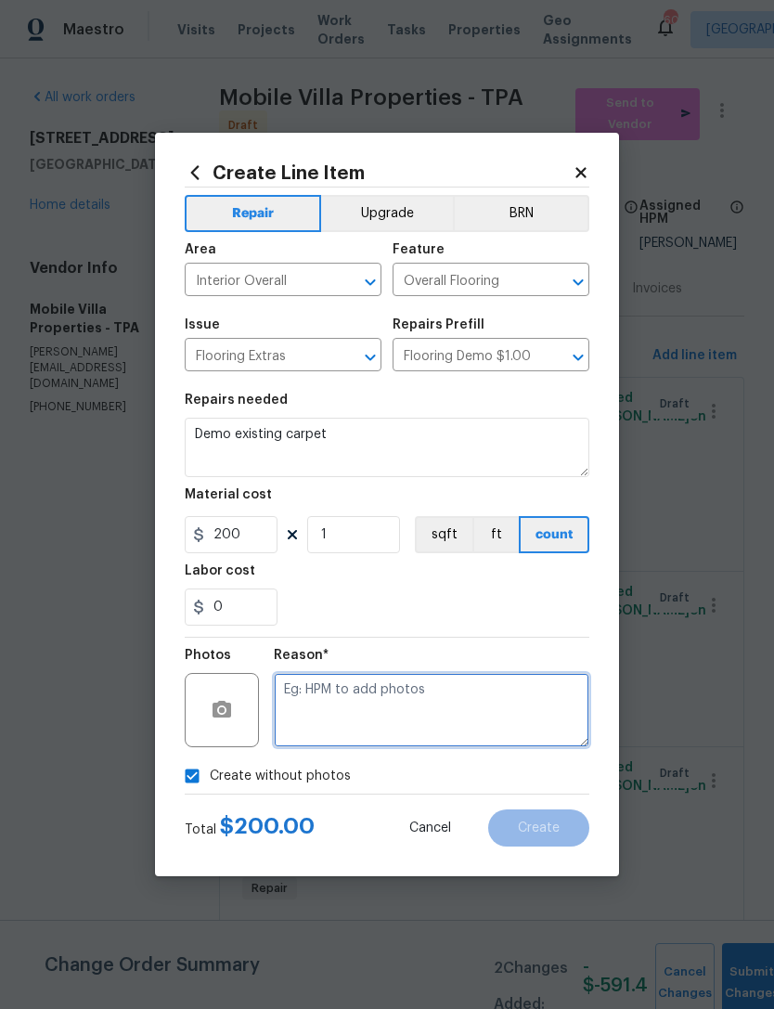
click at [466, 718] on textarea at bounding box center [432, 710] width 316 height 74
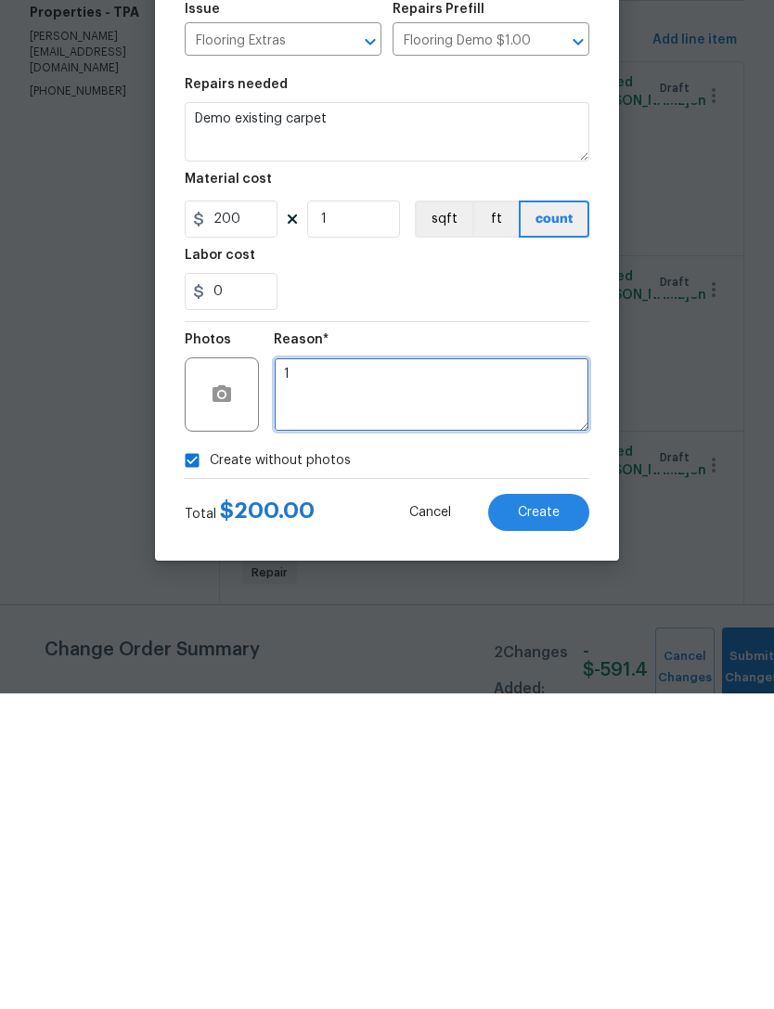
type textarea "1"
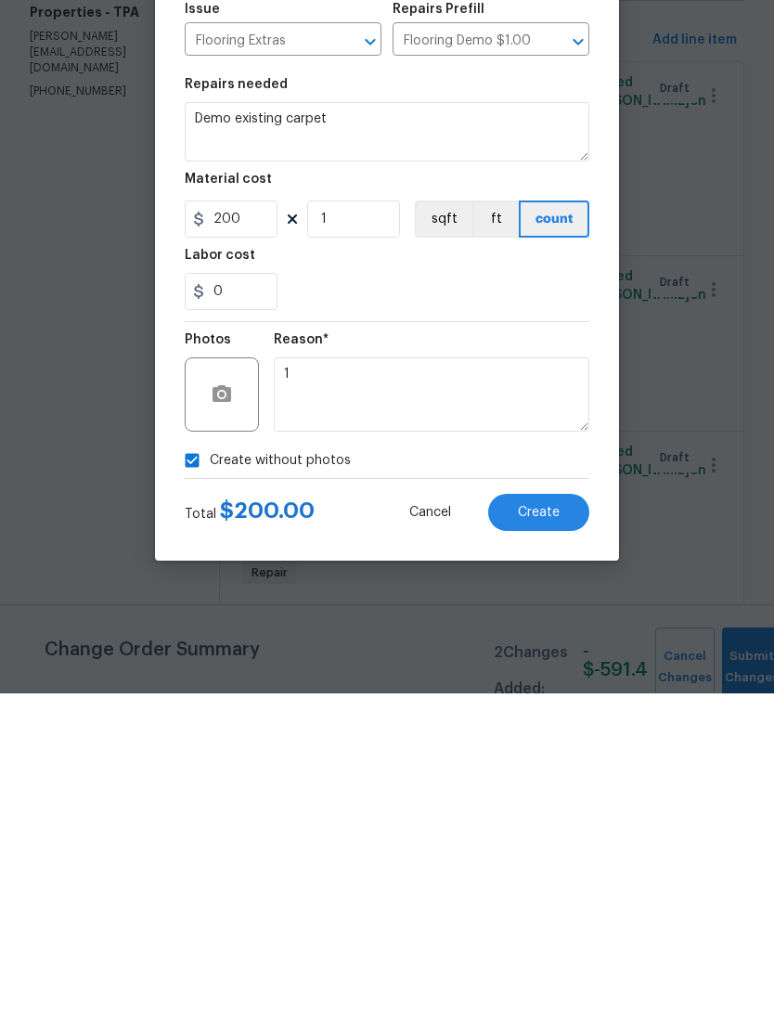
click at [471, 759] on div "Create without photos" at bounding box center [387, 776] width 405 height 35
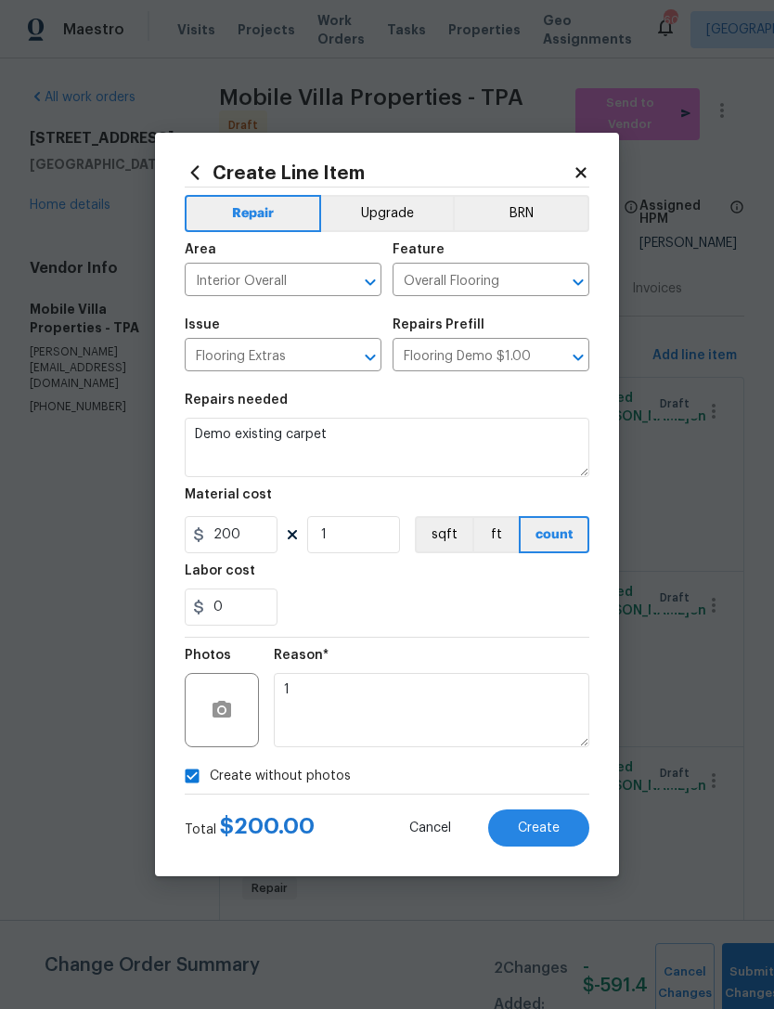
click at [540, 841] on button "Create" at bounding box center [538, 828] width 101 height 37
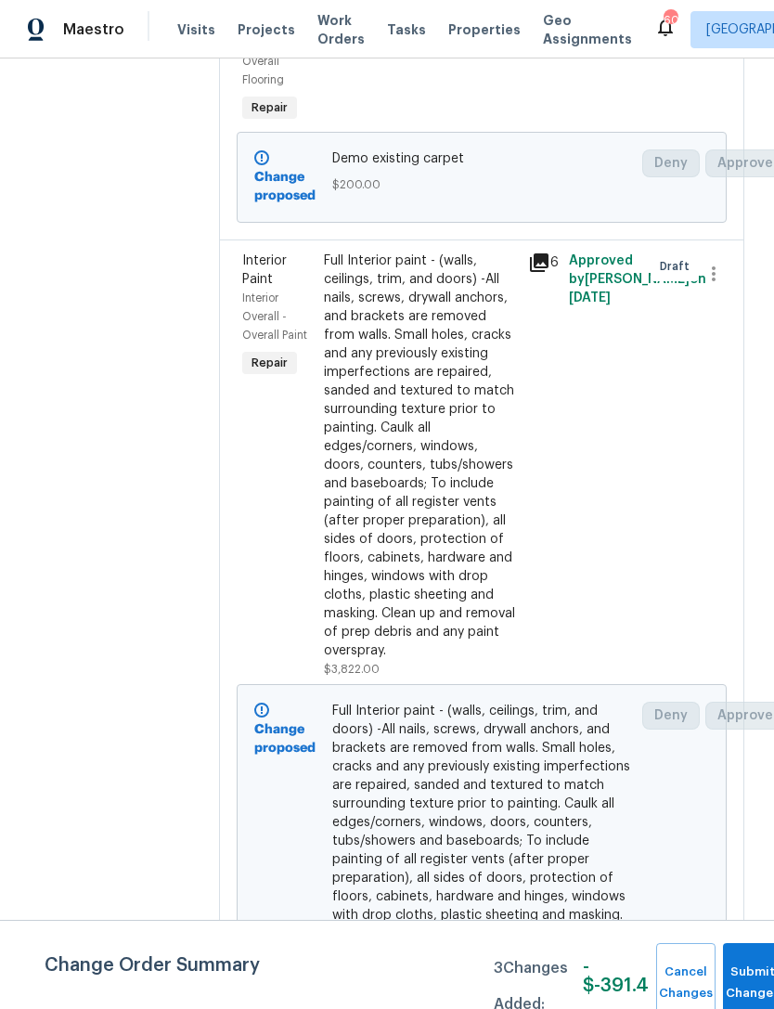
scroll to position [794, 0]
click at [488, 321] on div "Full Interior paint - (walls, ceilings, trim, and doors) -All nails, screws, dr…" at bounding box center [420, 464] width 204 height 438
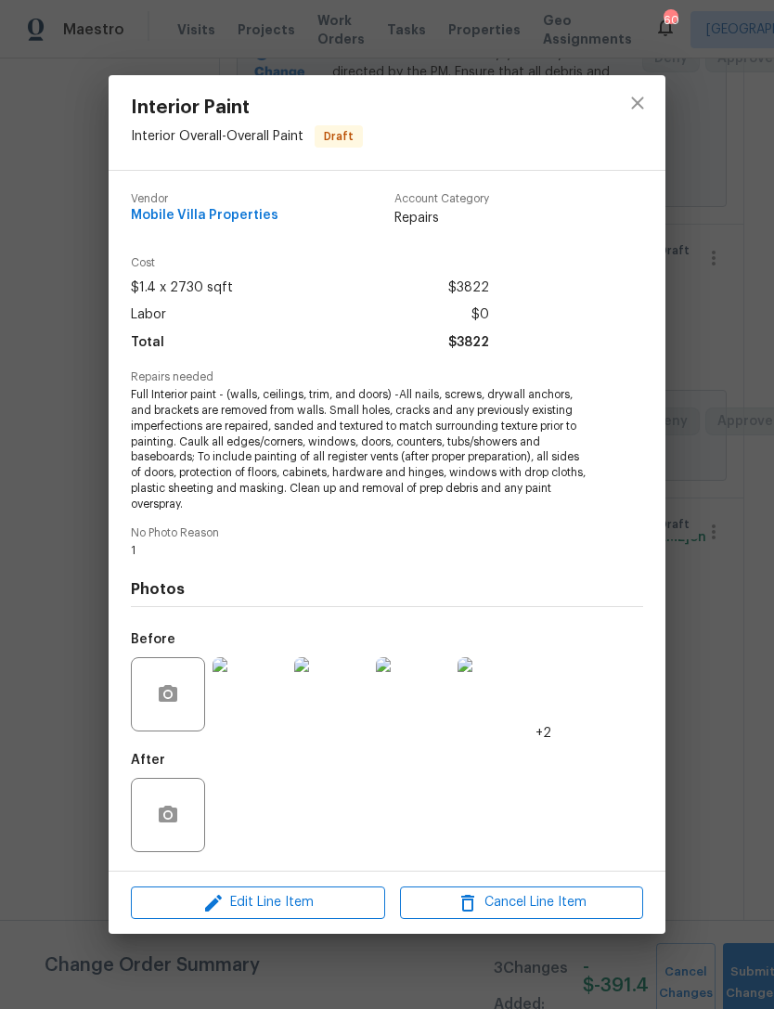
scroll to position [526, -1]
click at [731, 336] on div "Interior Paint Interior Overall - Overall Paint Draft Vendor Mobile Villa Prope…" at bounding box center [387, 504] width 774 height 1009
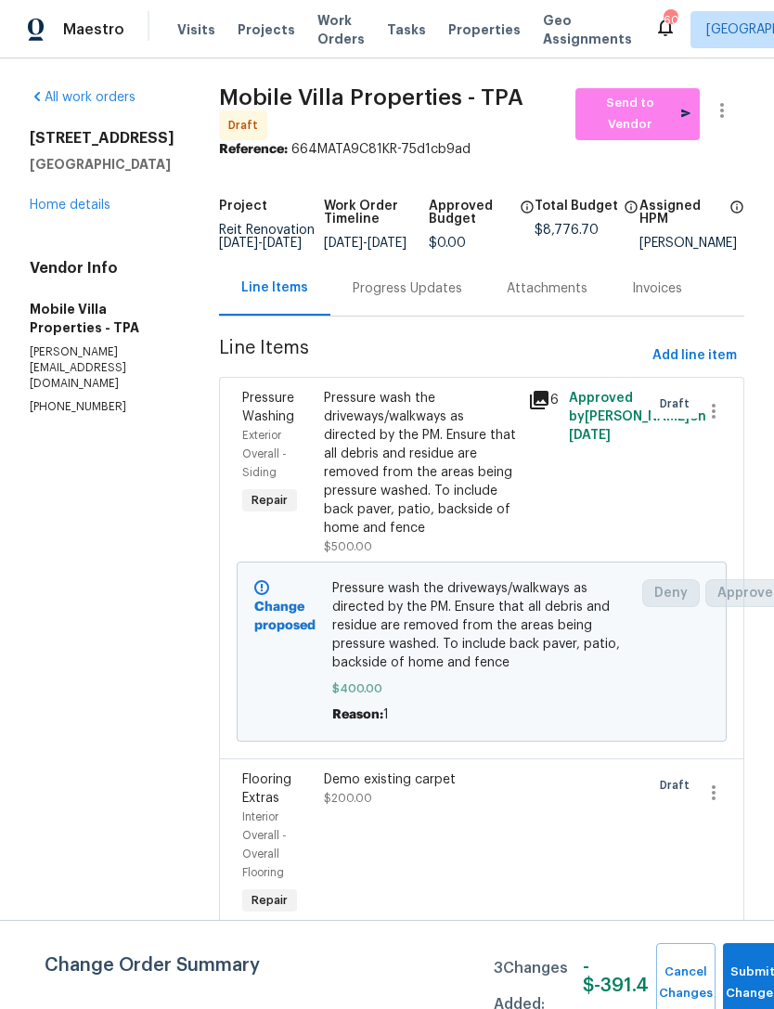
scroll to position [0, 0]
click at [52, 212] on link "Home details" at bounding box center [70, 205] width 81 height 13
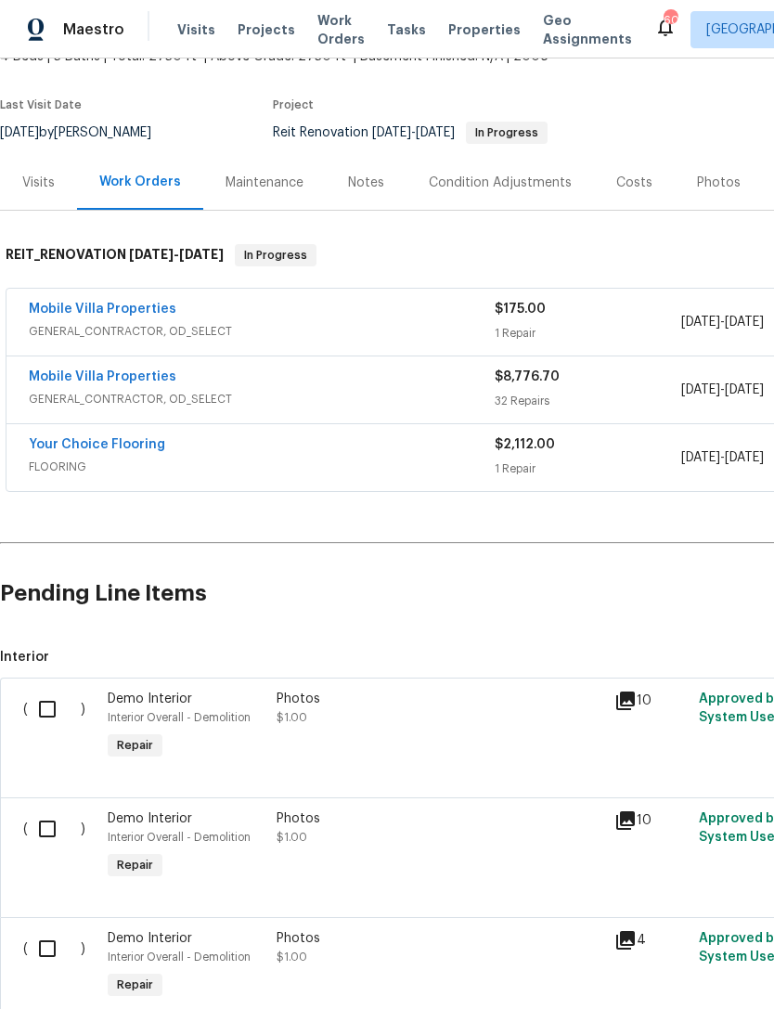
scroll to position [126, 0]
click at [131, 376] on link "Mobile Villa Properties" at bounding box center [103, 376] width 148 height 13
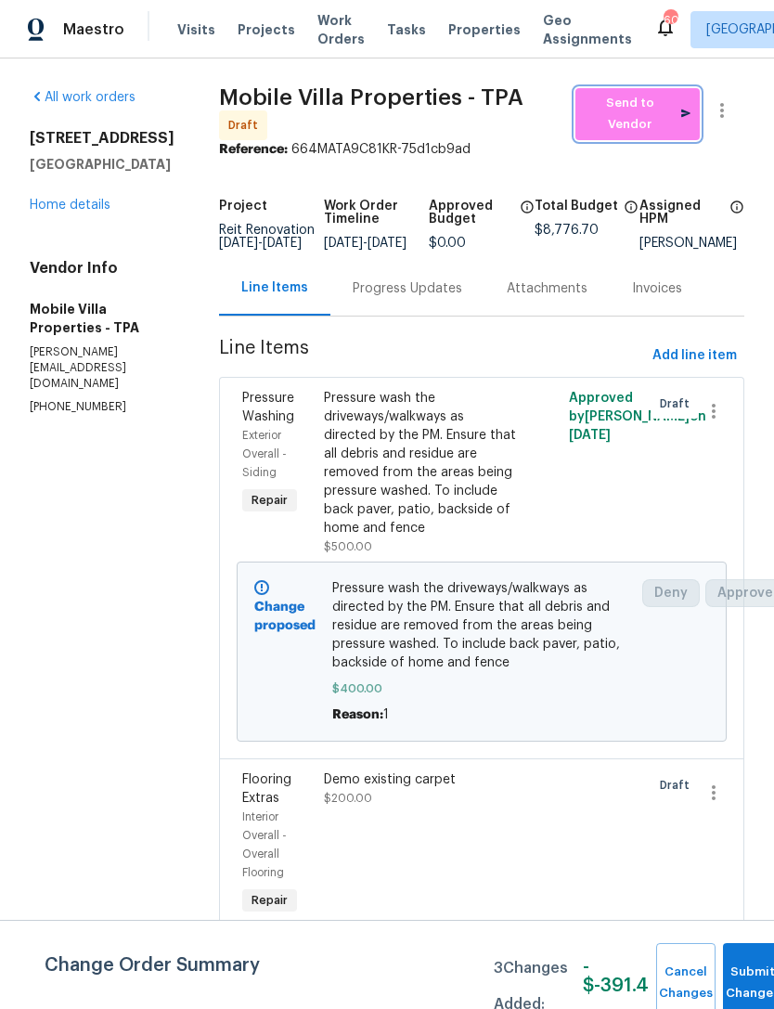
click at [634, 115] on span "Send to Vendor" at bounding box center [638, 114] width 106 height 43
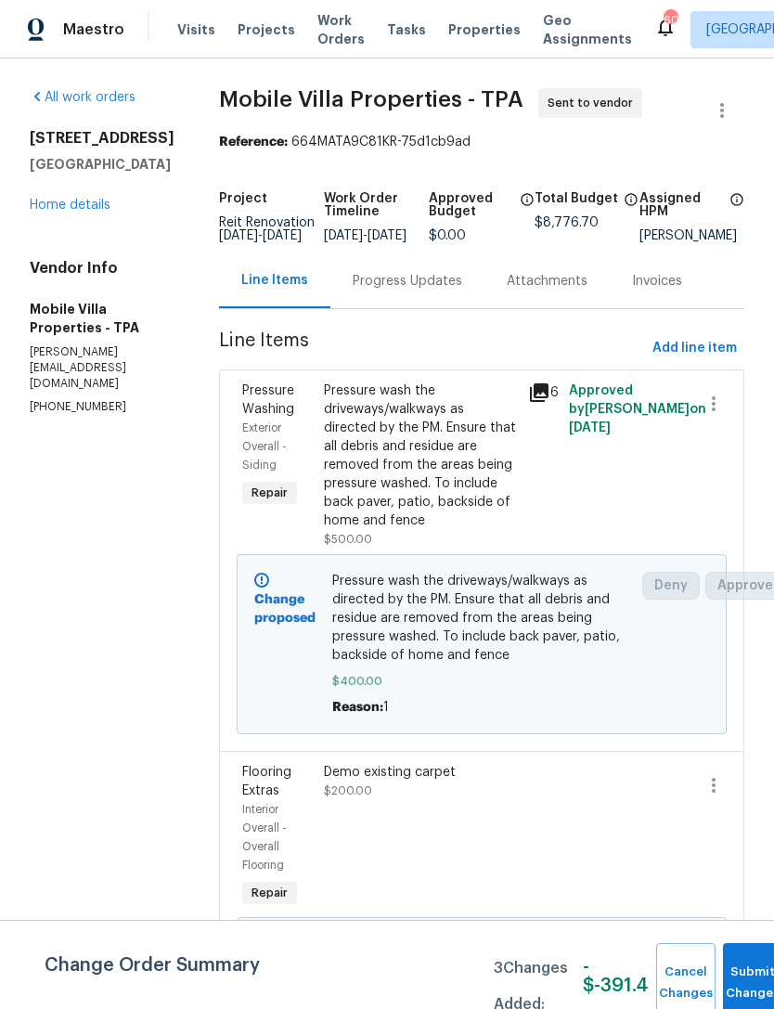
click at [40, 212] on link "Home details" at bounding box center [70, 205] width 81 height 13
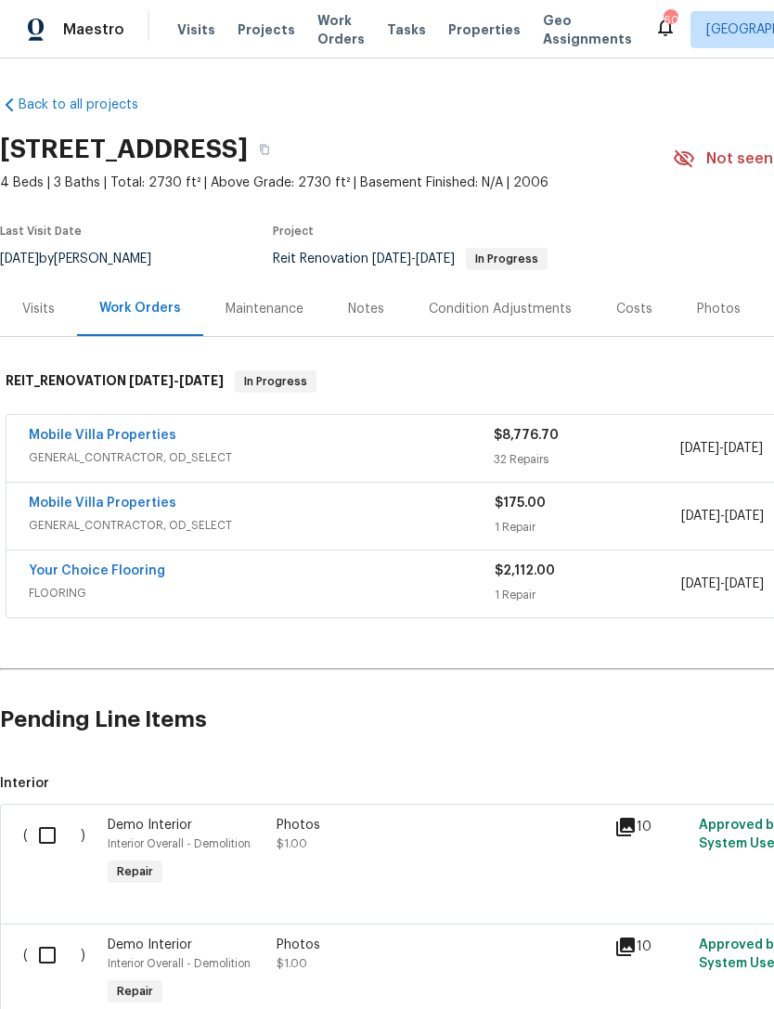
click at [138, 572] on link "Your Choice Flooring" at bounding box center [97, 571] width 136 height 13
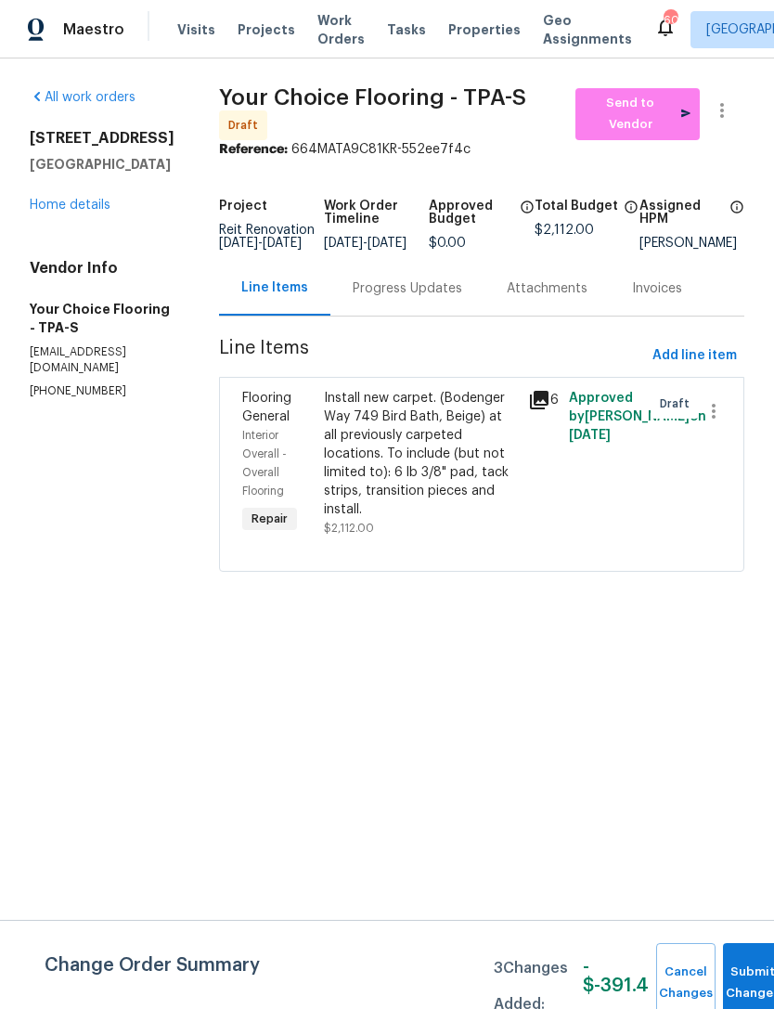
click at [457, 476] on div "Install new carpet. (Bodenger Way 749 Bird Bath, Beige) at all previously carpe…" at bounding box center [420, 454] width 193 height 130
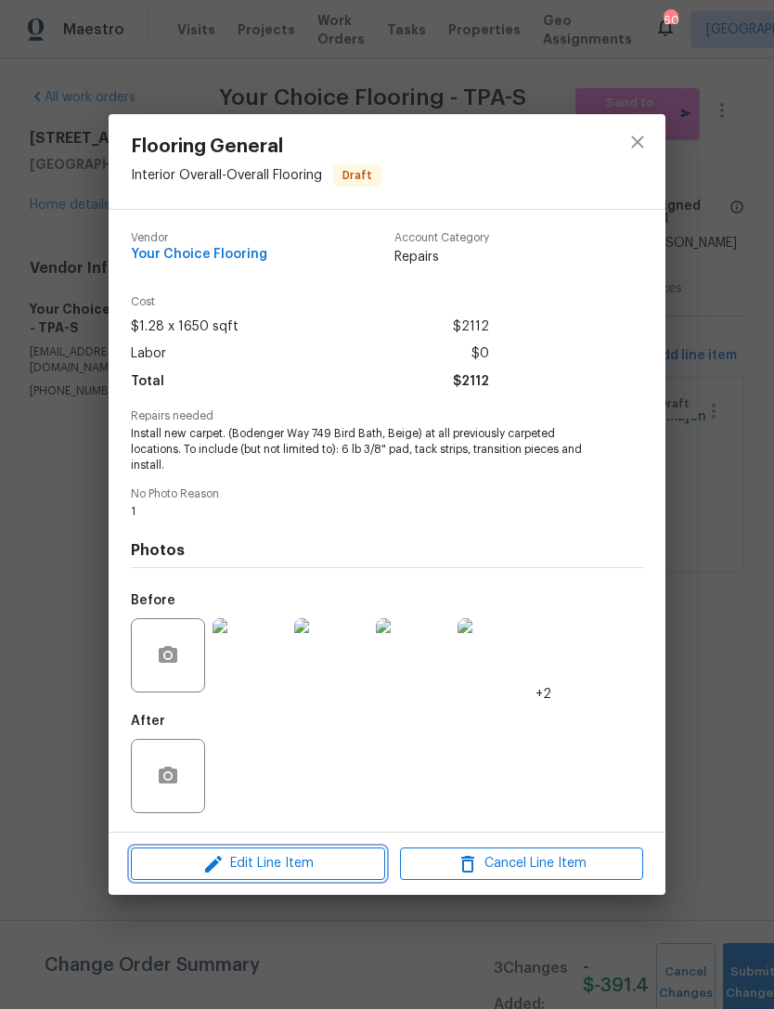
click at [334, 865] on span "Edit Line Item" at bounding box center [257, 863] width 243 height 23
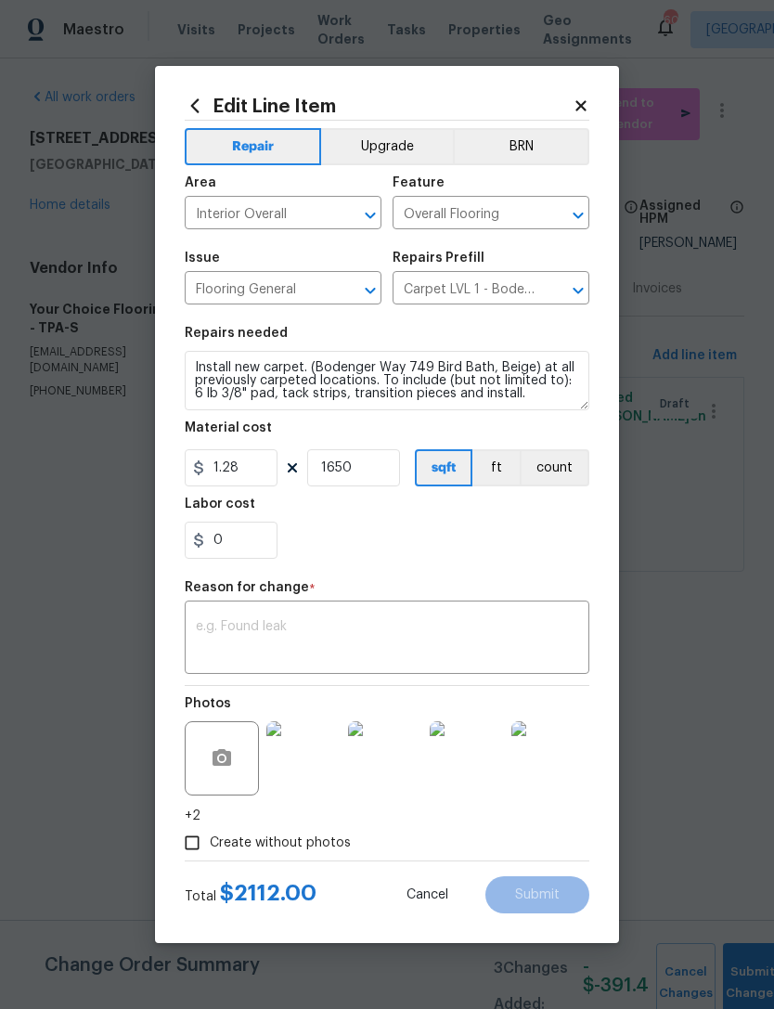
click at [587, 96] on div "Edit Line Item" at bounding box center [387, 106] width 405 height 20
click at [588, 100] on icon at bounding box center [581, 105] width 17 height 17
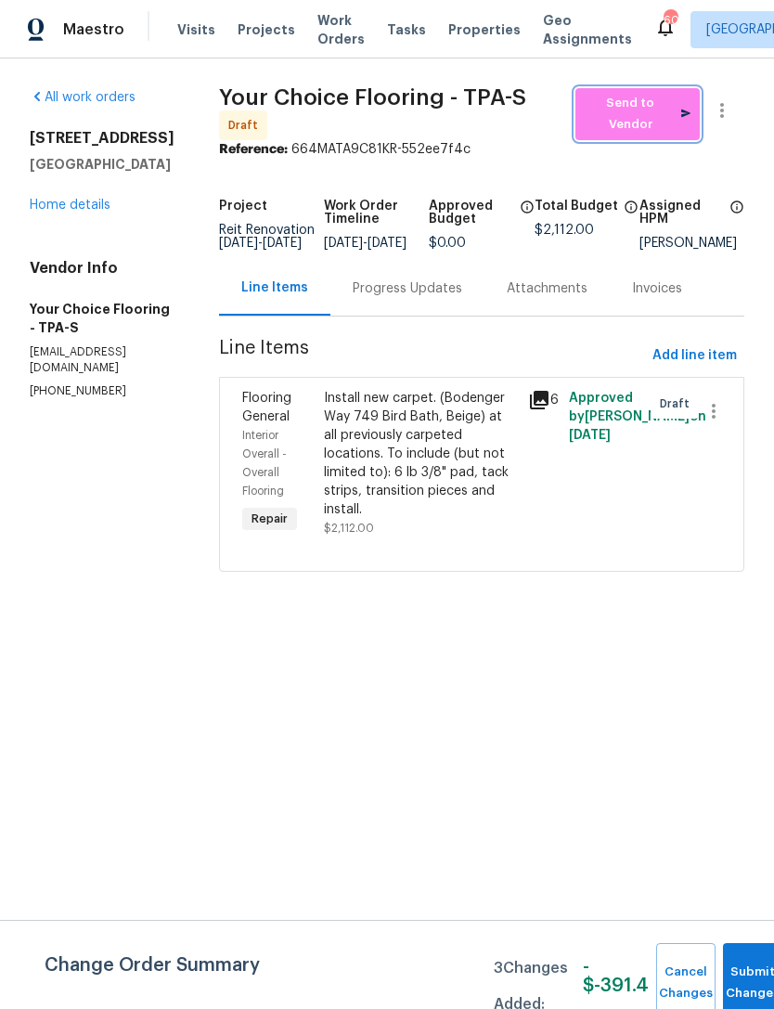
click at [620, 118] on span "Send to Vendor" at bounding box center [638, 114] width 106 height 43
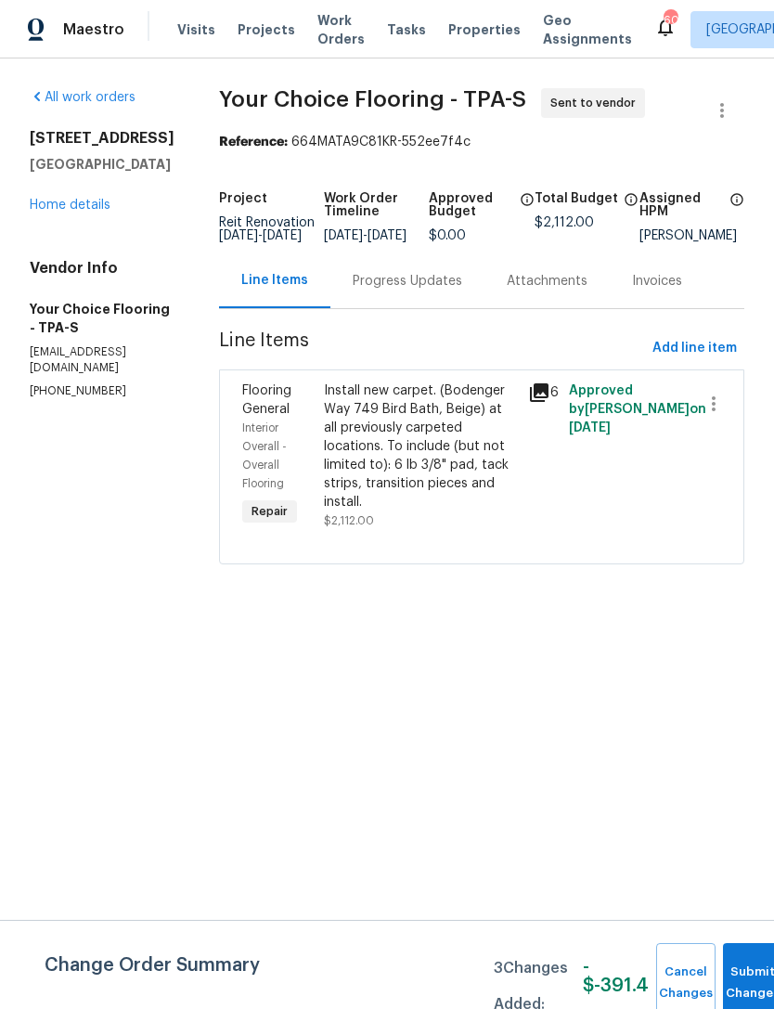
click at [92, 208] on link "Home details" at bounding box center [70, 205] width 81 height 13
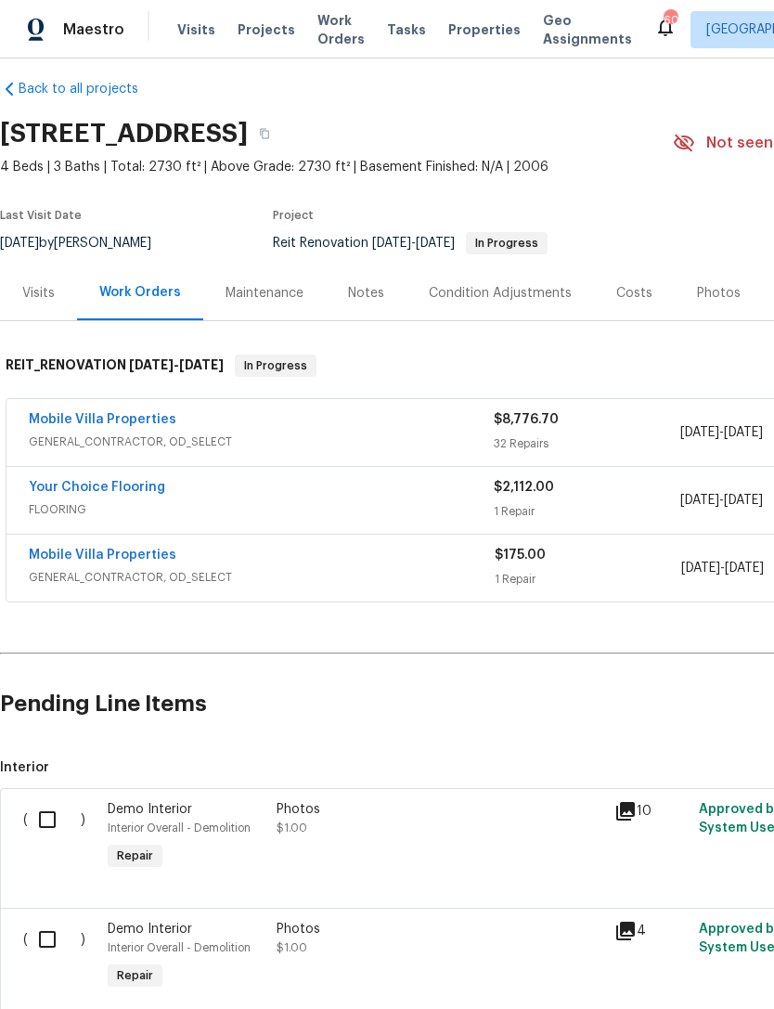
scroll to position [18, 0]
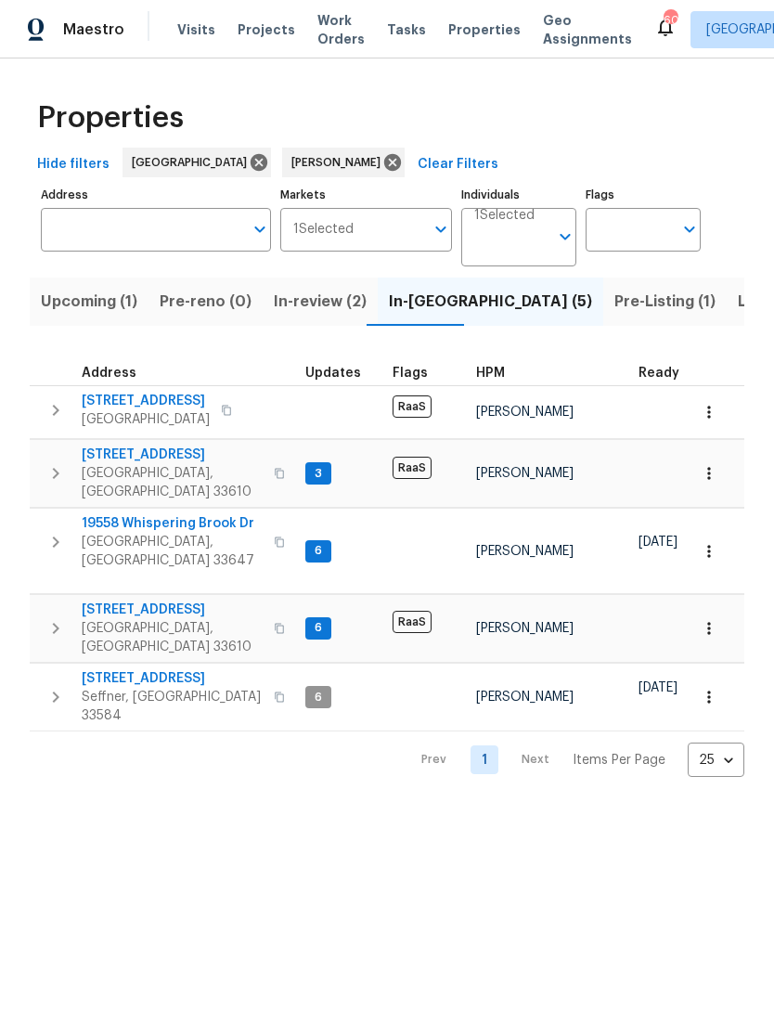
click at [720, 414] on button "button" at bounding box center [709, 412] width 41 height 41
click at [496, 850] on div at bounding box center [387, 504] width 774 height 1009
click at [727, 288] on button "Listed (17)" at bounding box center [776, 302] width 98 height 48
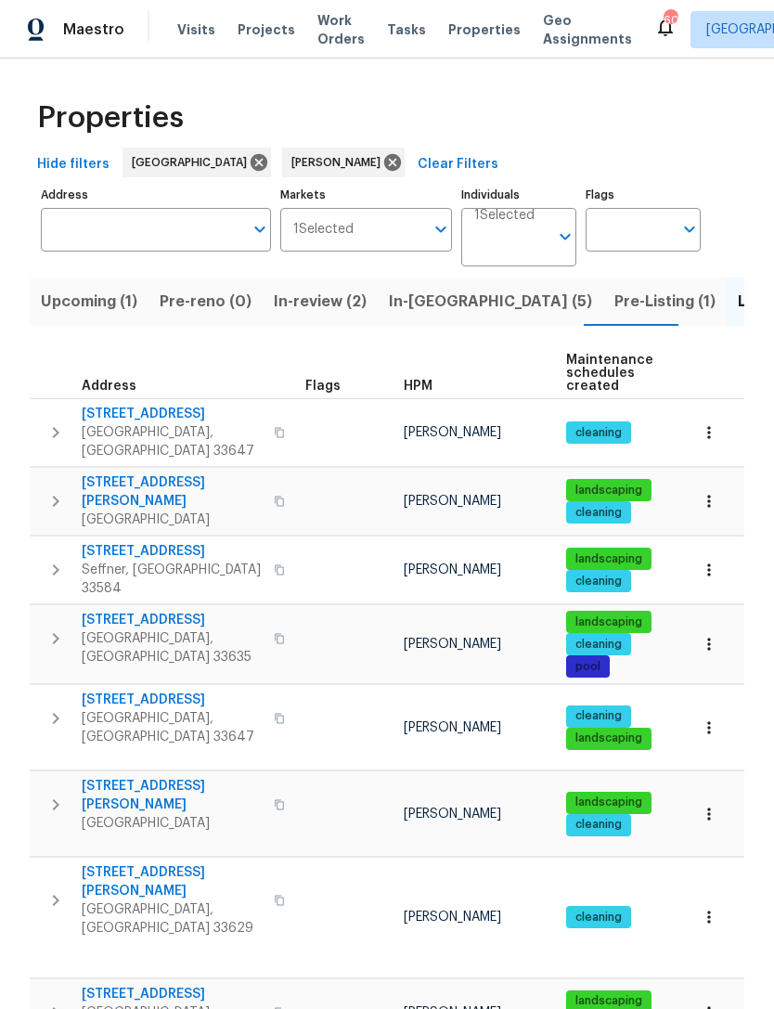
scroll to position [16, 0]
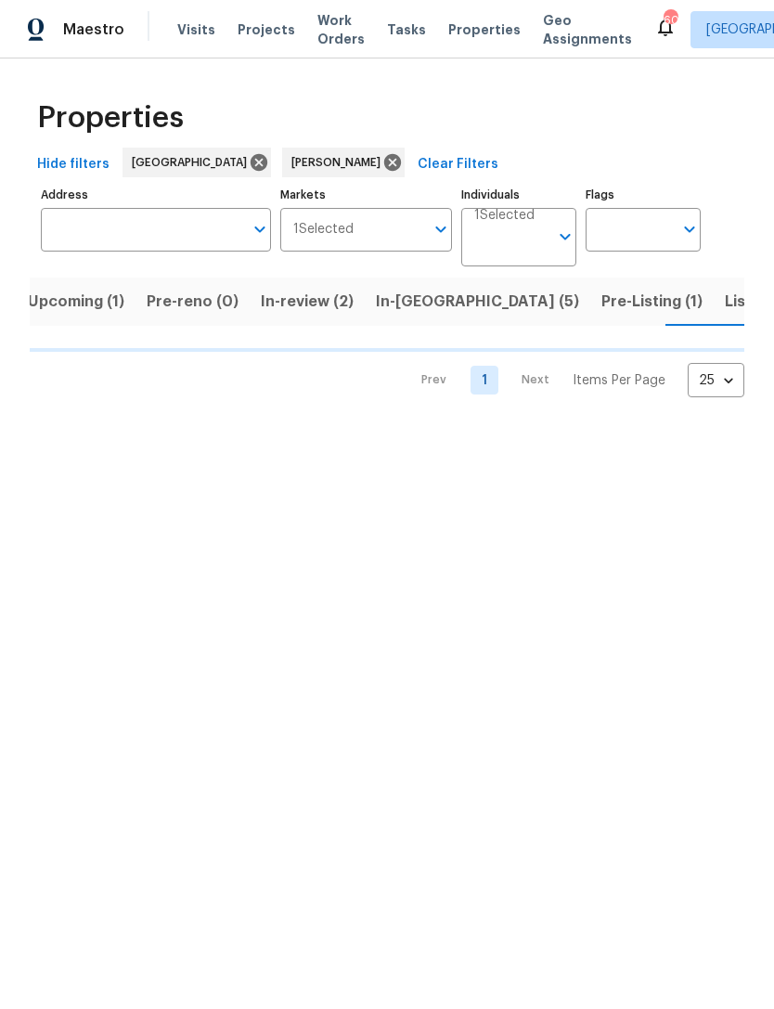
scroll to position [0, 25]
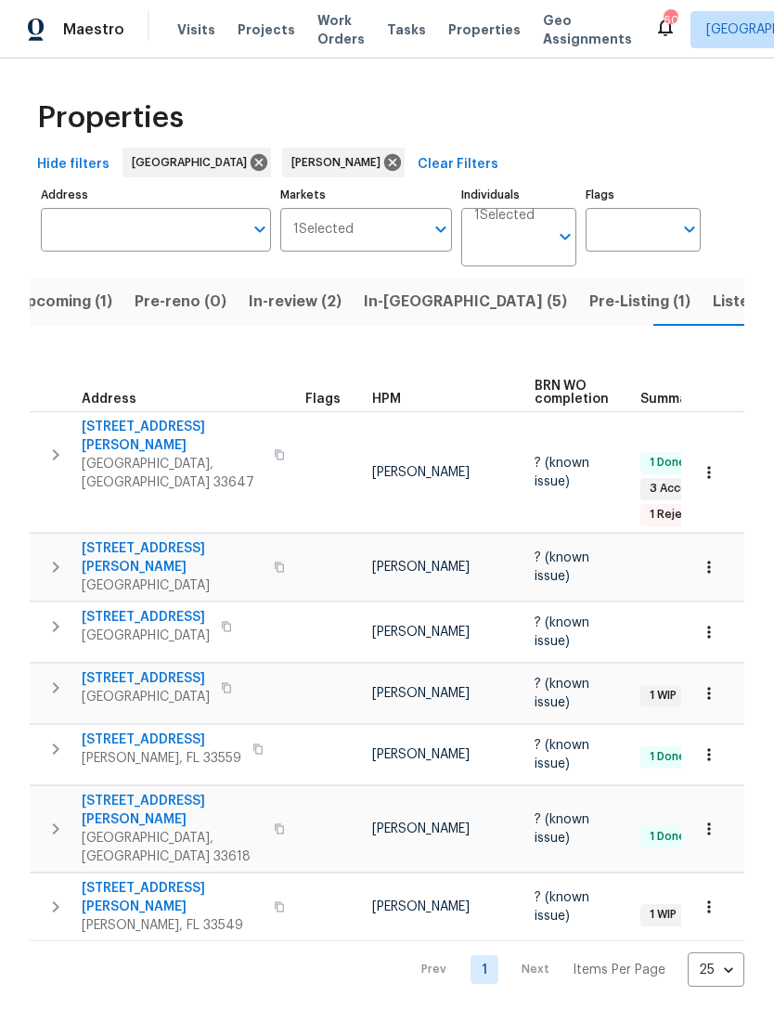
click at [716, 452] on button "button" at bounding box center [709, 472] width 41 height 41
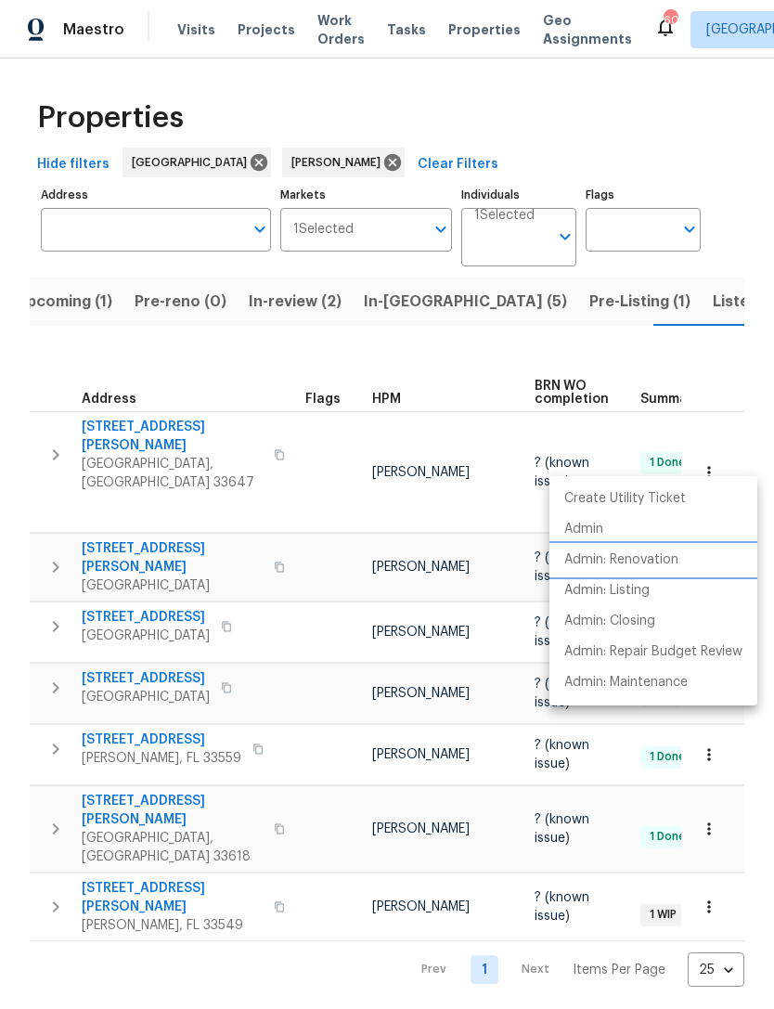
click at [651, 554] on p "Admin: Renovation" at bounding box center [622, 560] width 114 height 19
click at [293, 307] on div at bounding box center [387, 504] width 774 height 1009
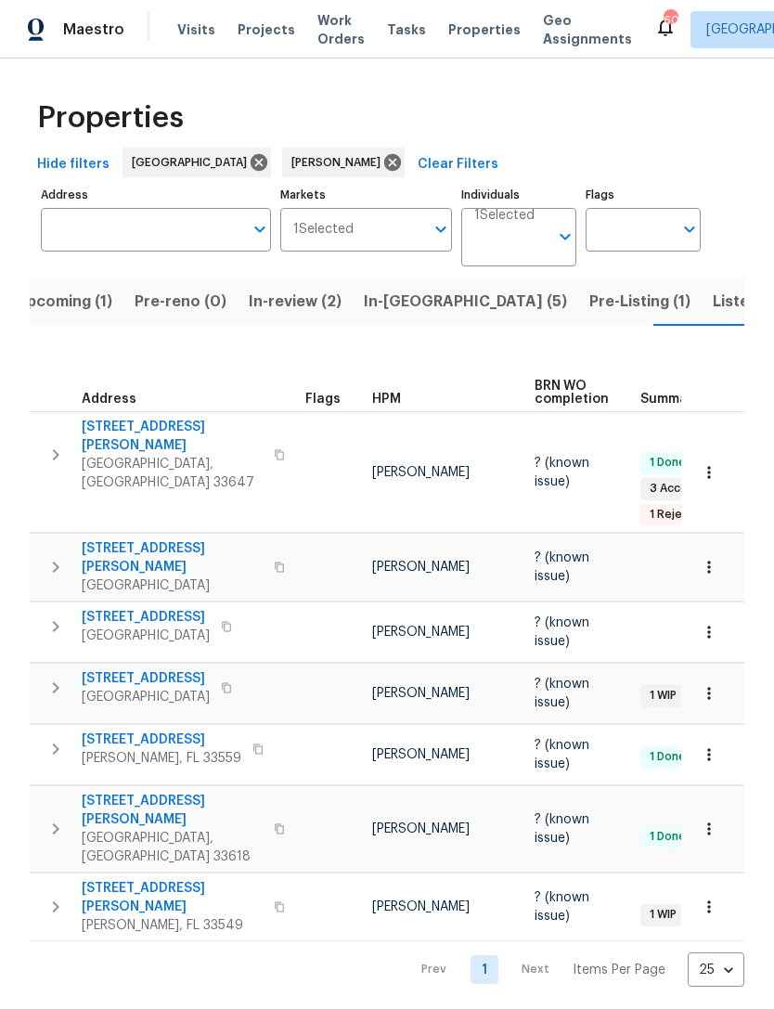
click at [309, 304] on span "In-review (2)" at bounding box center [295, 302] width 93 height 26
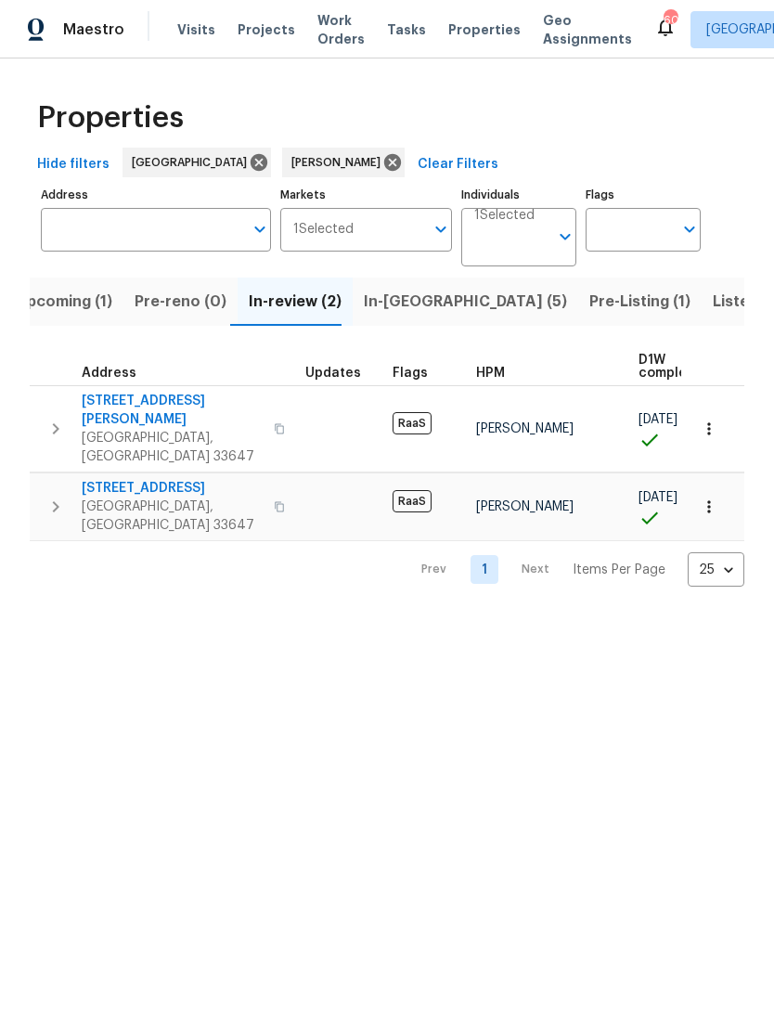
click at [408, 309] on span "In-reno (5)" at bounding box center [465, 302] width 203 height 26
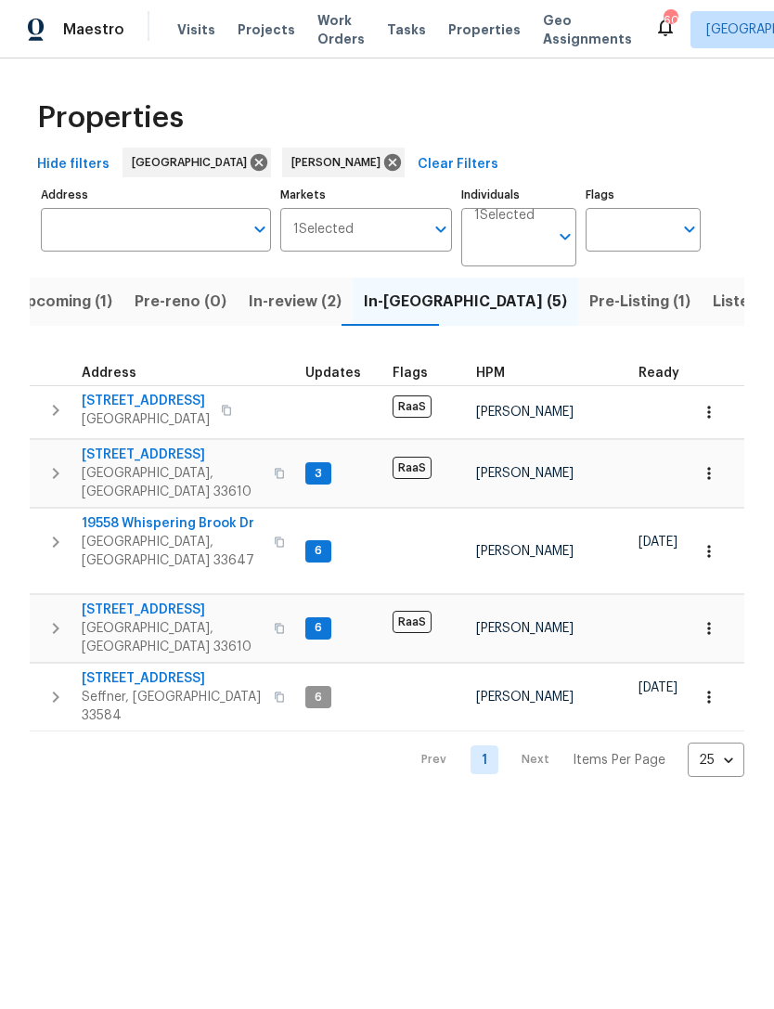
click at [171, 464] on span "2634 E 38th Ave" at bounding box center [172, 455] width 181 height 19
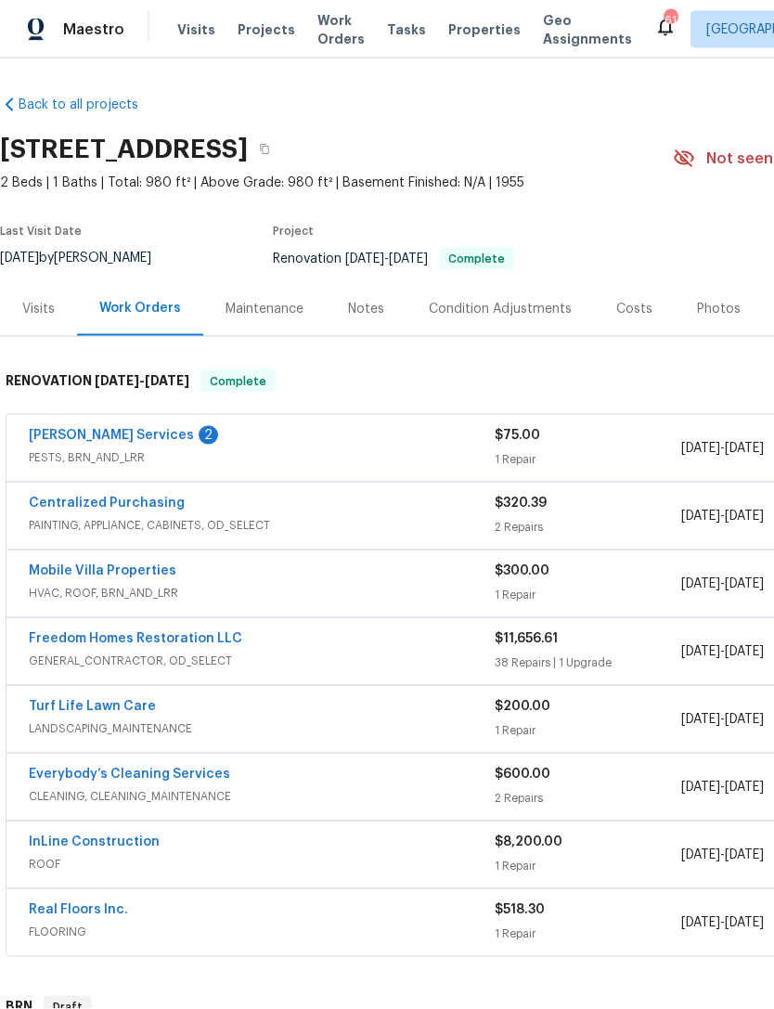
scroll to position [59, 0]
click at [102, 429] on link "[PERSON_NAME] Services" at bounding box center [111, 435] width 165 height 13
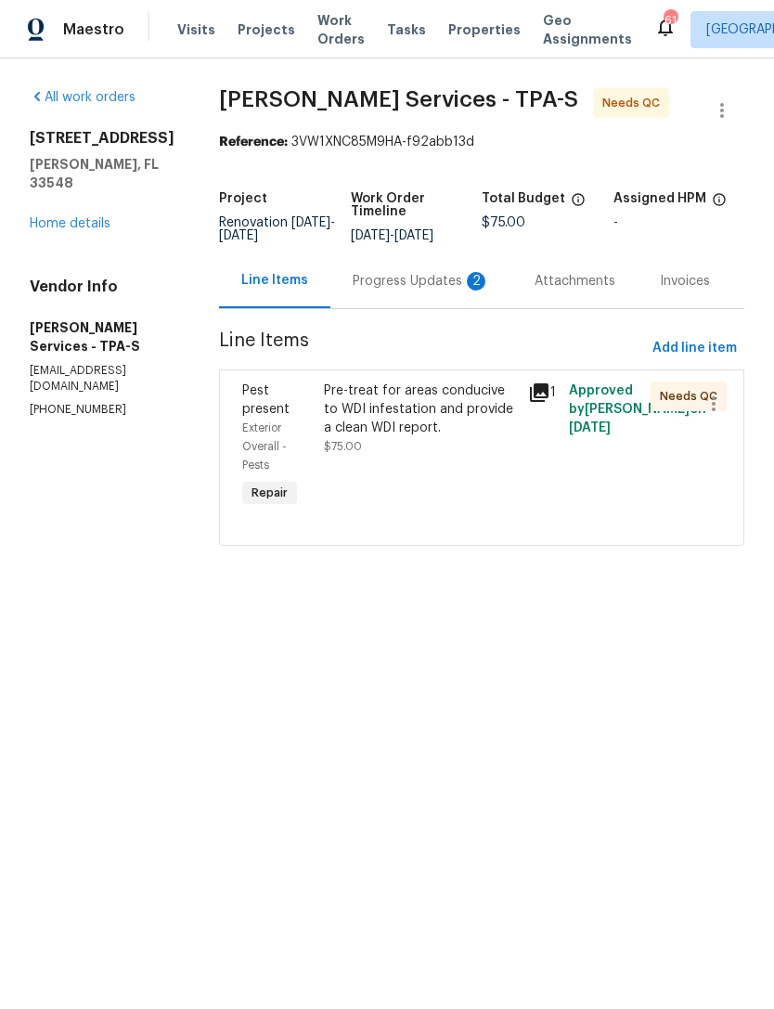
click at [426, 291] on div "Progress Updates 2" at bounding box center [421, 281] width 137 height 19
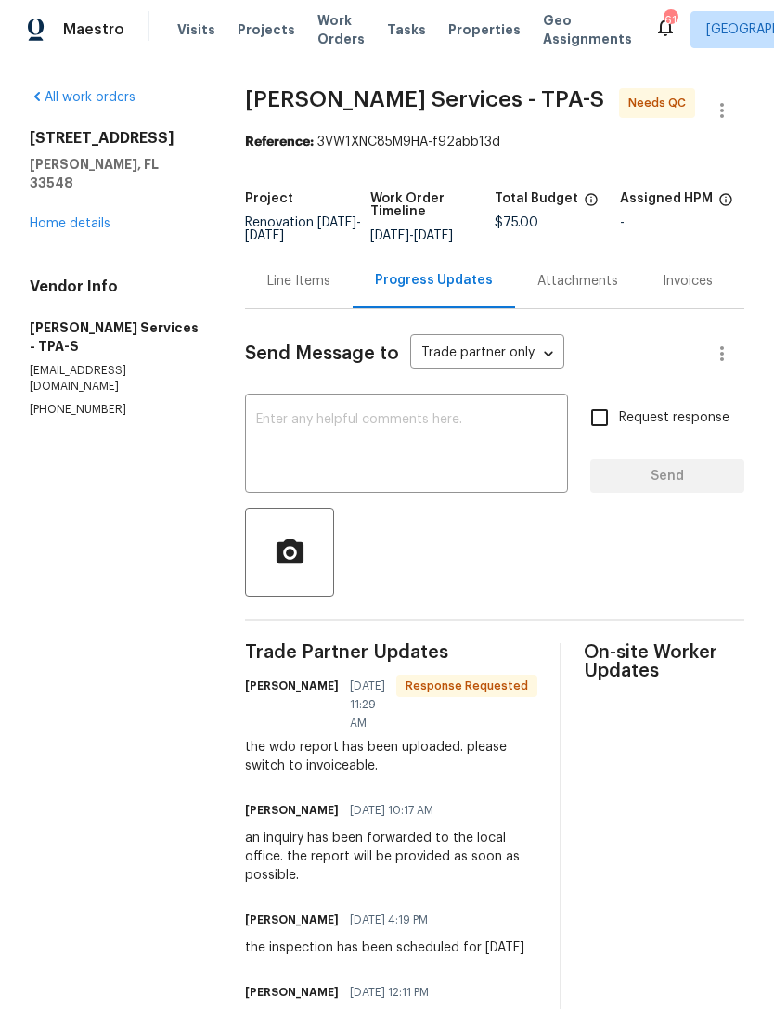
click at [327, 291] on div "Line Items" at bounding box center [298, 281] width 63 height 19
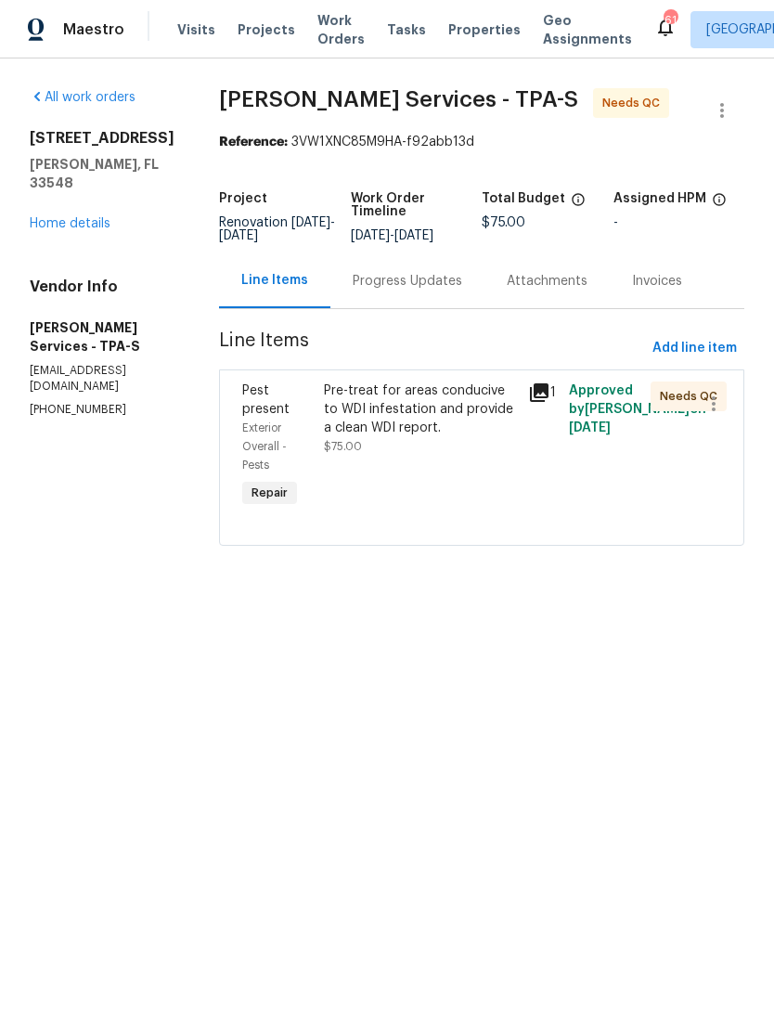
click at [474, 437] on div "Pre-treat for areas conducive to WDI infestation and provide a clean WDI report." at bounding box center [420, 410] width 193 height 56
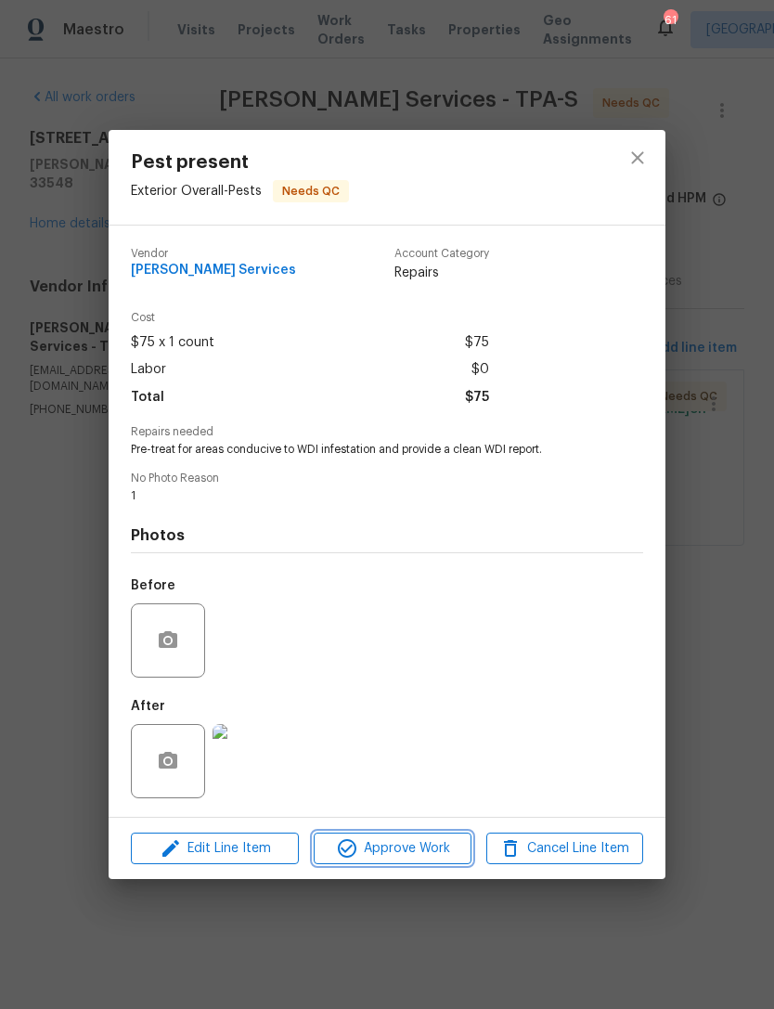
click at [425, 852] on span "Approve Work" at bounding box center [392, 848] width 146 height 23
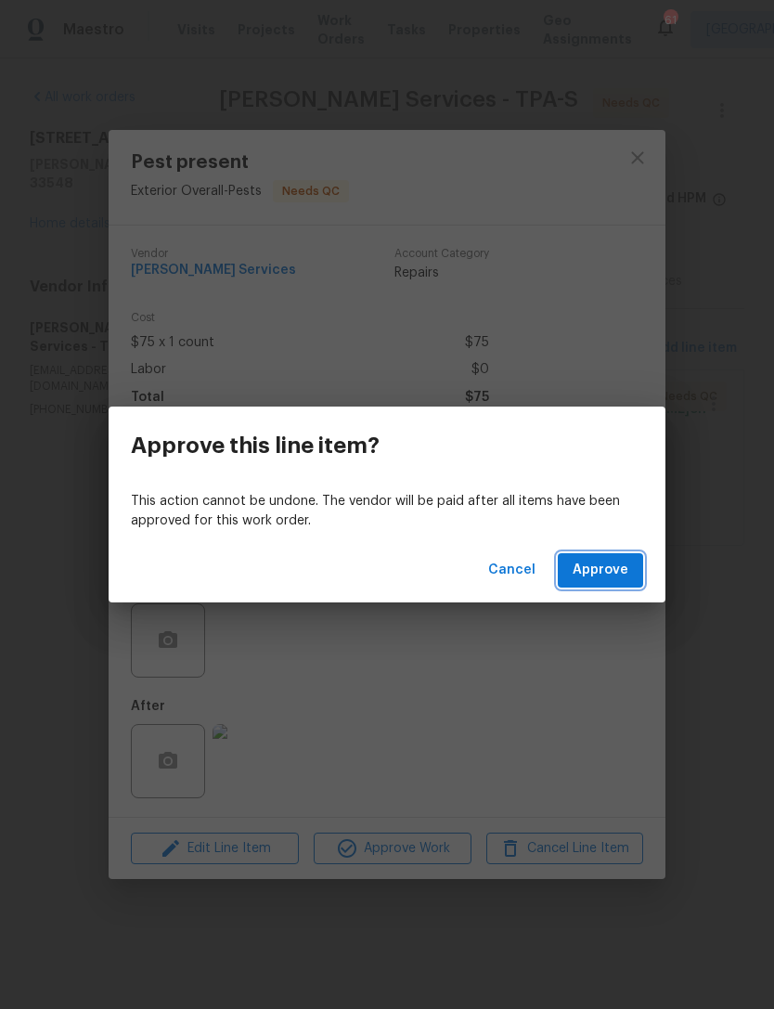
click at [611, 575] on span "Approve" at bounding box center [601, 570] width 56 height 23
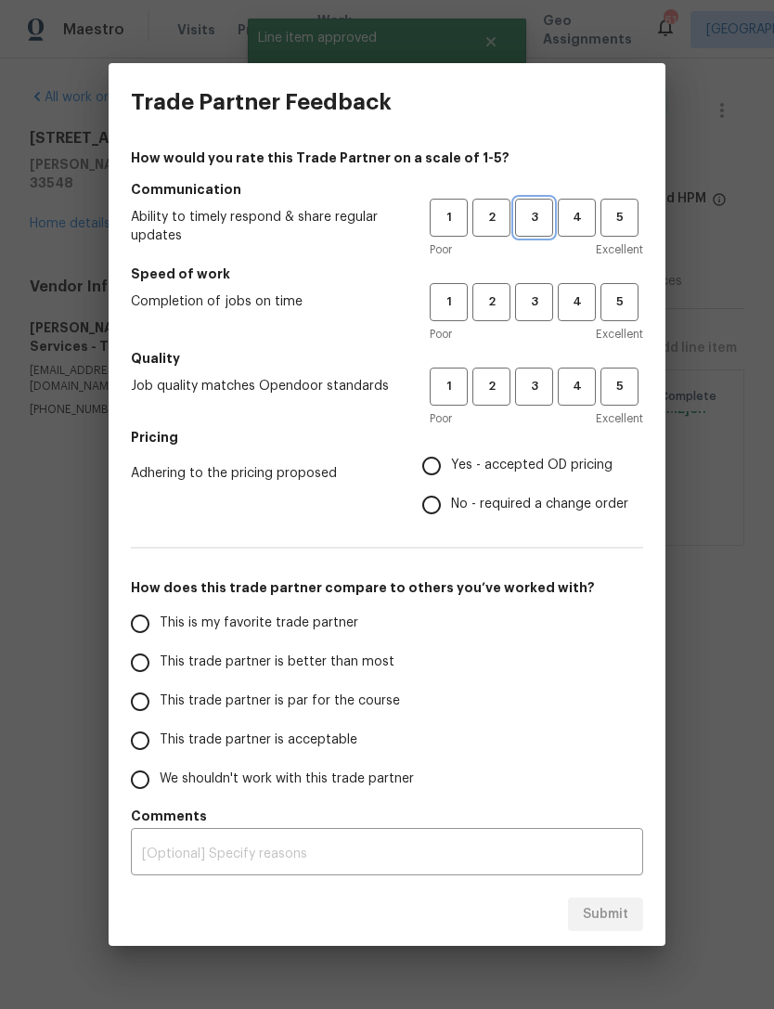
click at [543, 227] on span "3" at bounding box center [534, 217] width 34 height 21
click at [532, 289] on button "3" at bounding box center [534, 302] width 38 height 38
click at [533, 384] on span "3" at bounding box center [534, 386] width 34 height 21
click at [516, 472] on span "Yes - accepted OD pricing" at bounding box center [532, 465] width 162 height 19
click at [451, 472] on input "Yes - accepted OD pricing" at bounding box center [431, 466] width 39 height 39
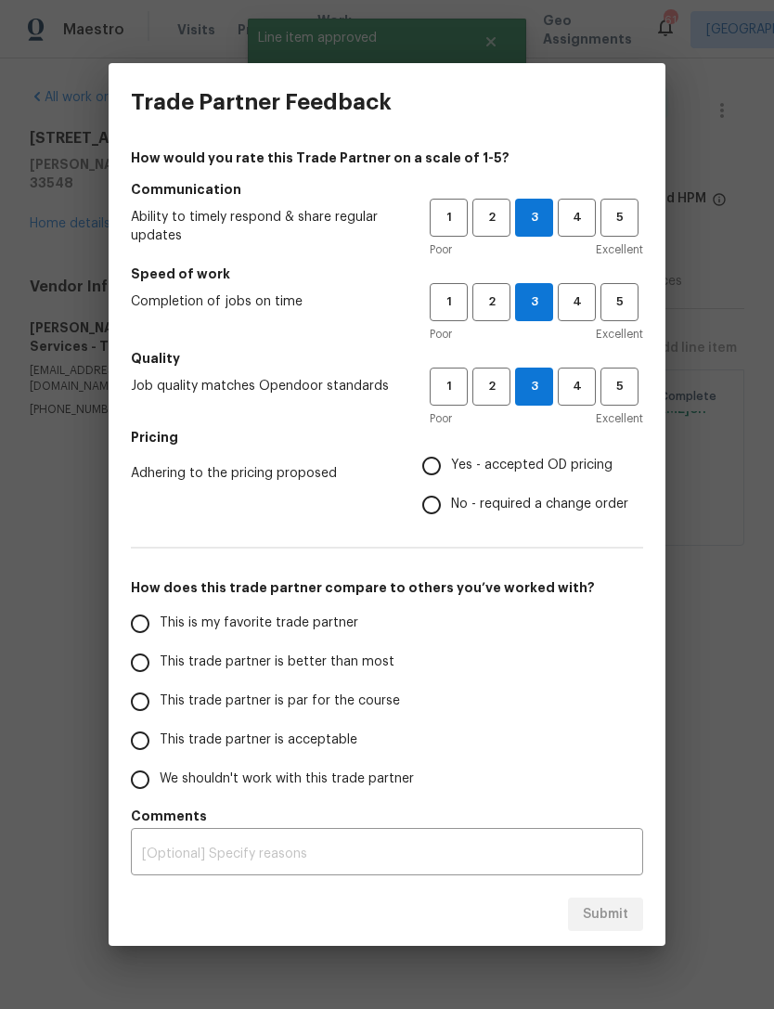
radio input "true"
click at [350, 718] on label "This trade partner is par for the course" at bounding box center [267, 701] width 293 height 39
click at [160, 718] on input "This trade partner is par for the course" at bounding box center [140, 701] width 39 height 39
click at [604, 917] on span "Submit" at bounding box center [605, 914] width 45 height 23
radio input "true"
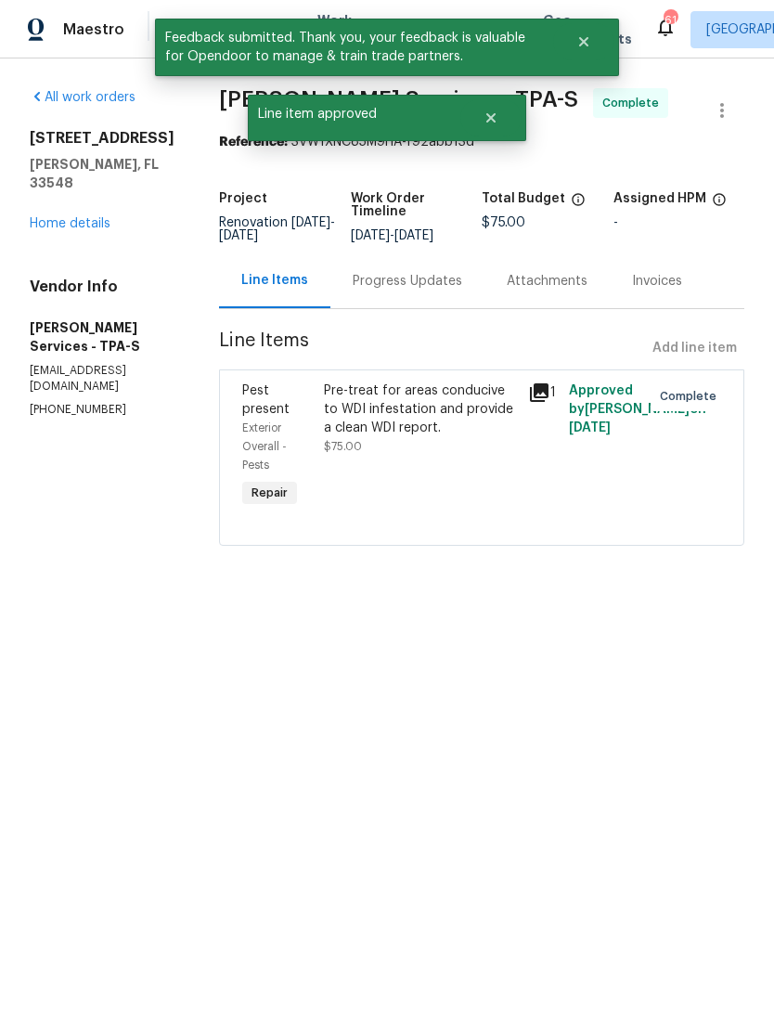
click at [84, 217] on link "Home details" at bounding box center [70, 223] width 81 height 13
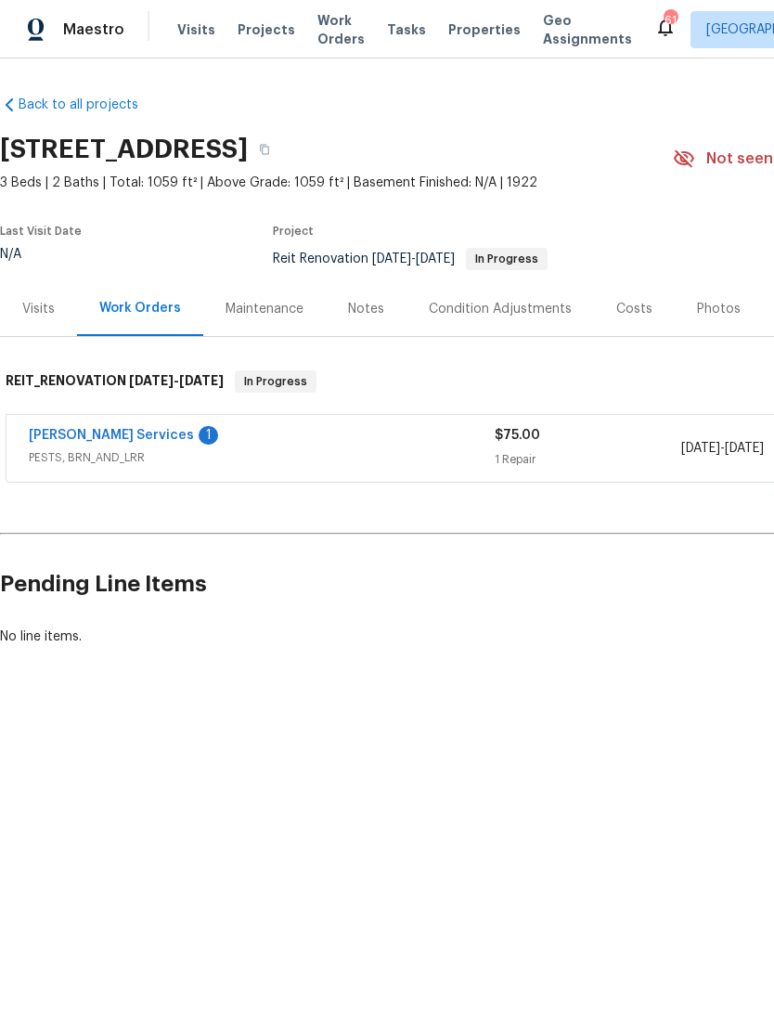
click at [117, 439] on link "[PERSON_NAME] Services" at bounding box center [111, 435] width 165 height 13
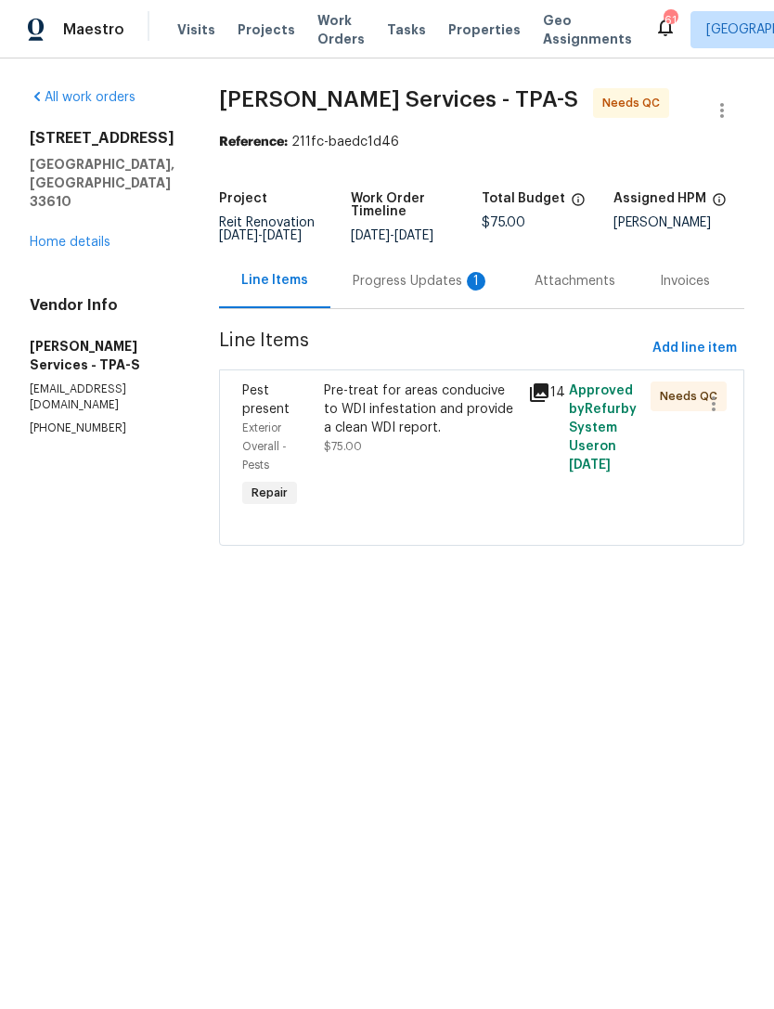
click at [433, 291] on div "Progress Updates 1" at bounding box center [421, 281] width 137 height 19
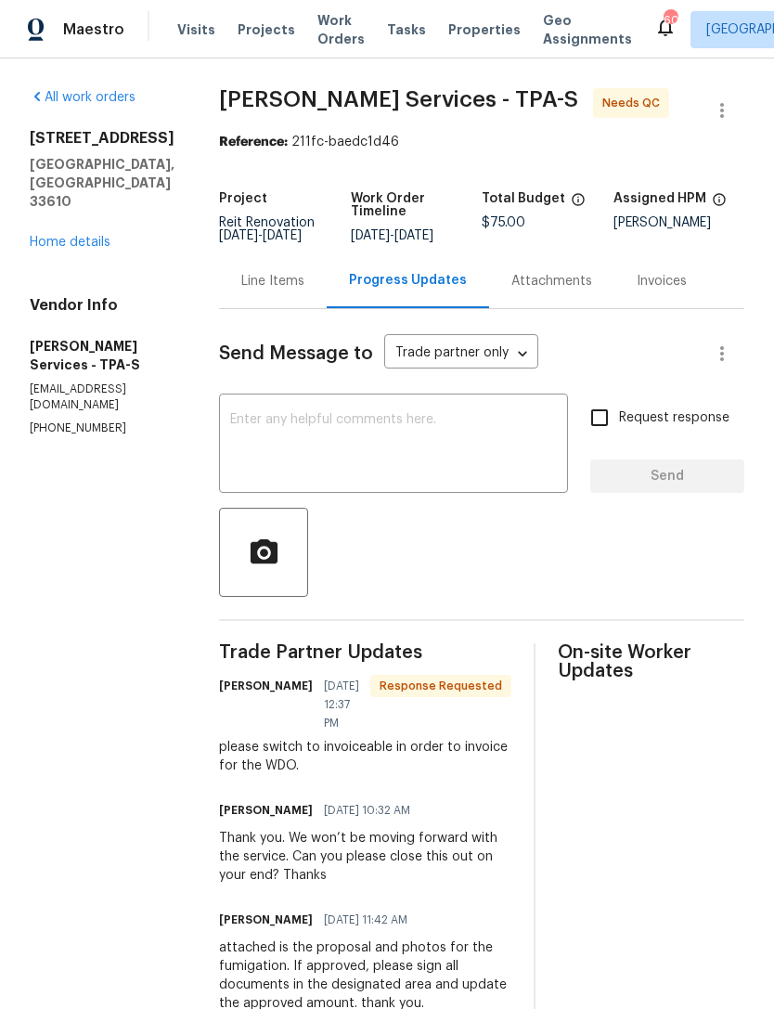
click at [305, 291] on div "Line Items" at bounding box center [272, 281] width 63 height 19
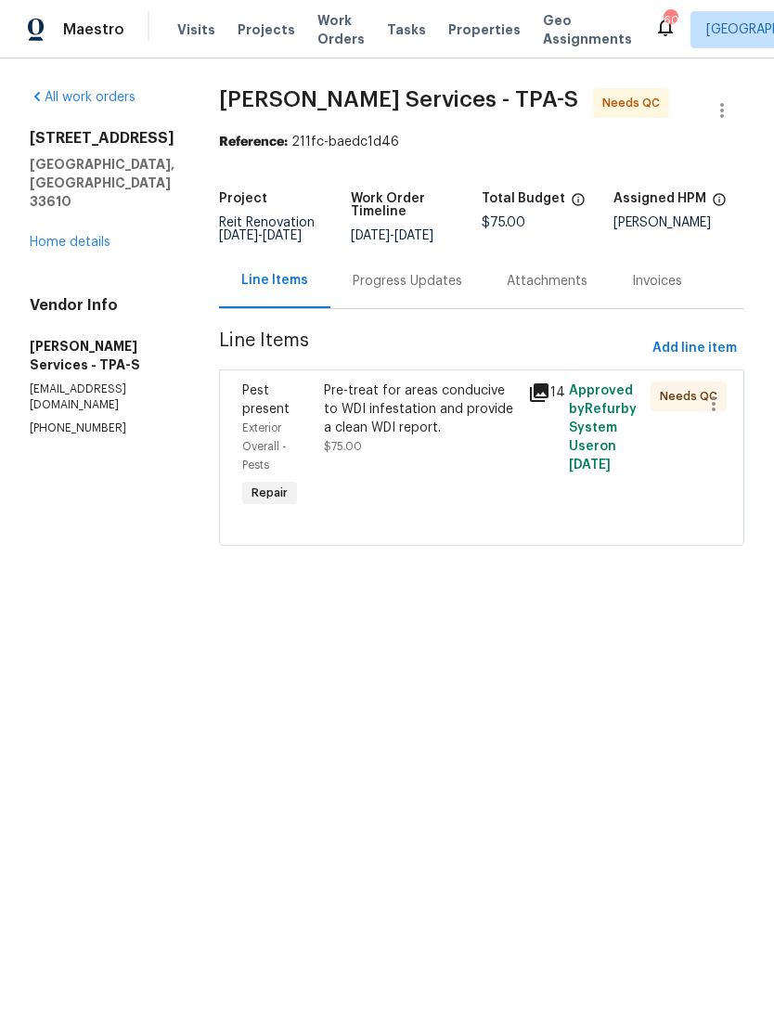
click at [440, 427] on div "Pre-treat for areas conducive to WDI infestation and provide a clean WDI report." at bounding box center [420, 410] width 193 height 56
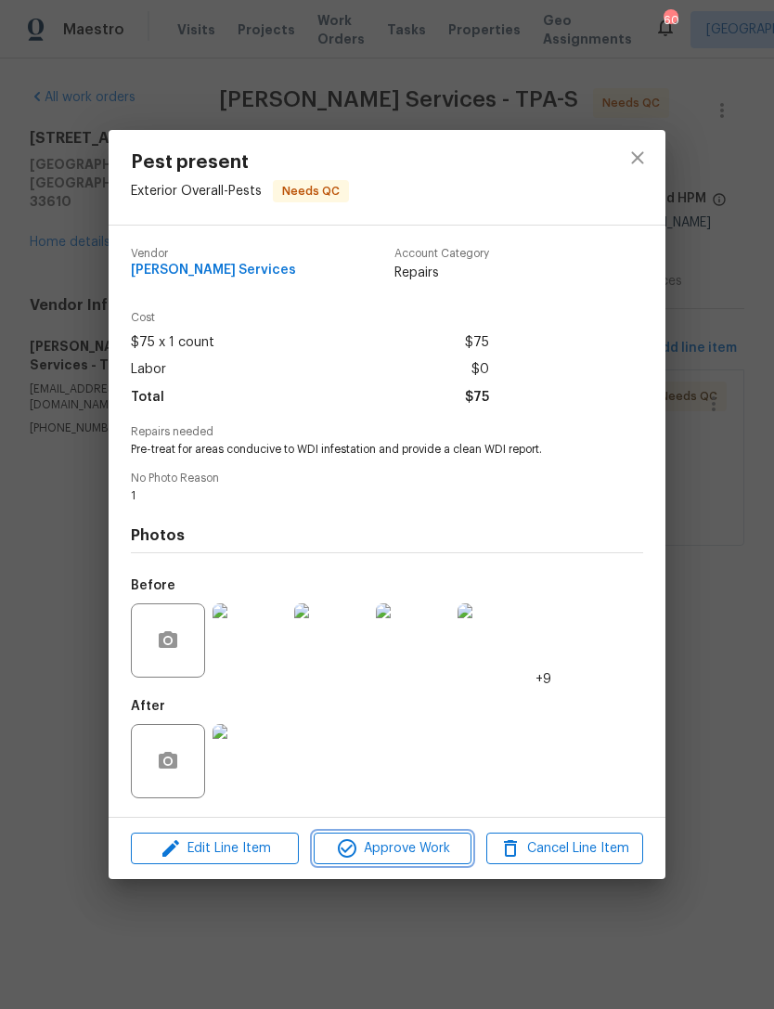
click at [391, 851] on span "Approve Work" at bounding box center [392, 848] width 146 height 23
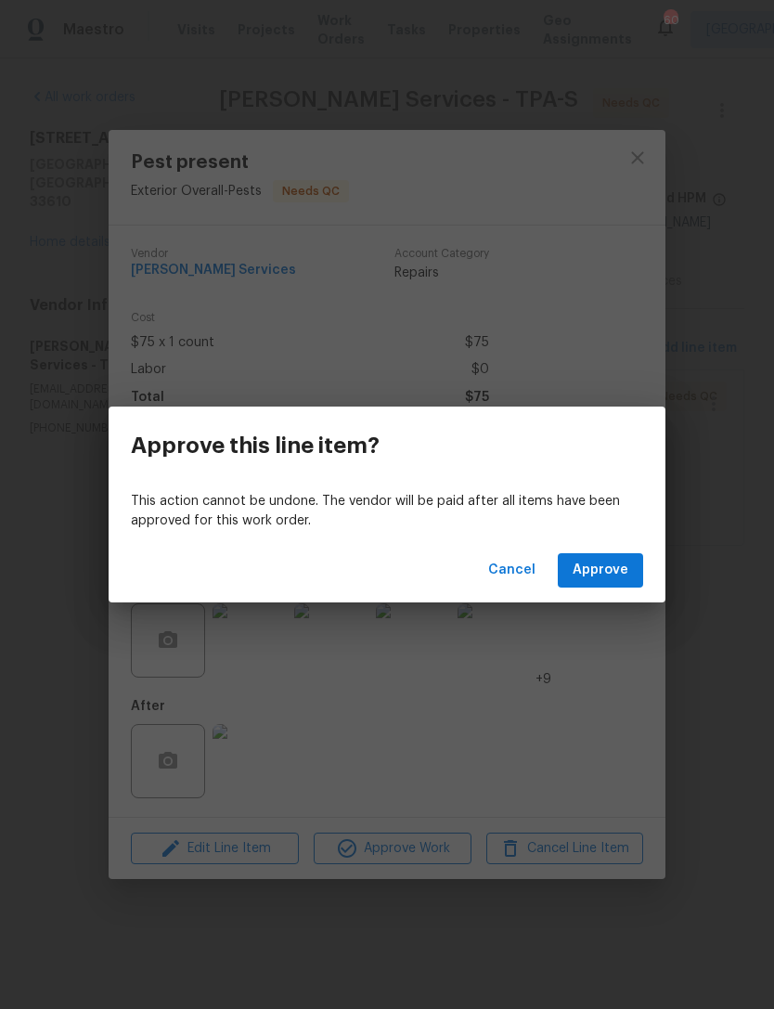
click at [603, 578] on span "Approve" at bounding box center [601, 570] width 56 height 23
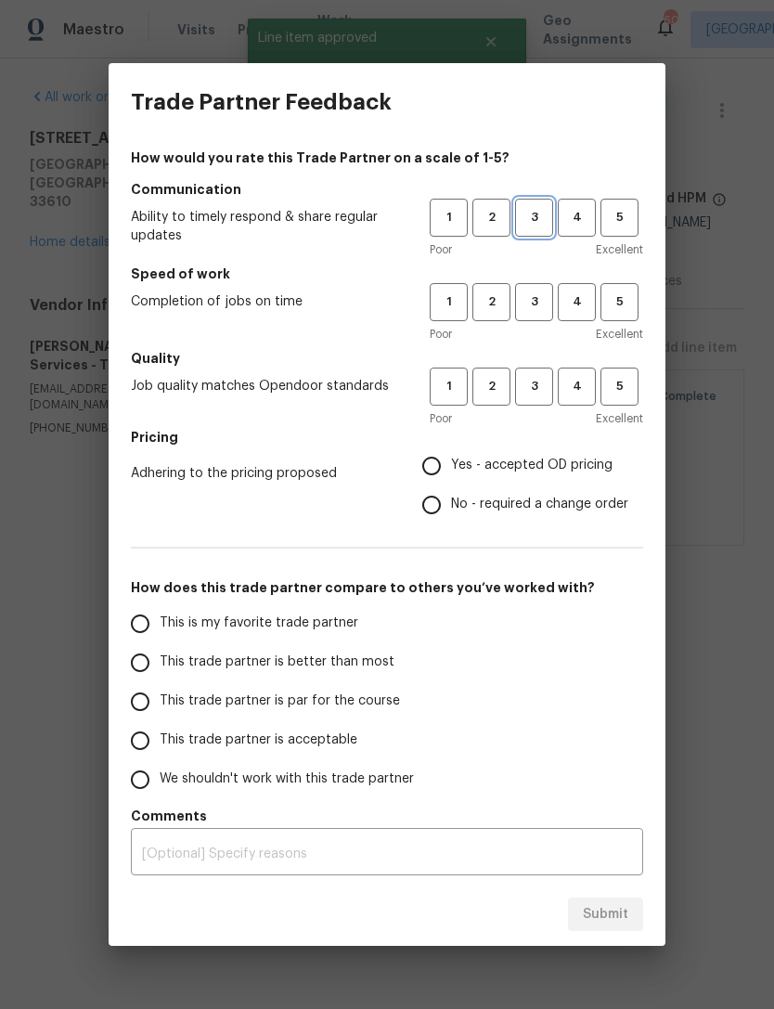
click at [529, 228] on button "3" at bounding box center [534, 218] width 38 height 38
click at [536, 301] on span "3" at bounding box center [534, 302] width 34 height 21
click at [539, 385] on span "3" at bounding box center [534, 386] width 34 height 21
click at [512, 474] on span "Yes - accepted OD pricing" at bounding box center [532, 465] width 162 height 19
click at [451, 474] on input "Yes - accepted OD pricing" at bounding box center [431, 466] width 39 height 39
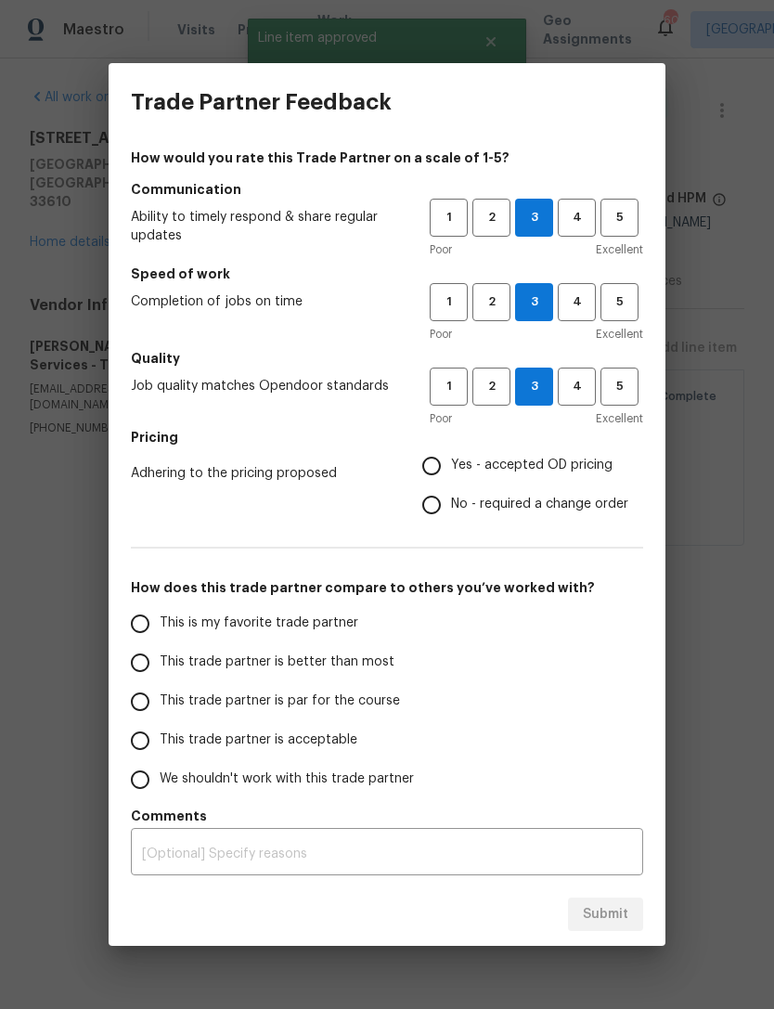
radio input "true"
click at [315, 715] on label "This trade partner is par for the course" at bounding box center [267, 701] width 293 height 39
click at [160, 715] on input "This trade partner is par for the course" at bounding box center [140, 701] width 39 height 39
click at [608, 911] on span "Submit" at bounding box center [605, 914] width 45 height 23
radio input "true"
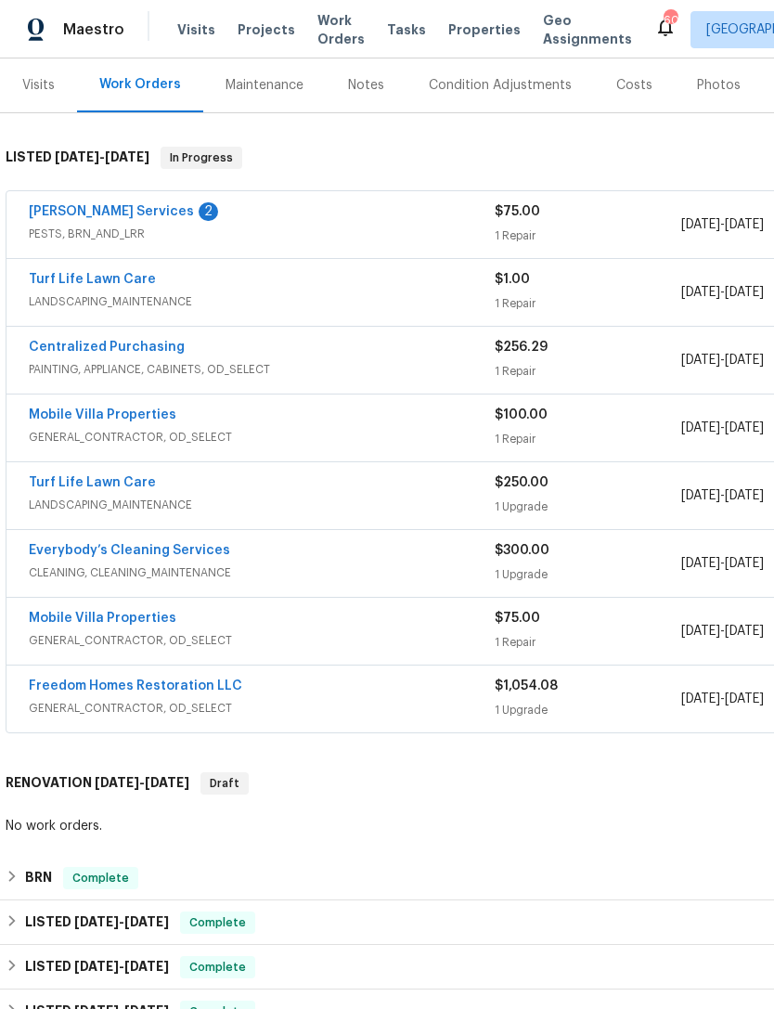
scroll to position [227, 0]
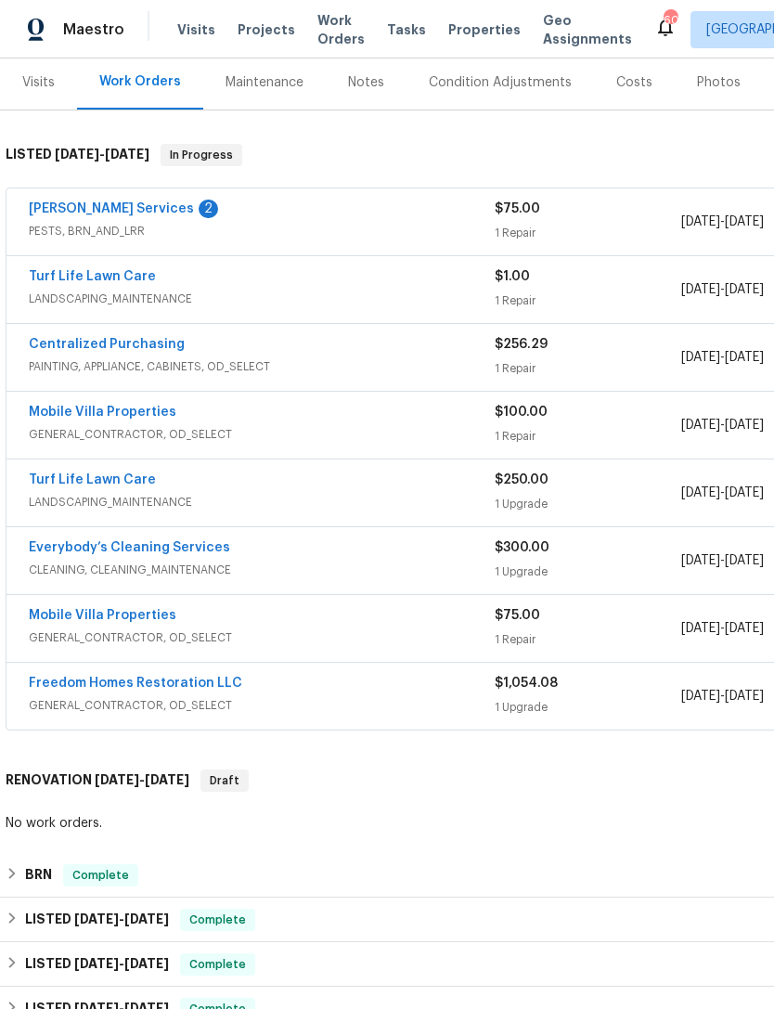
click at [108, 214] on link "[PERSON_NAME] Services" at bounding box center [111, 208] width 165 height 13
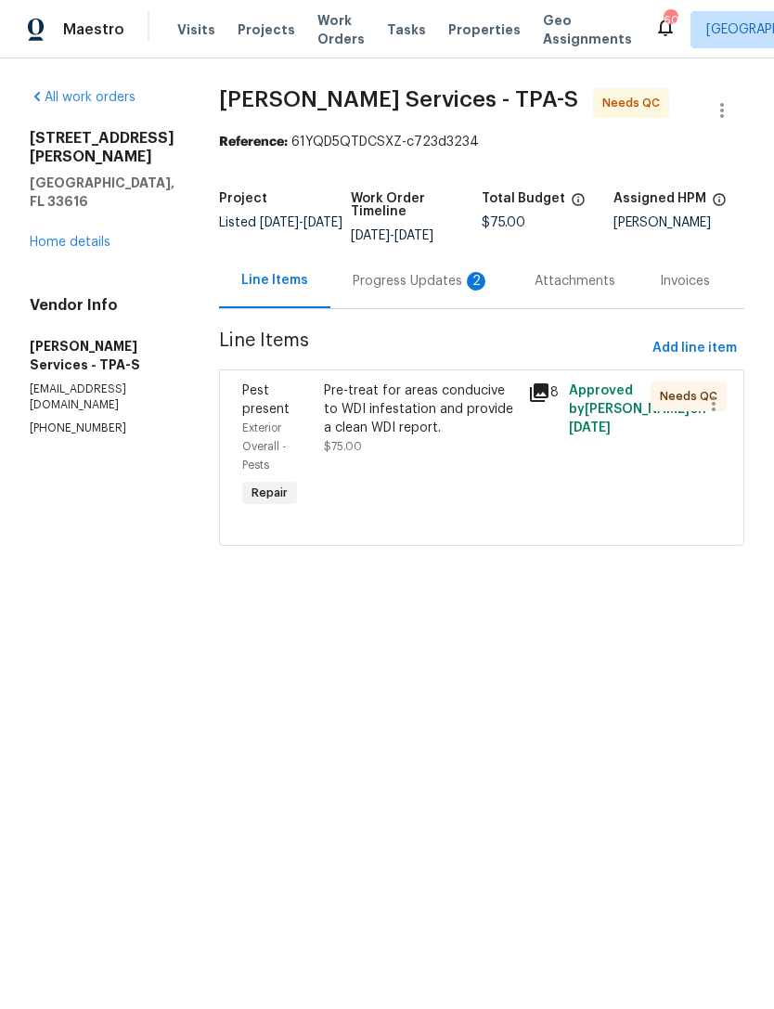
click at [438, 291] on div "Progress Updates 2" at bounding box center [421, 281] width 137 height 19
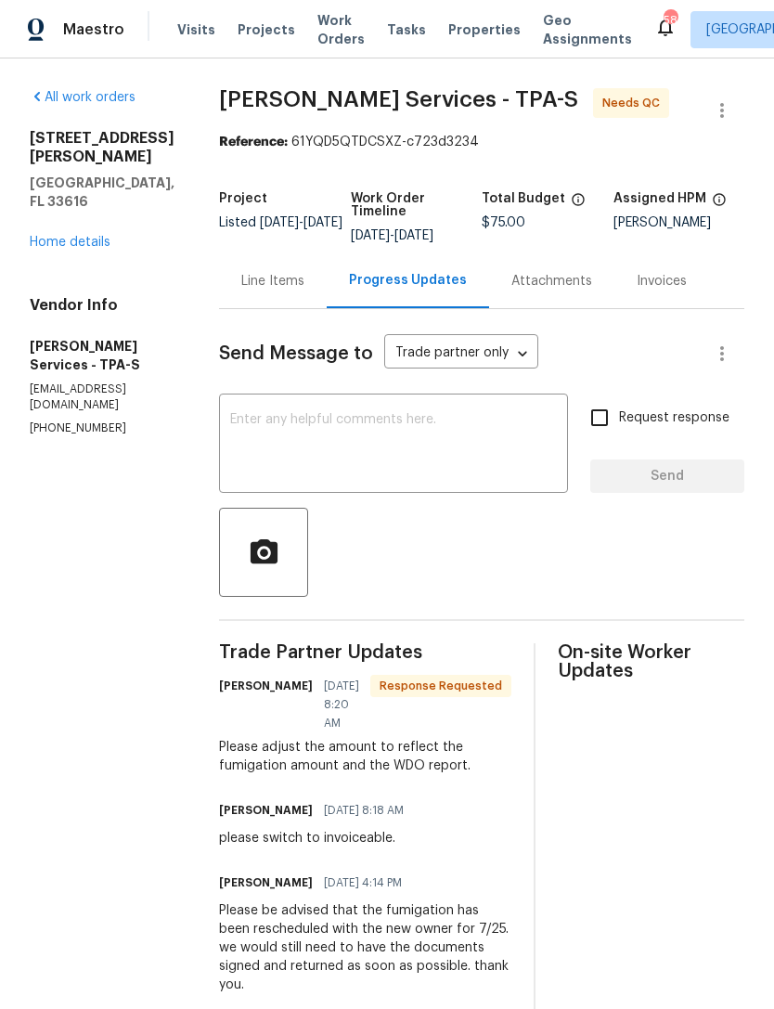
click at [327, 308] on div "Line Items" at bounding box center [273, 280] width 108 height 55
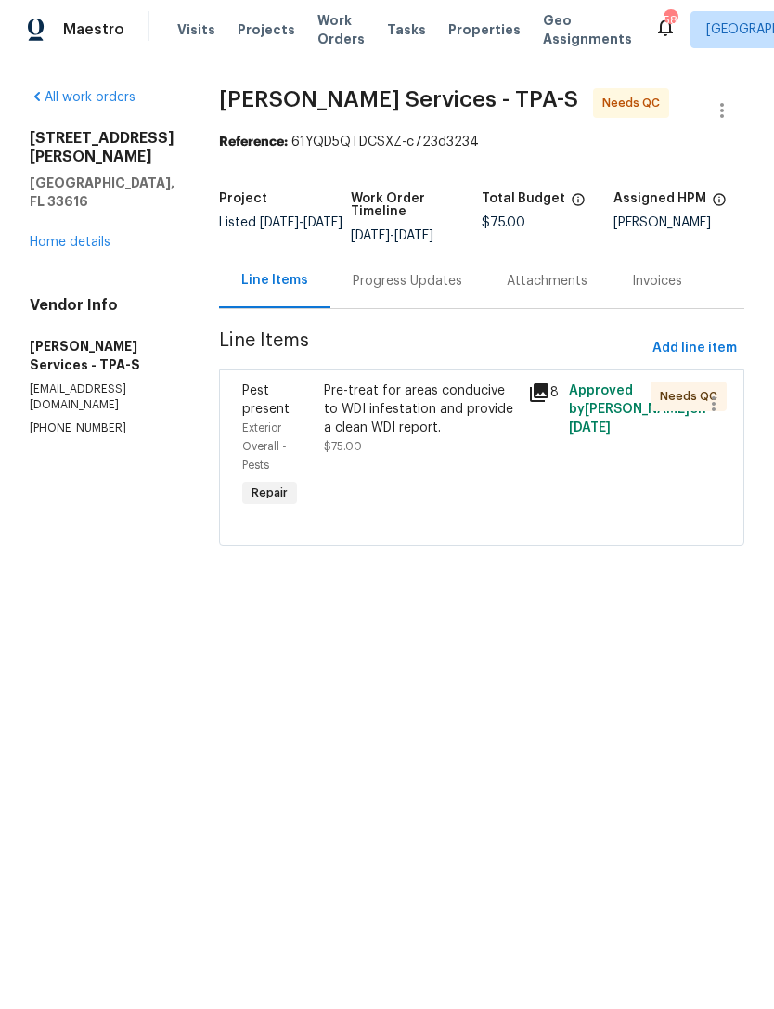
click at [431, 437] on div "Pre-treat for areas conducive to WDI infestation and provide a clean WDI report." at bounding box center [420, 410] width 193 height 56
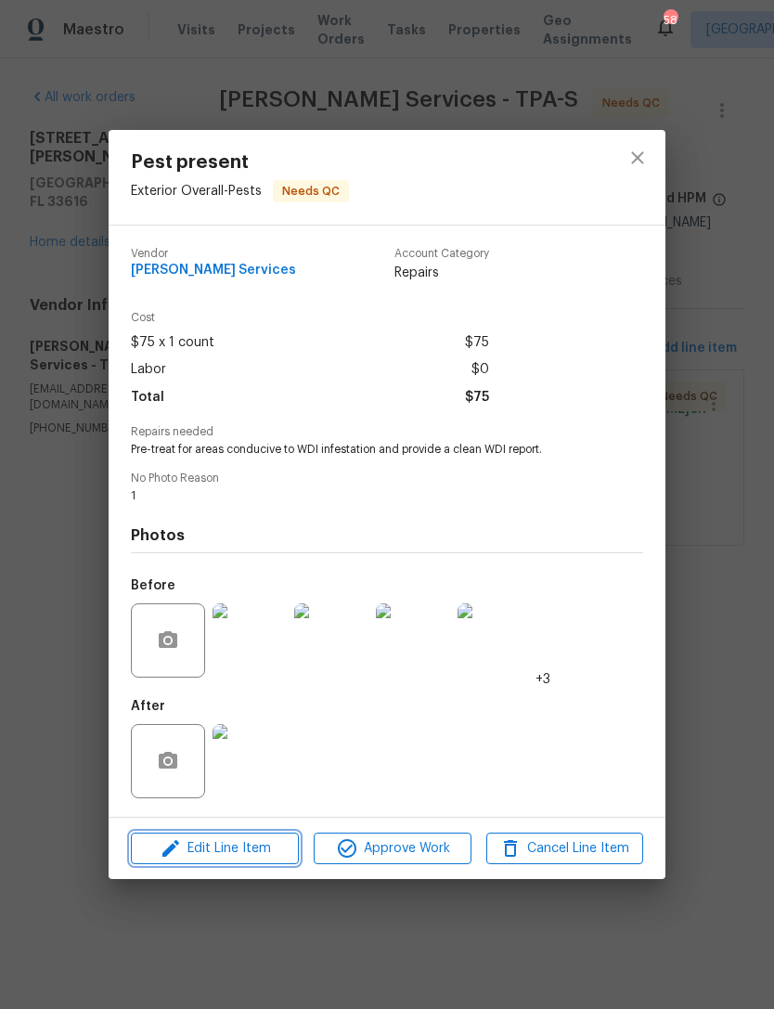
click at [249, 849] on span "Edit Line Item" at bounding box center [214, 848] width 157 height 23
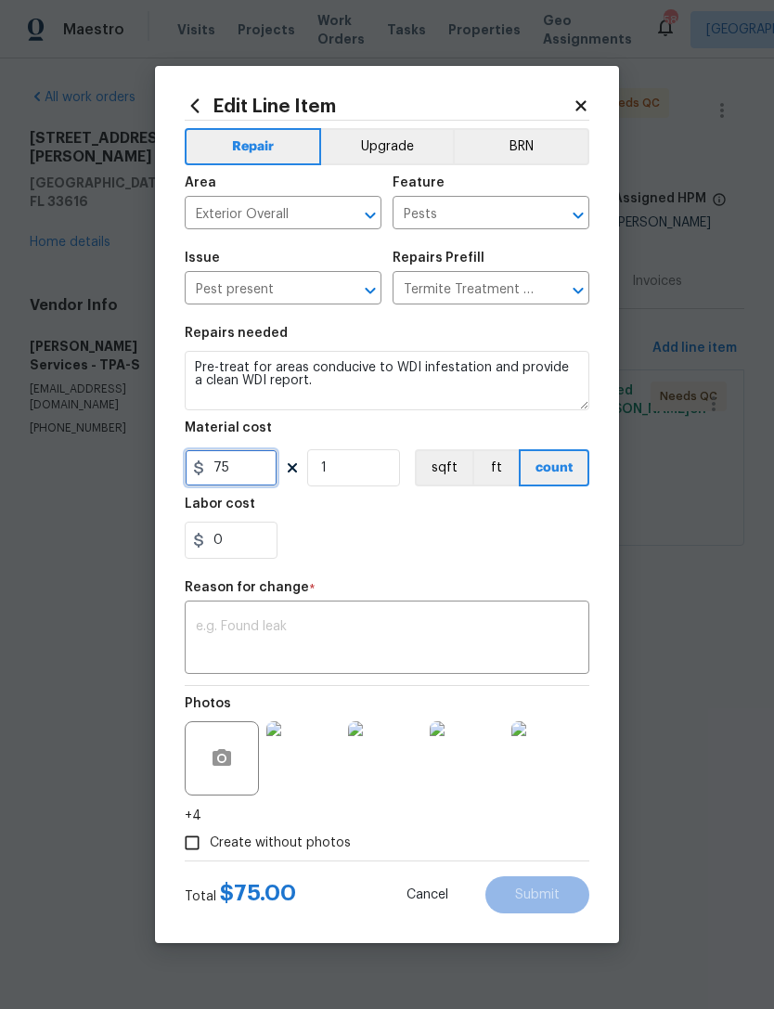
click at [257, 485] on input "75" at bounding box center [231, 467] width 93 height 37
type input "3603"
click at [360, 649] on textarea at bounding box center [387, 639] width 383 height 39
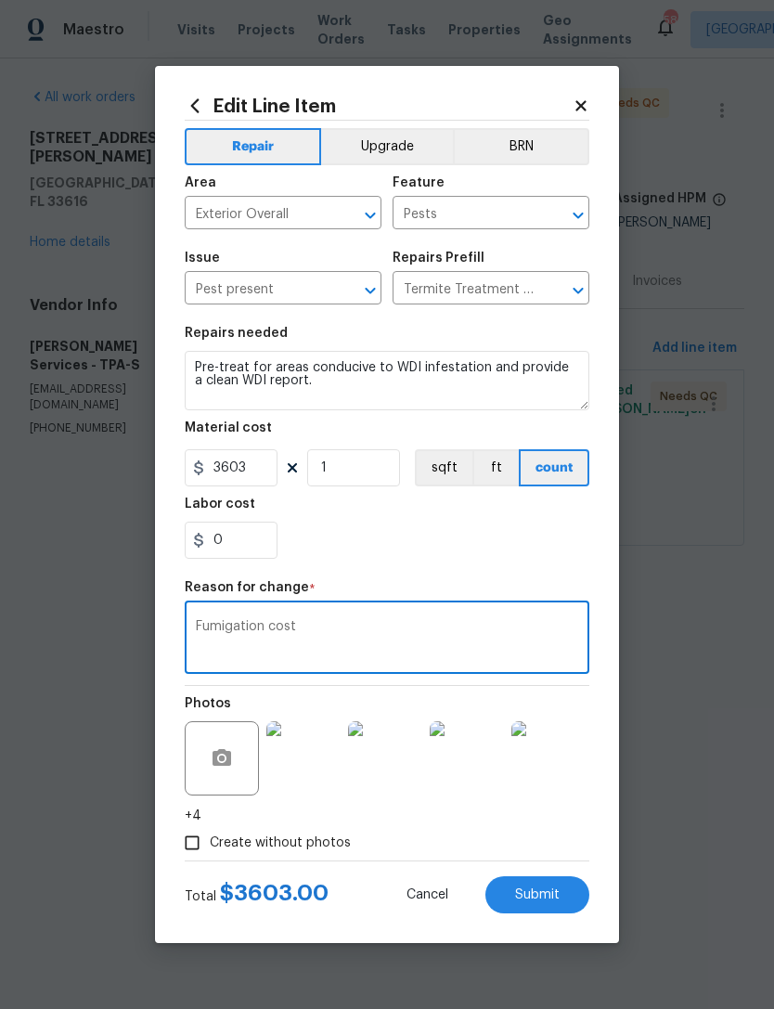
type textarea "Fumigation cost"
click at [430, 553] on div "0" at bounding box center [387, 540] width 405 height 37
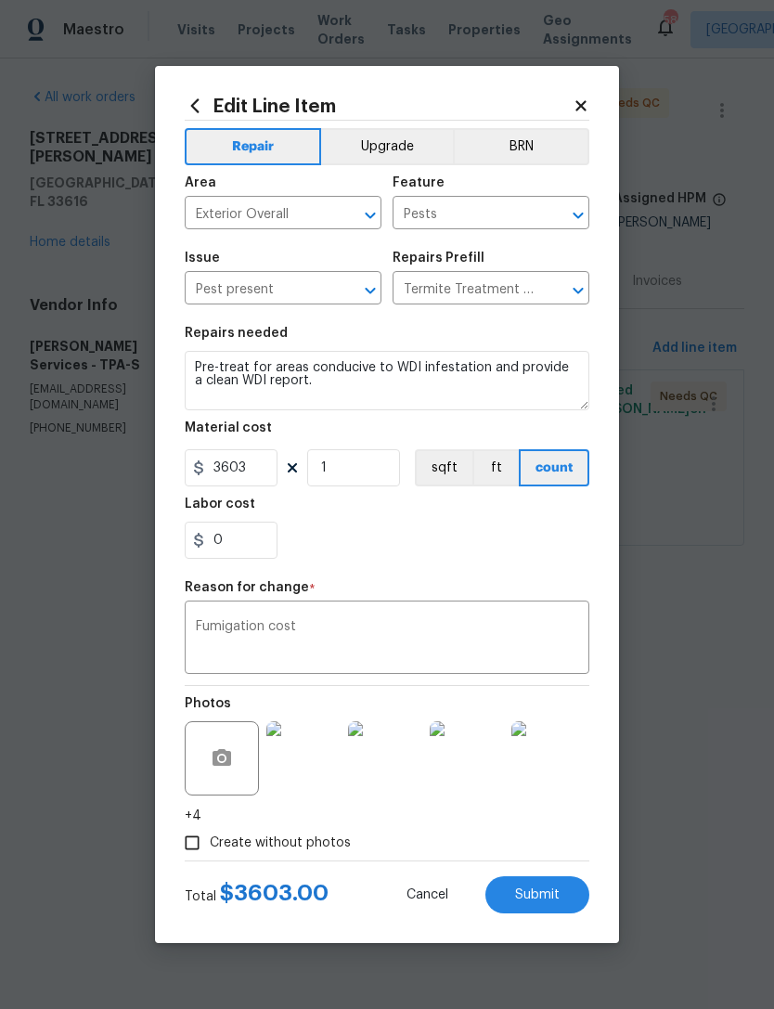
click at [539, 913] on button "Submit" at bounding box center [538, 894] width 104 height 37
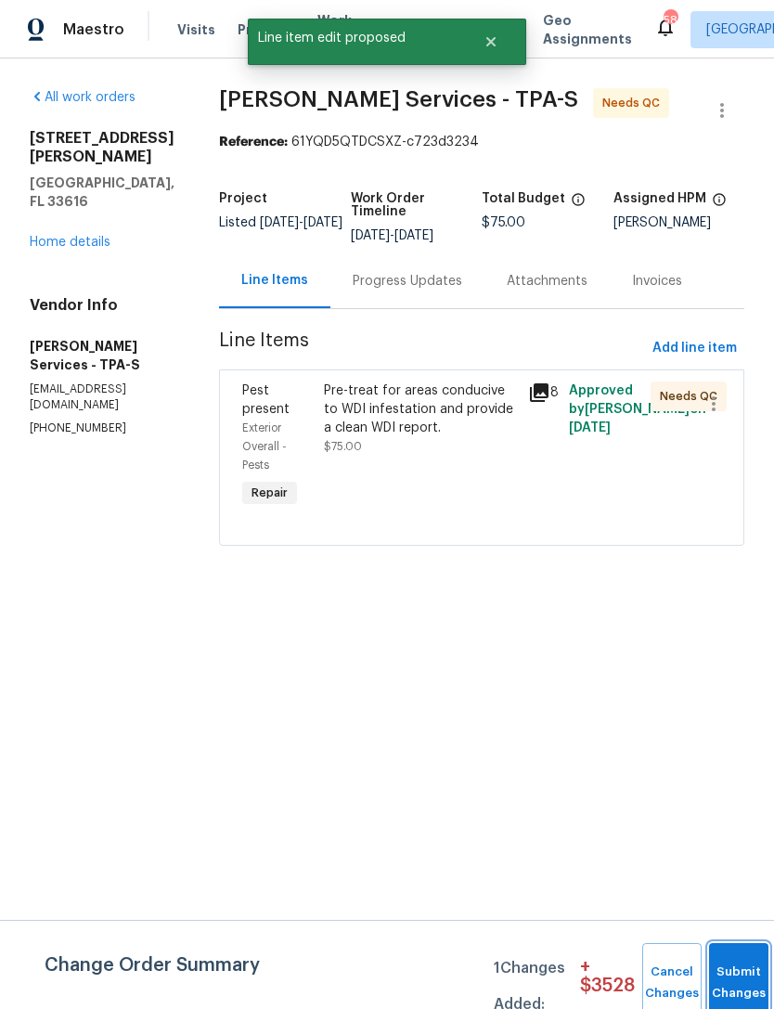
click at [742, 969] on button "Submit Changes" at bounding box center [738, 983] width 59 height 80
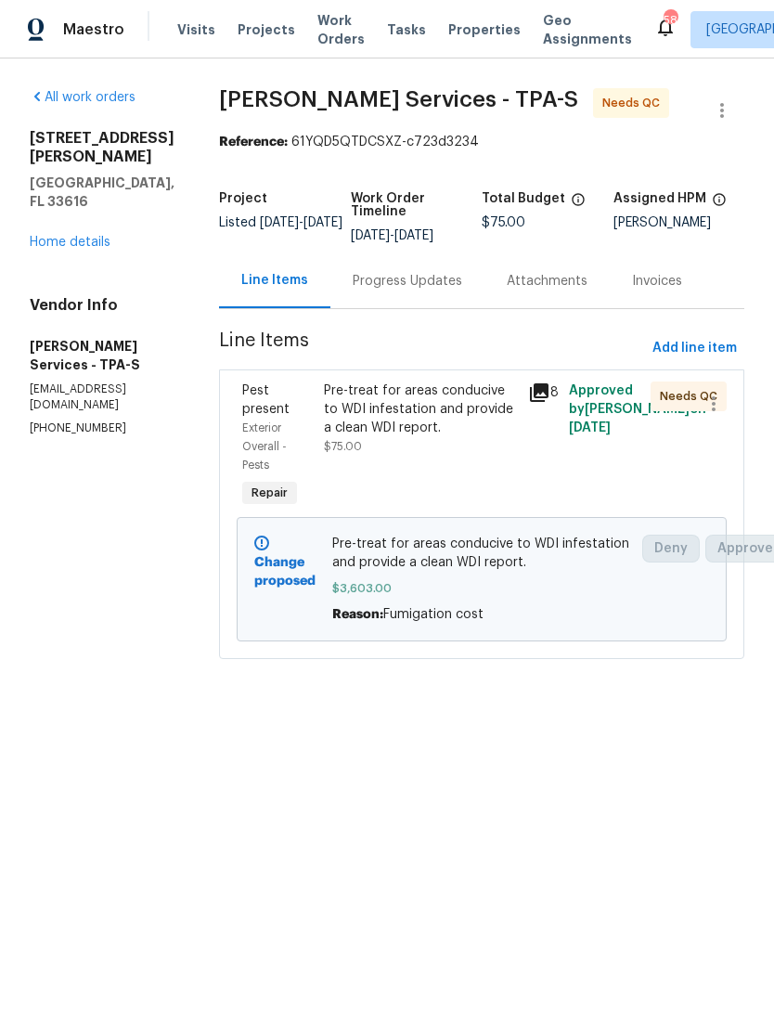
click at [94, 236] on link "Home details" at bounding box center [70, 242] width 81 height 13
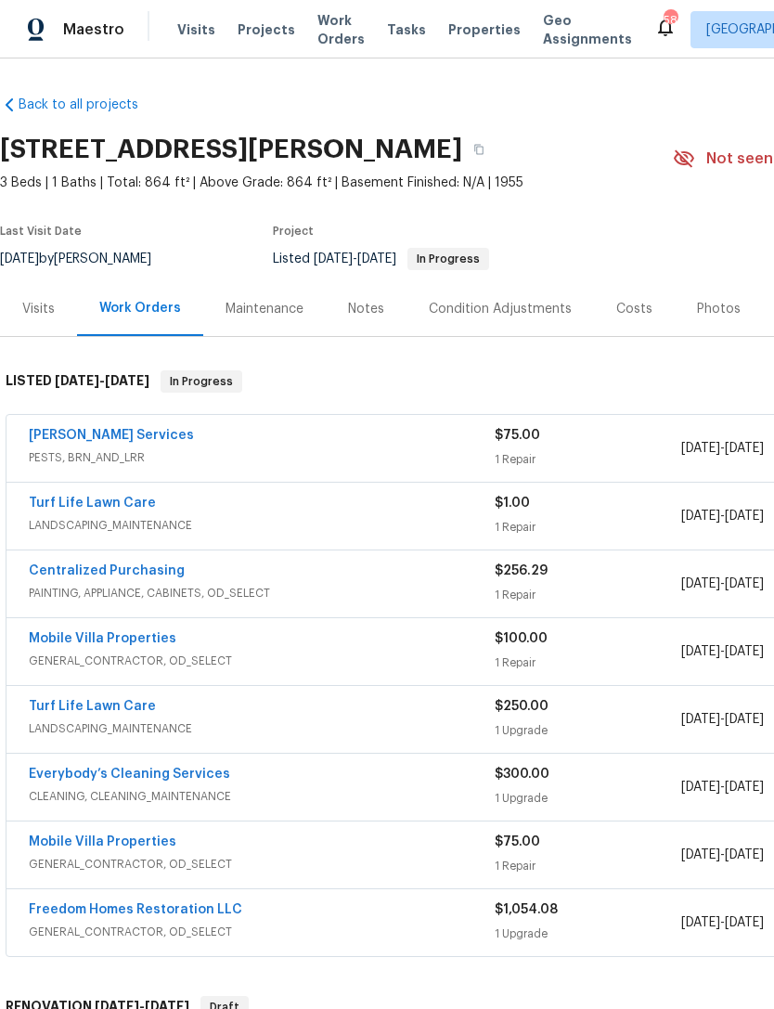
click at [318, 32] on span "Work Orders" at bounding box center [341, 29] width 47 height 37
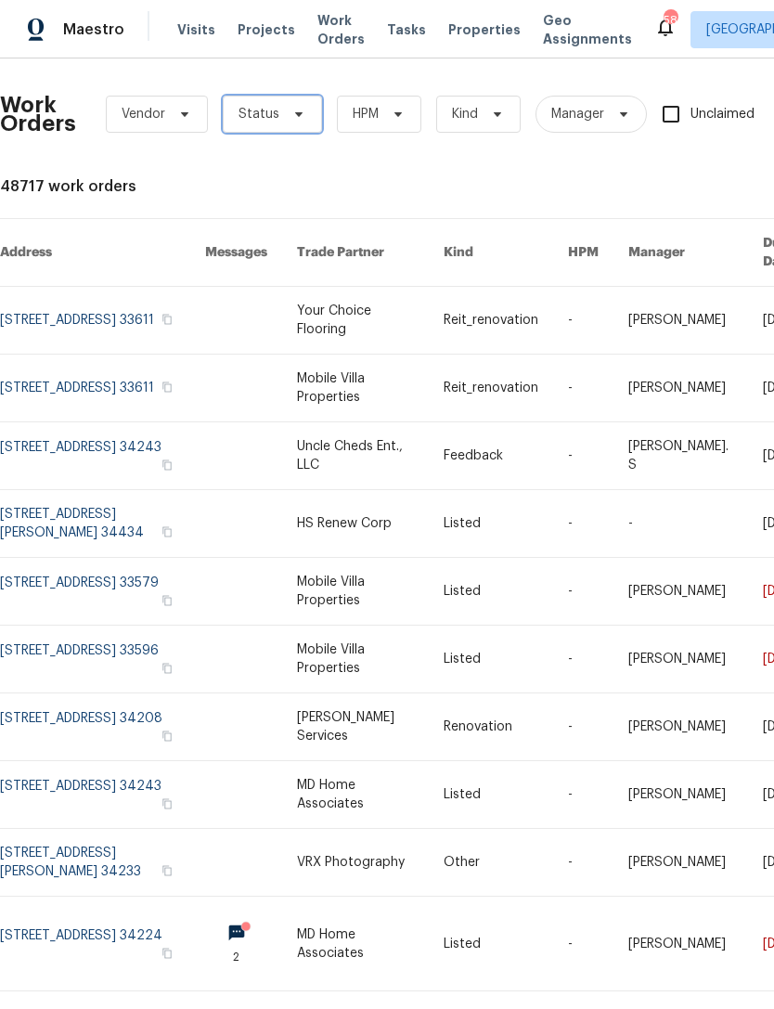
click at [289, 129] on span "Status" at bounding box center [272, 114] width 99 height 37
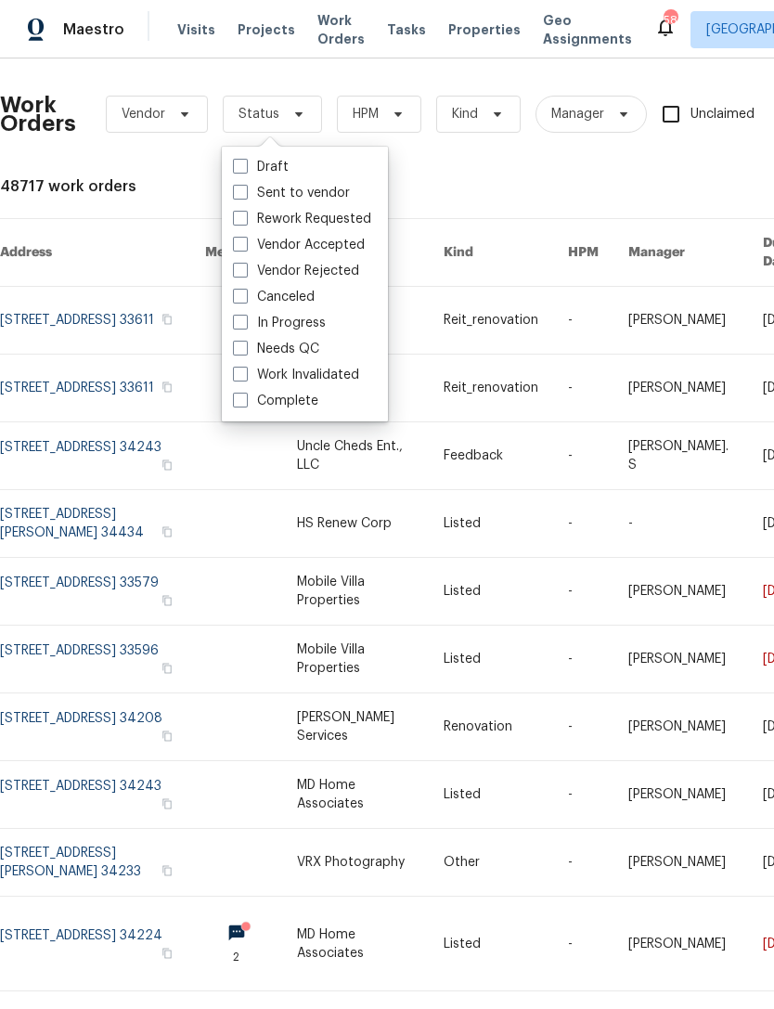
click at [305, 344] on label "Needs QC" at bounding box center [276, 349] width 86 height 19
click at [245, 344] on input "Needs QC" at bounding box center [239, 346] width 12 height 12
checkbox input "true"
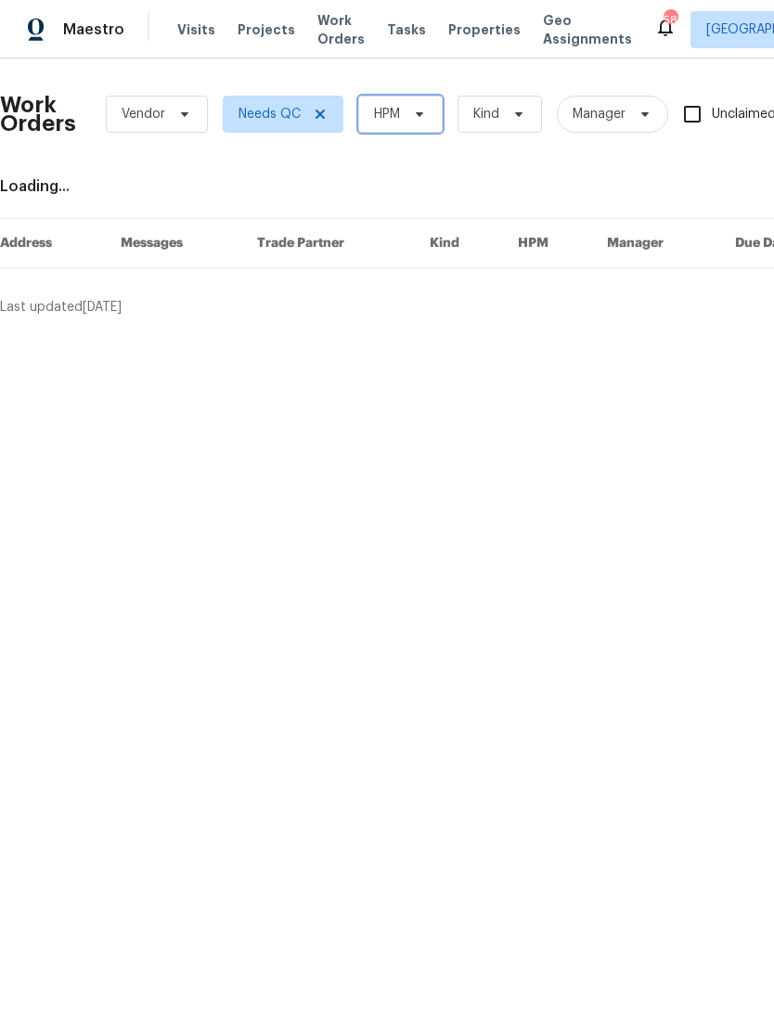
click at [406, 122] on span "HPM" at bounding box center [400, 114] width 84 height 37
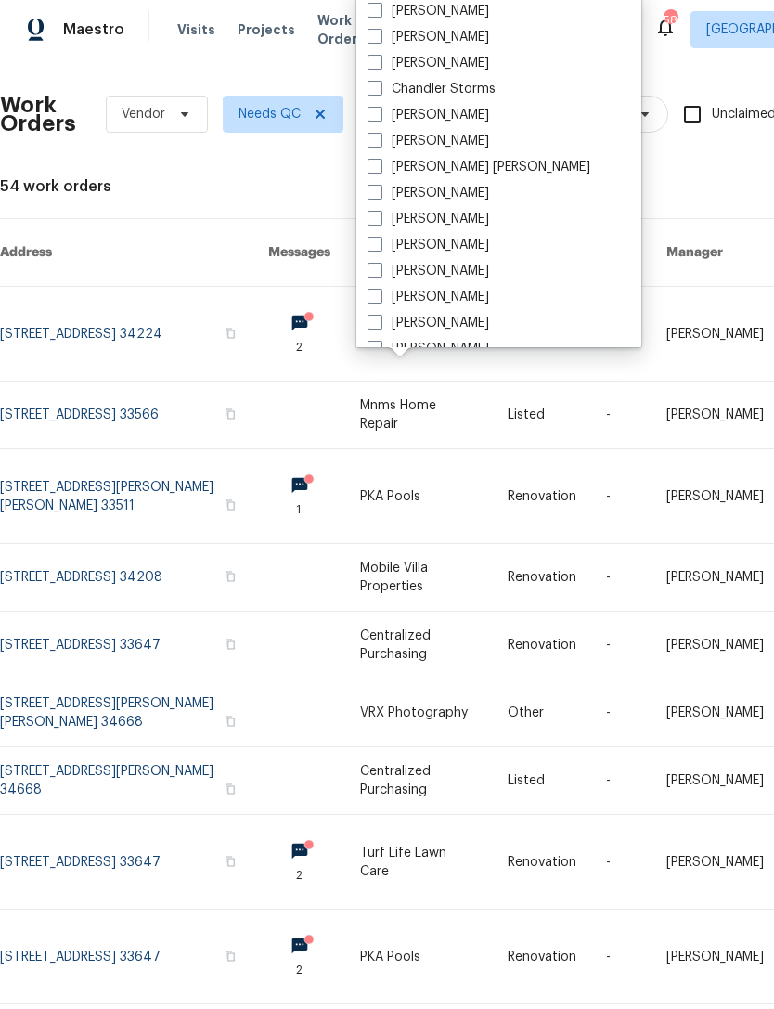
click at [464, 39] on label "[PERSON_NAME]" at bounding box center [429, 37] width 122 height 19
click at [380, 39] on input "[PERSON_NAME]" at bounding box center [374, 34] width 12 height 12
checkbox input "true"
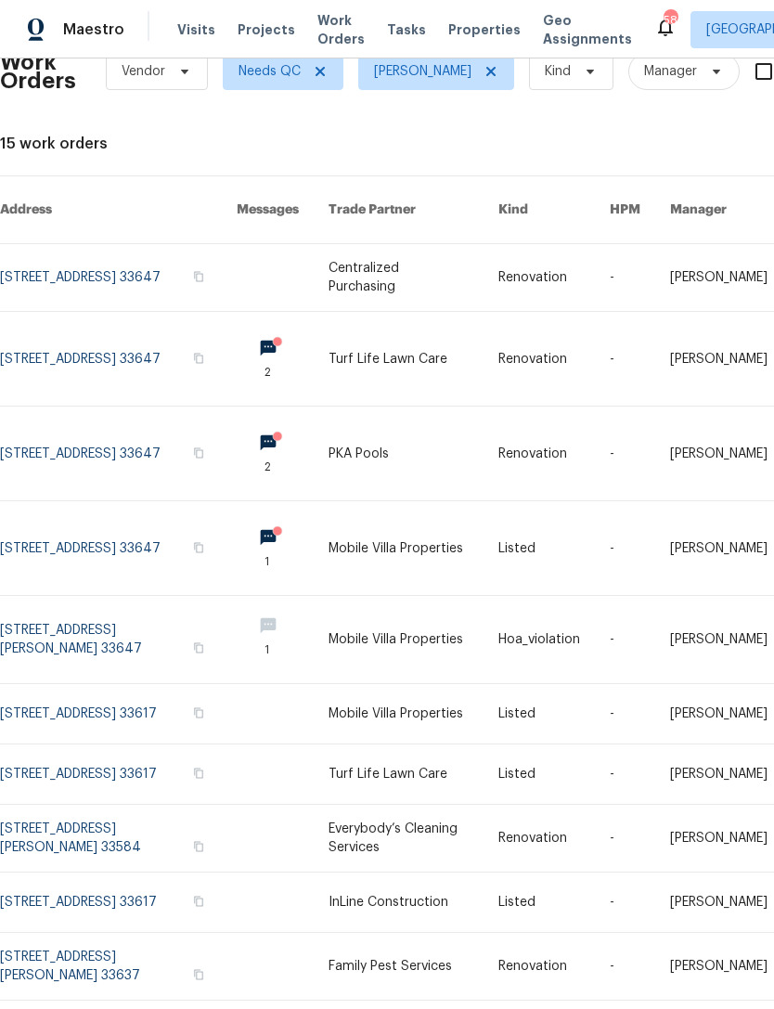
scroll to position [42, 0]
click at [68, 960] on link at bounding box center [118, 967] width 237 height 67
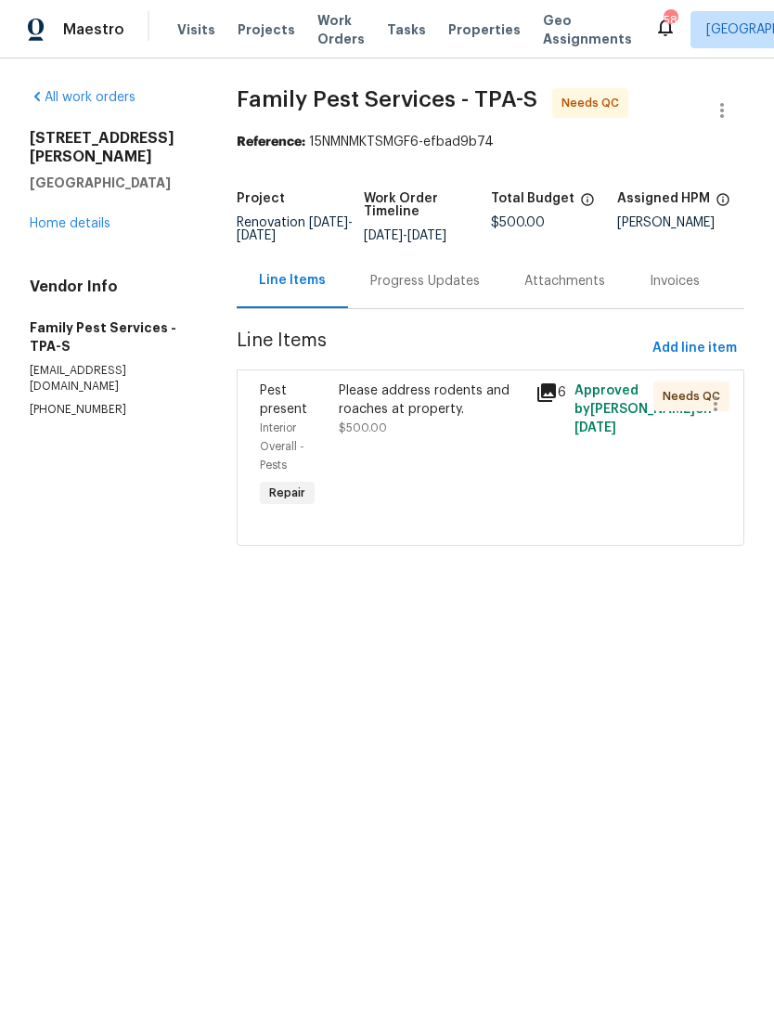
click at [338, 425] on div "Please address rodents and roaches at property. $500.00" at bounding box center [431, 446] width 197 height 141
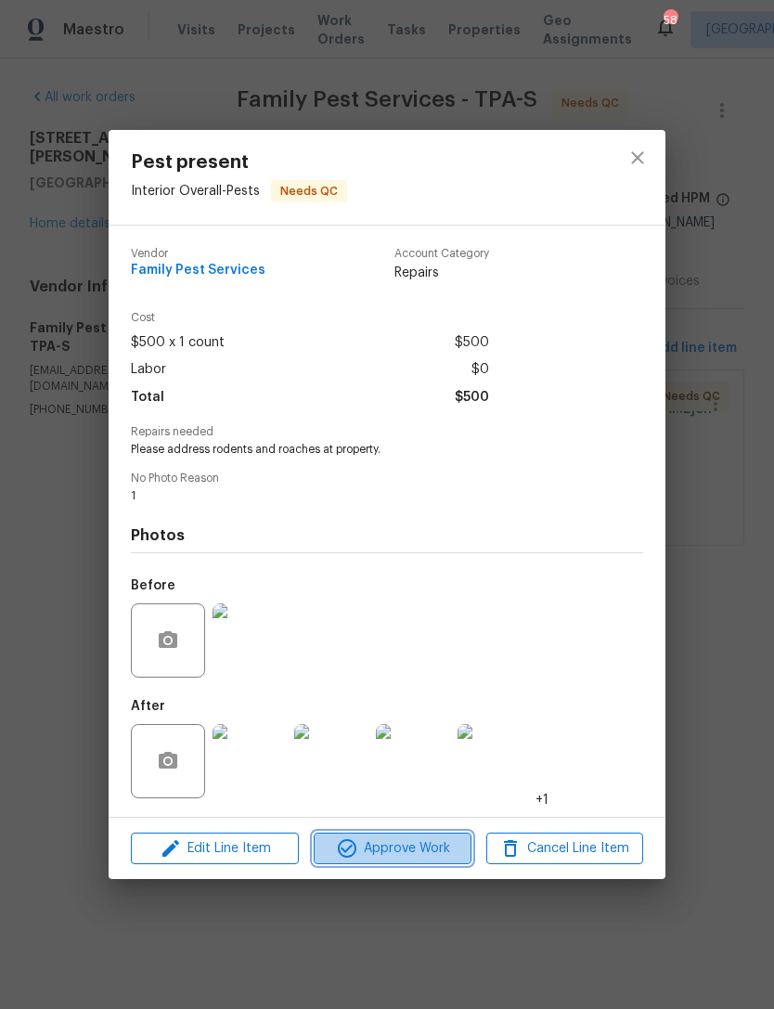
click at [448, 860] on span "Approve Work" at bounding box center [392, 848] width 146 height 23
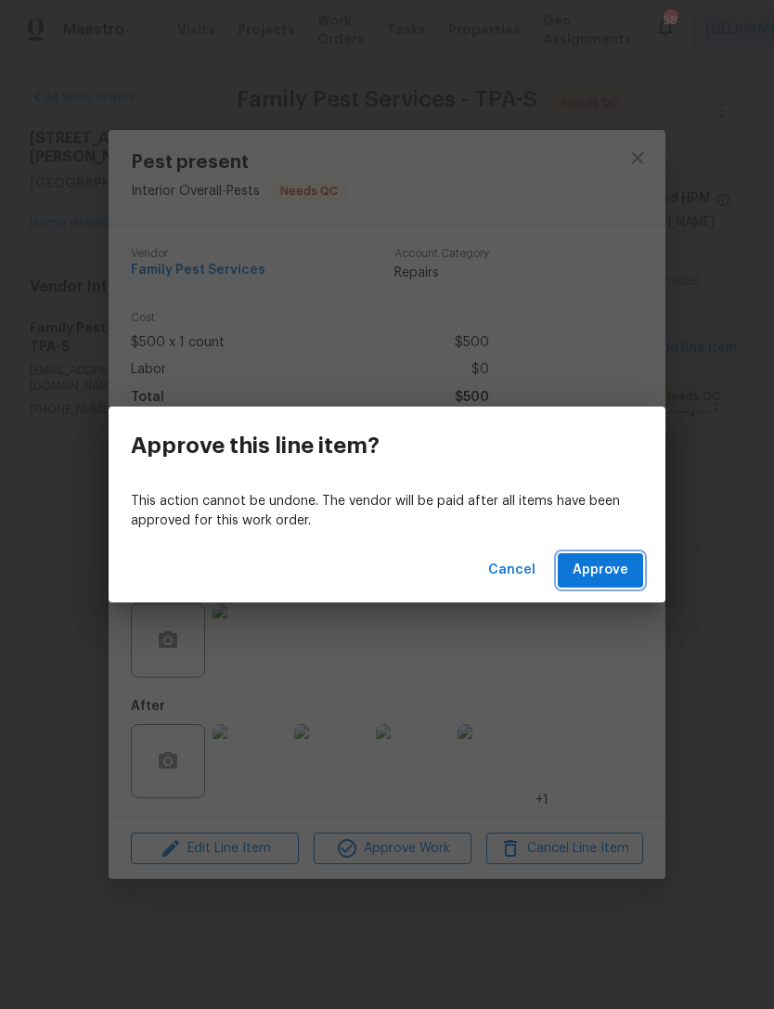
click at [625, 568] on span "Approve" at bounding box center [601, 570] width 56 height 23
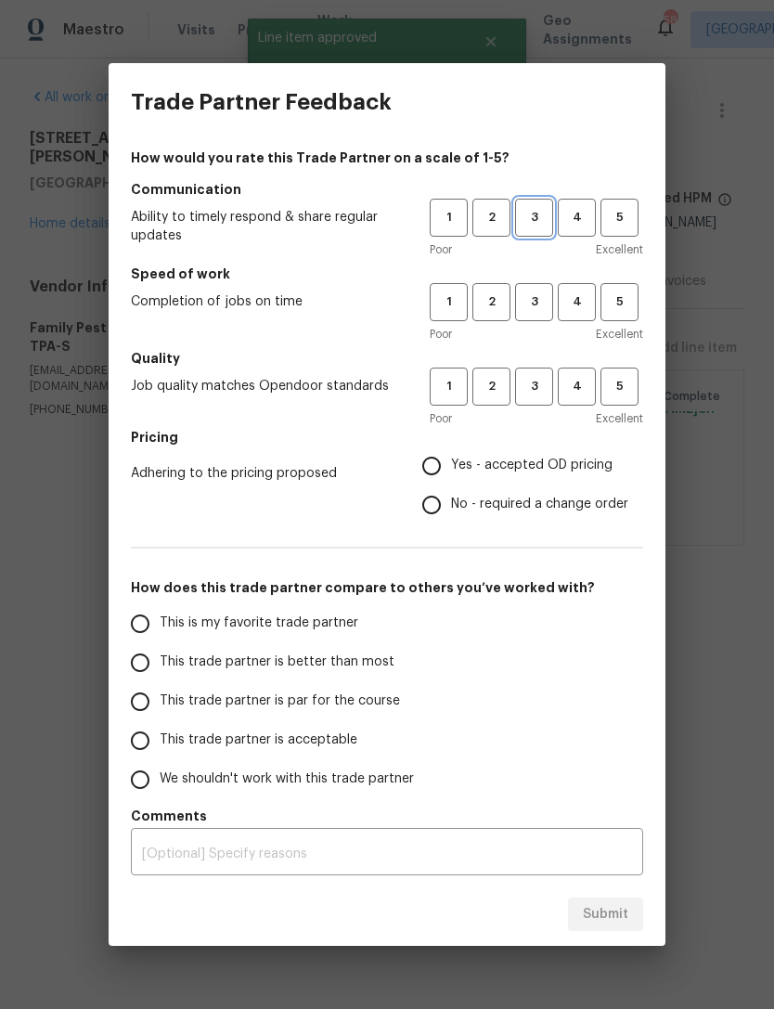
click at [543, 224] on span "3" at bounding box center [534, 217] width 34 height 21
click at [542, 294] on span "3" at bounding box center [534, 302] width 34 height 21
click at [543, 384] on span "3" at bounding box center [534, 386] width 34 height 21
click at [597, 461] on span "Yes - accepted OD pricing" at bounding box center [532, 465] width 162 height 19
click at [451, 461] on input "Yes - accepted OD pricing" at bounding box center [431, 466] width 39 height 39
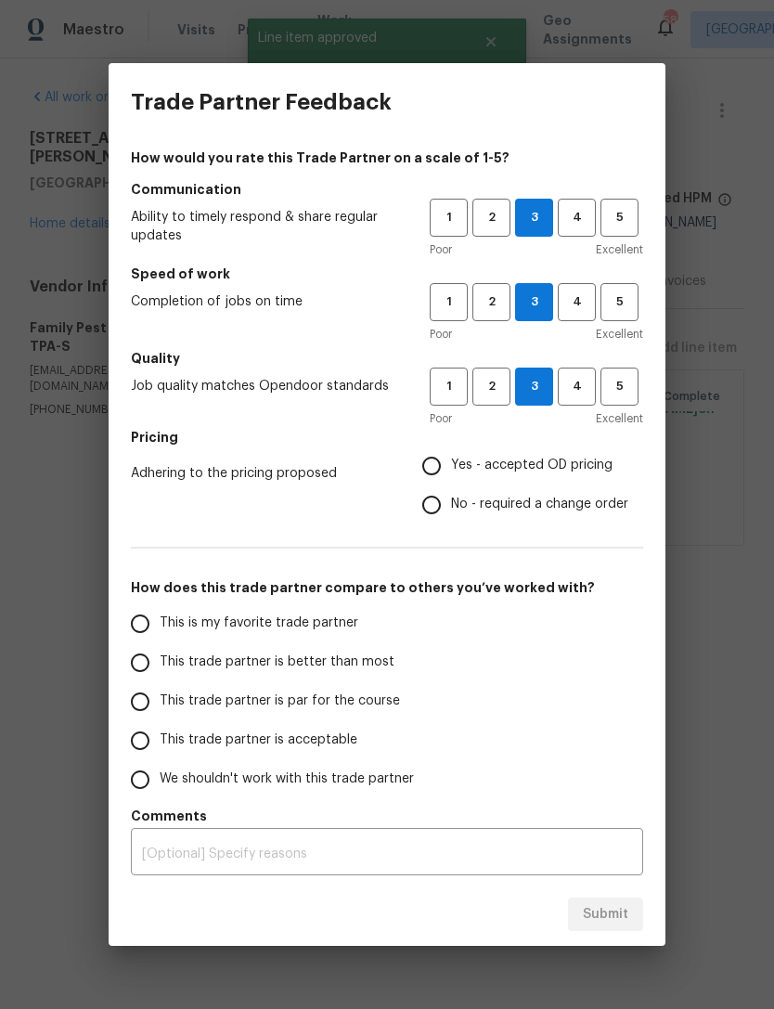
radio input "true"
click at [147, 695] on input "This trade partner is par for the course" at bounding box center [140, 701] width 39 height 39
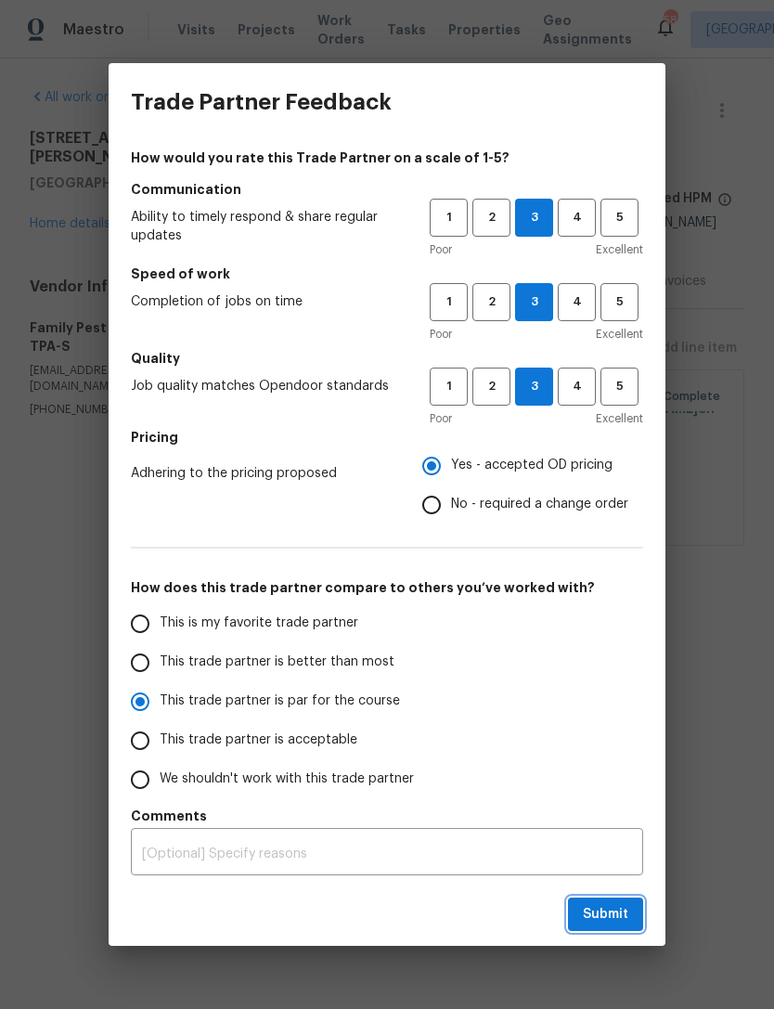
click at [630, 913] on button "Submit" at bounding box center [605, 915] width 75 height 34
radio input "true"
